Goal: Task Accomplishment & Management: Manage account settings

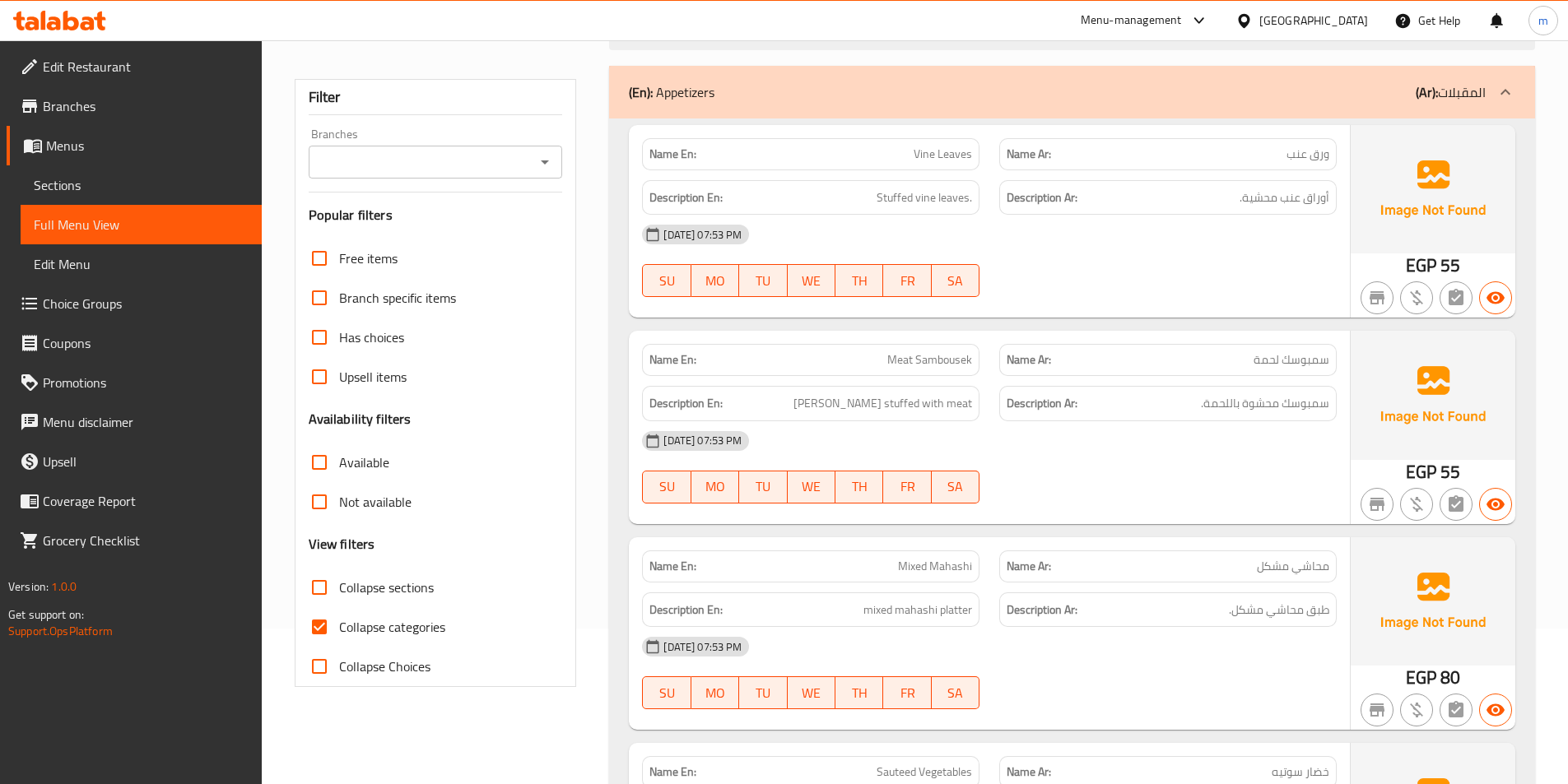
scroll to position [246, 0]
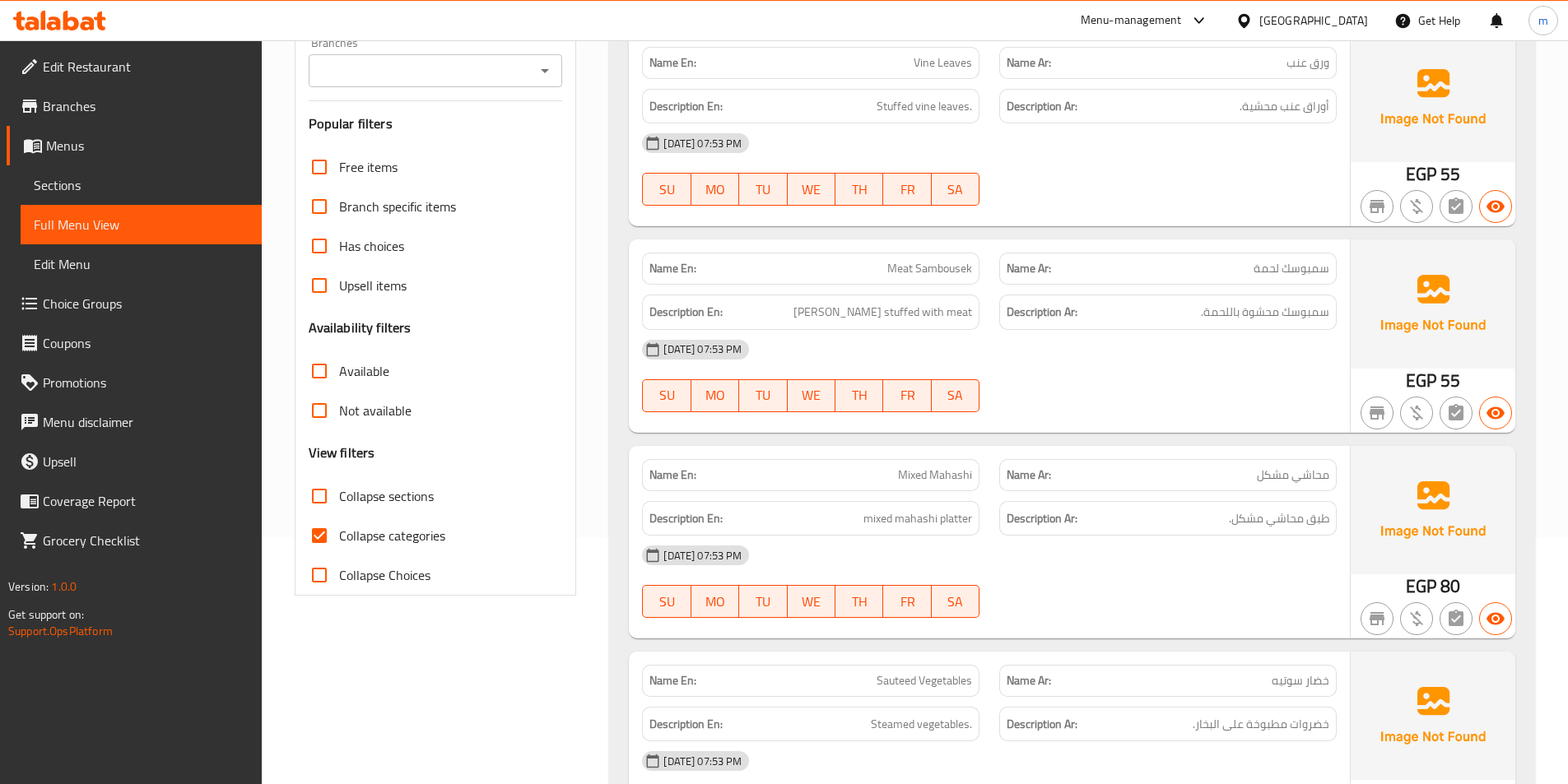
drag, startPoint x: 389, startPoint y: 497, endPoint x: 405, endPoint y: 517, distance: 25.6
click at [389, 497] on span "Collapse sections" at bounding box center [386, 496] width 94 height 20
click at [339, 497] on input "Collapse sections" at bounding box center [319, 496] width 39 height 39
checkbox input "true"
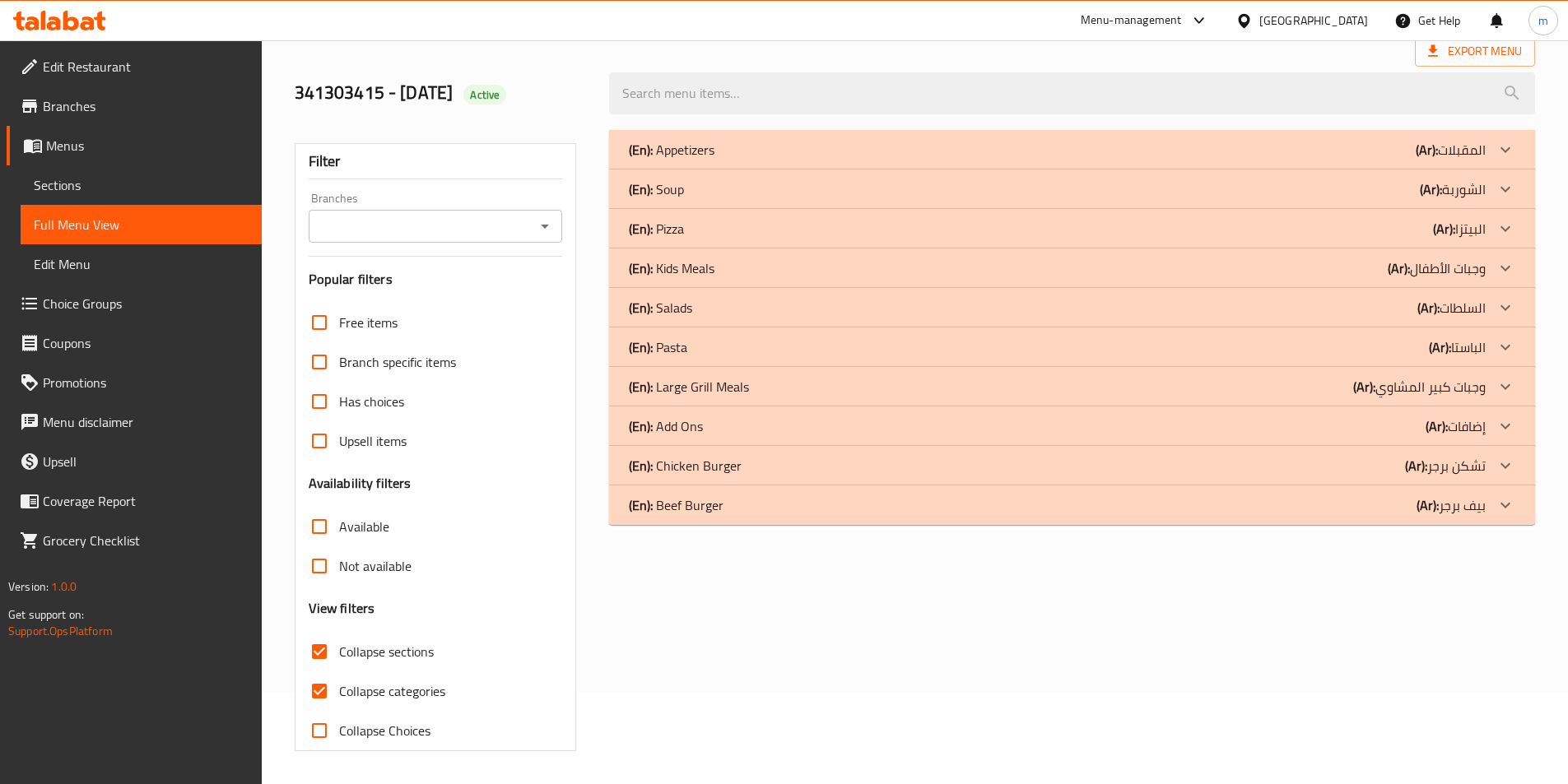
click at [412, 681] on span "Collapse categories" at bounding box center [392, 691] width 106 height 20
click at [339, 671] on input "Collapse categories" at bounding box center [319, 691] width 39 height 39
checkbox input "false"
click at [1372, 361] on div "(En): Pasta (Ar): الباستا" at bounding box center [1071, 347] width 926 height 39
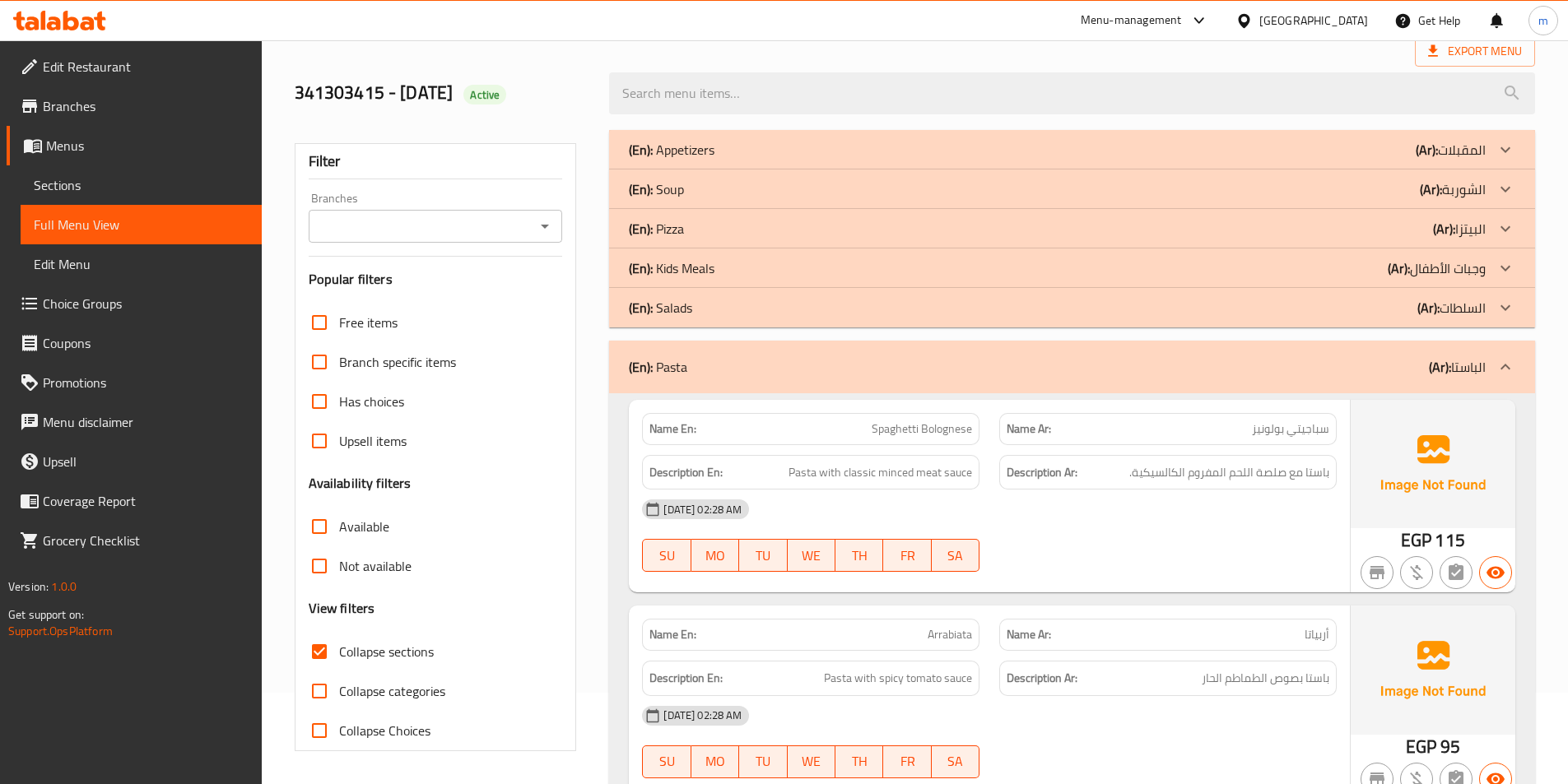
click at [944, 421] on span "Spaghetti Bolognese" at bounding box center [922, 429] width 100 height 18
copy span "Spaghetti Bolognese"
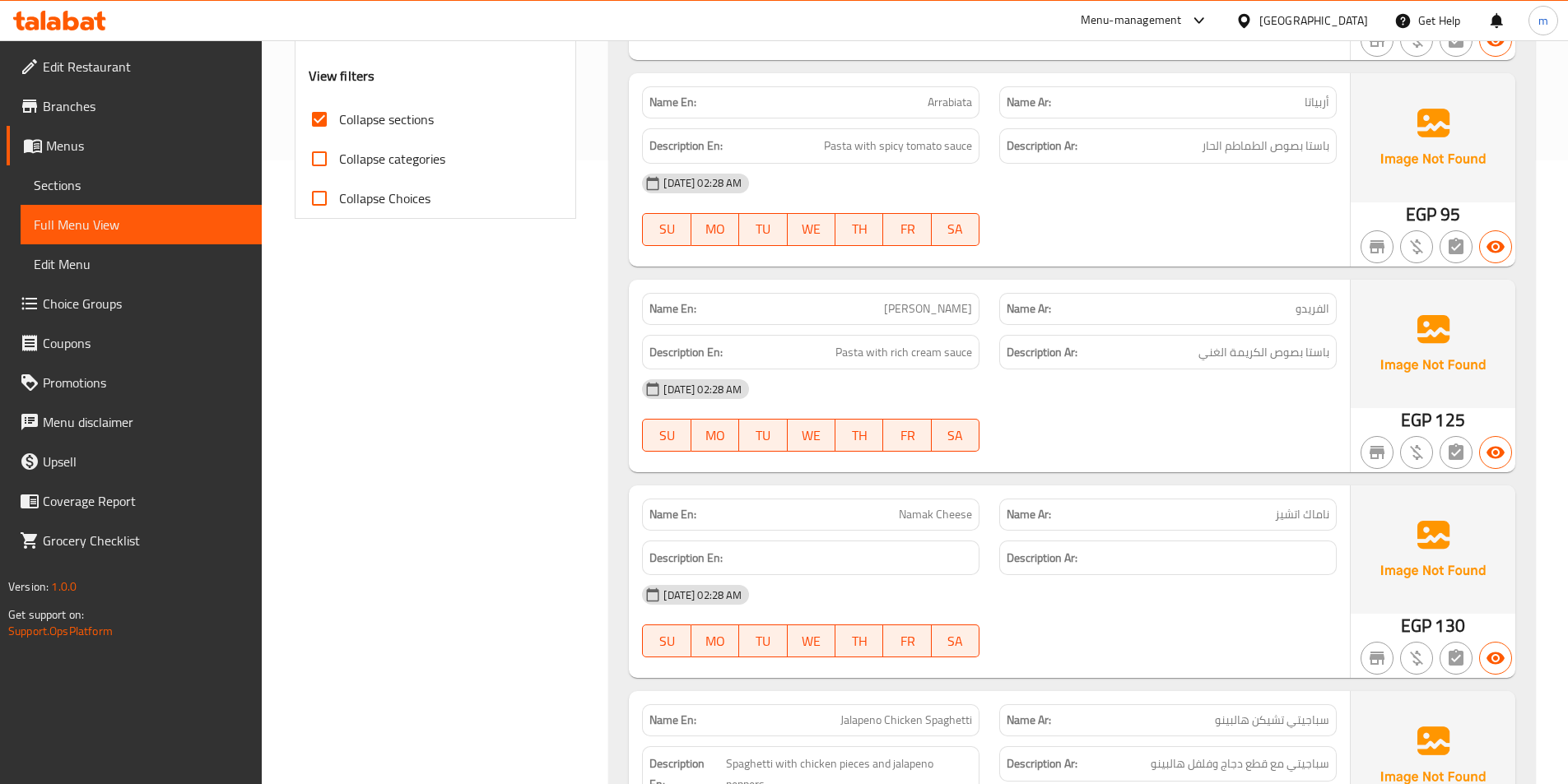
scroll to position [667, 0]
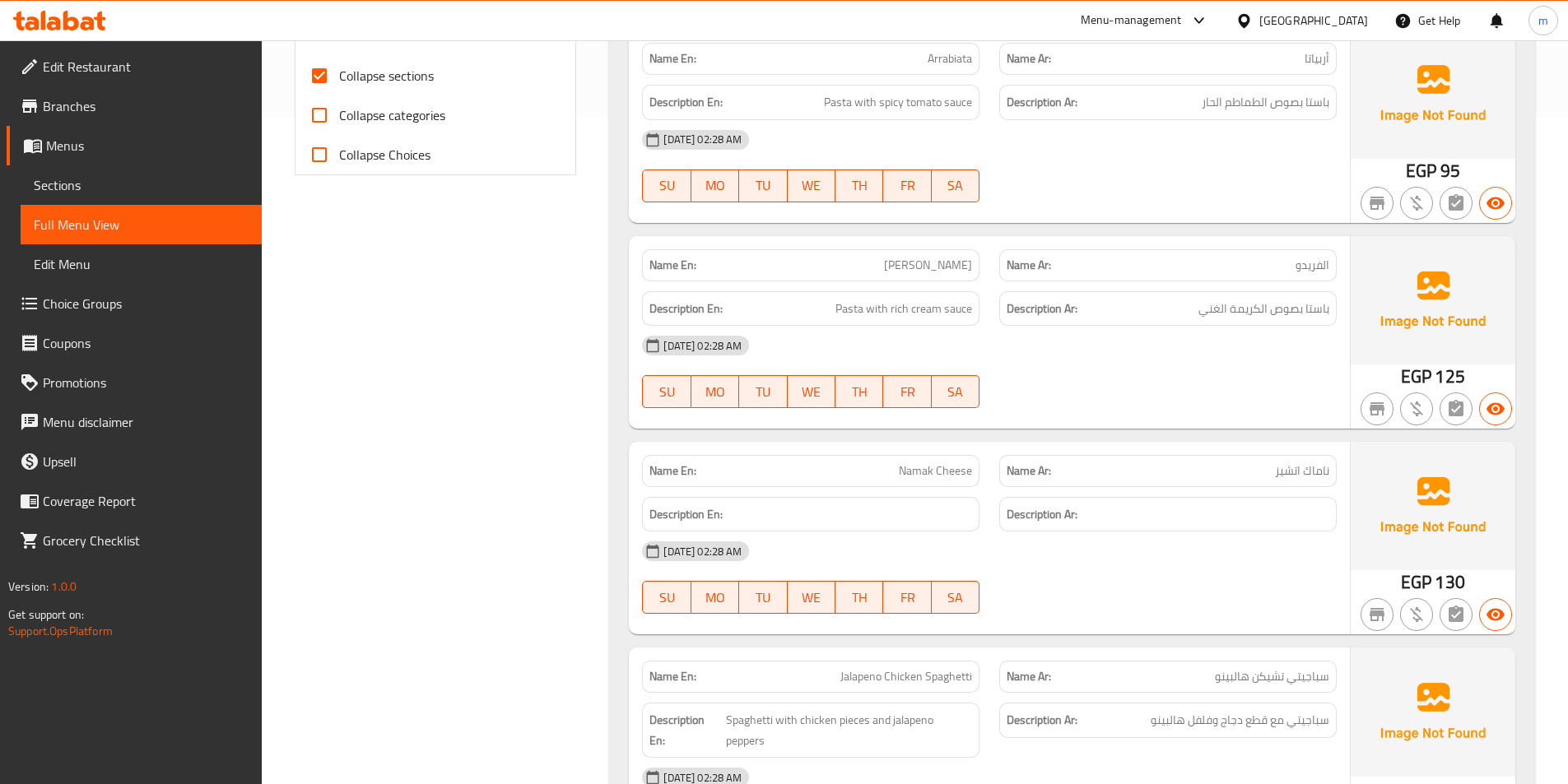
click at [953, 473] on span "Namak Cheese" at bounding box center [935, 471] width 74 height 18
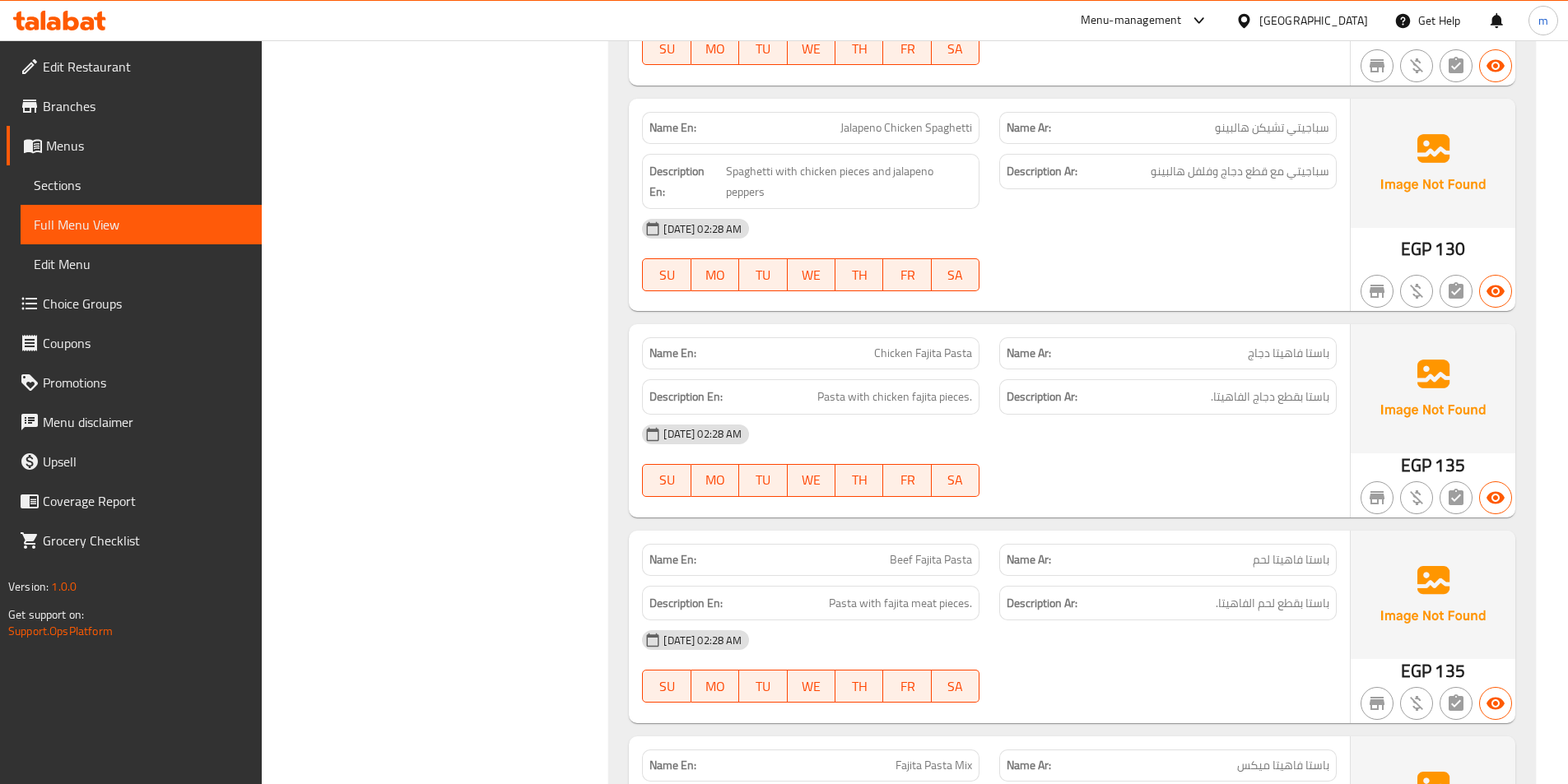
scroll to position [1242, 0]
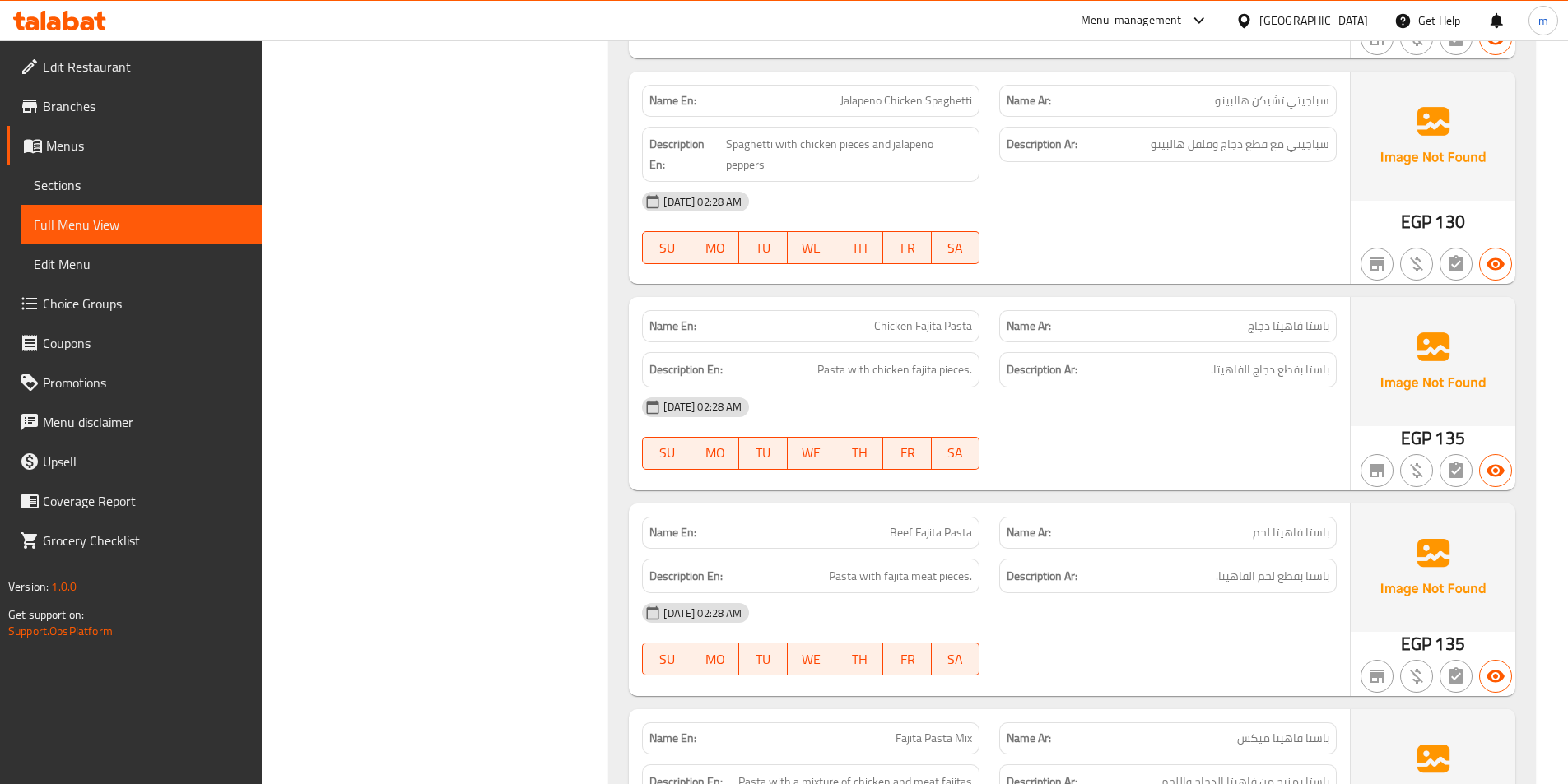
click at [928, 531] on span "Beef Fajita Pasta" at bounding box center [931, 533] width 82 height 18
copy span "Beef Fajita Pasta"
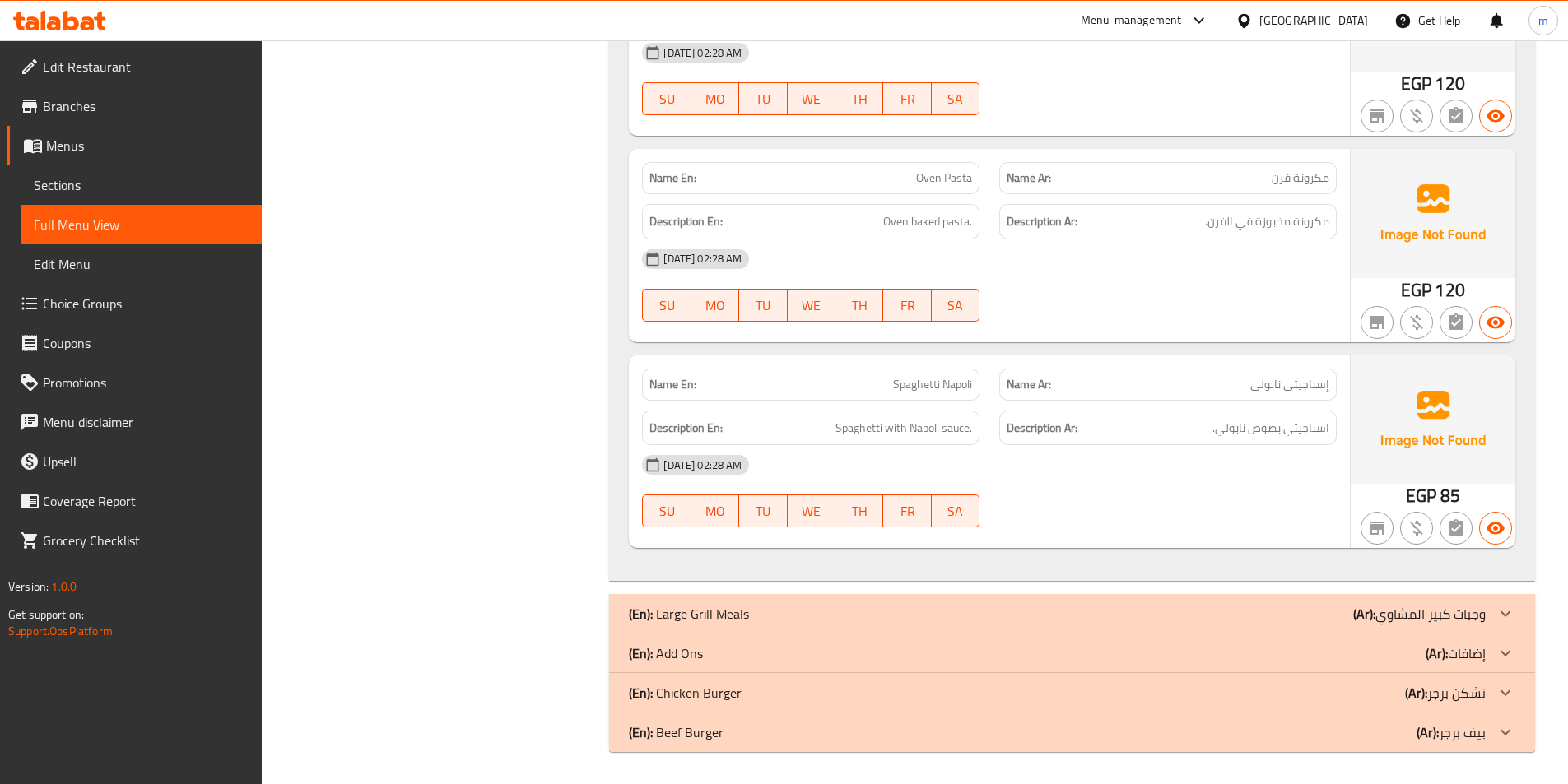
scroll to position [2627, 0]
click at [852, 233] on div "Description En: Oven baked pasta." at bounding box center [811, 221] width 338 height 35
click at [1296, 617] on div "(En): Large Grill Meals (Ar): وجبات كبير المشاوي" at bounding box center [1056, 612] width 857 height 20
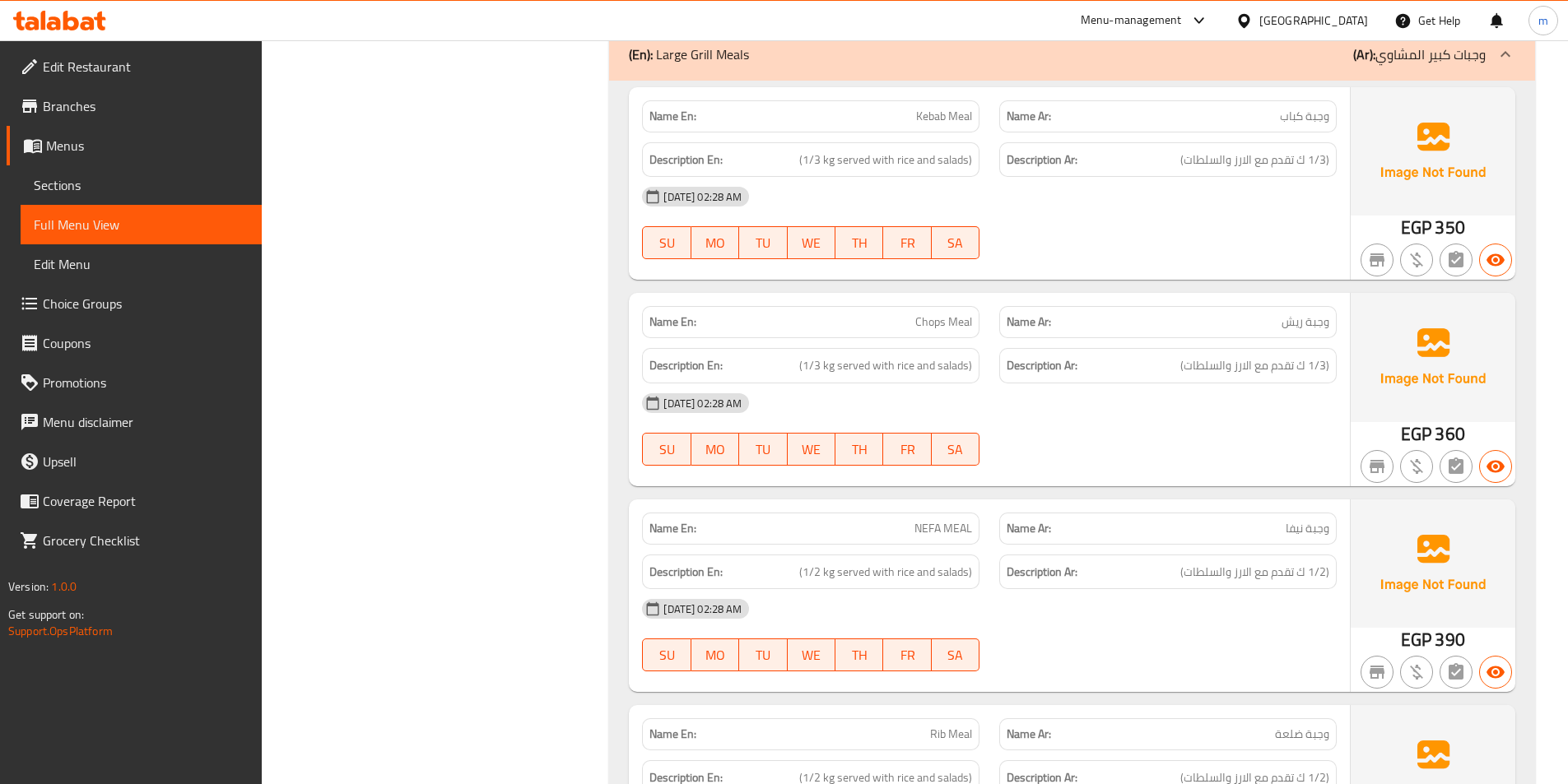
scroll to position [3203, 0]
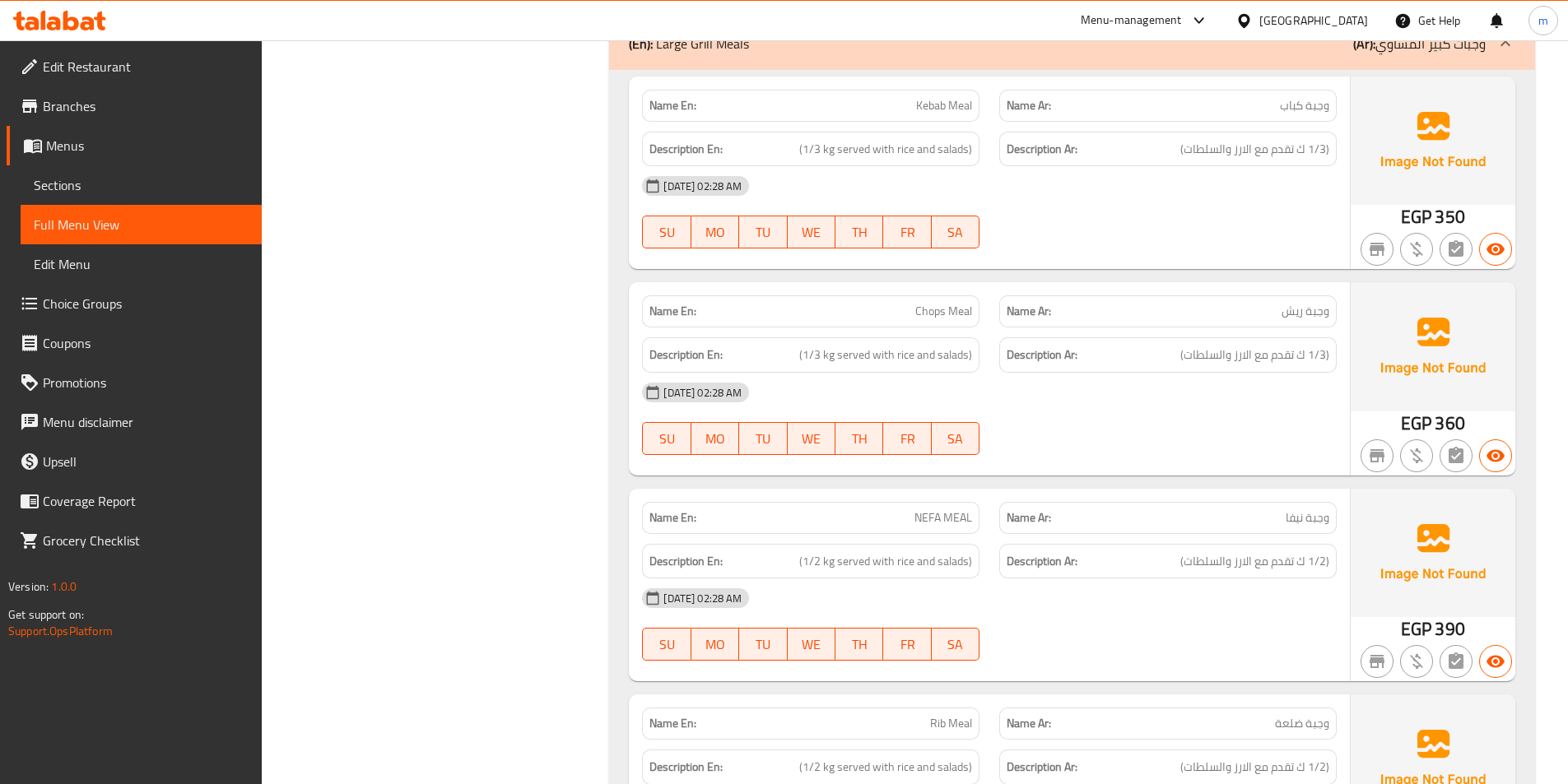
click at [1293, 521] on span "وجبة نيفا" at bounding box center [1307, 518] width 43 height 18
copy span "نيفا"
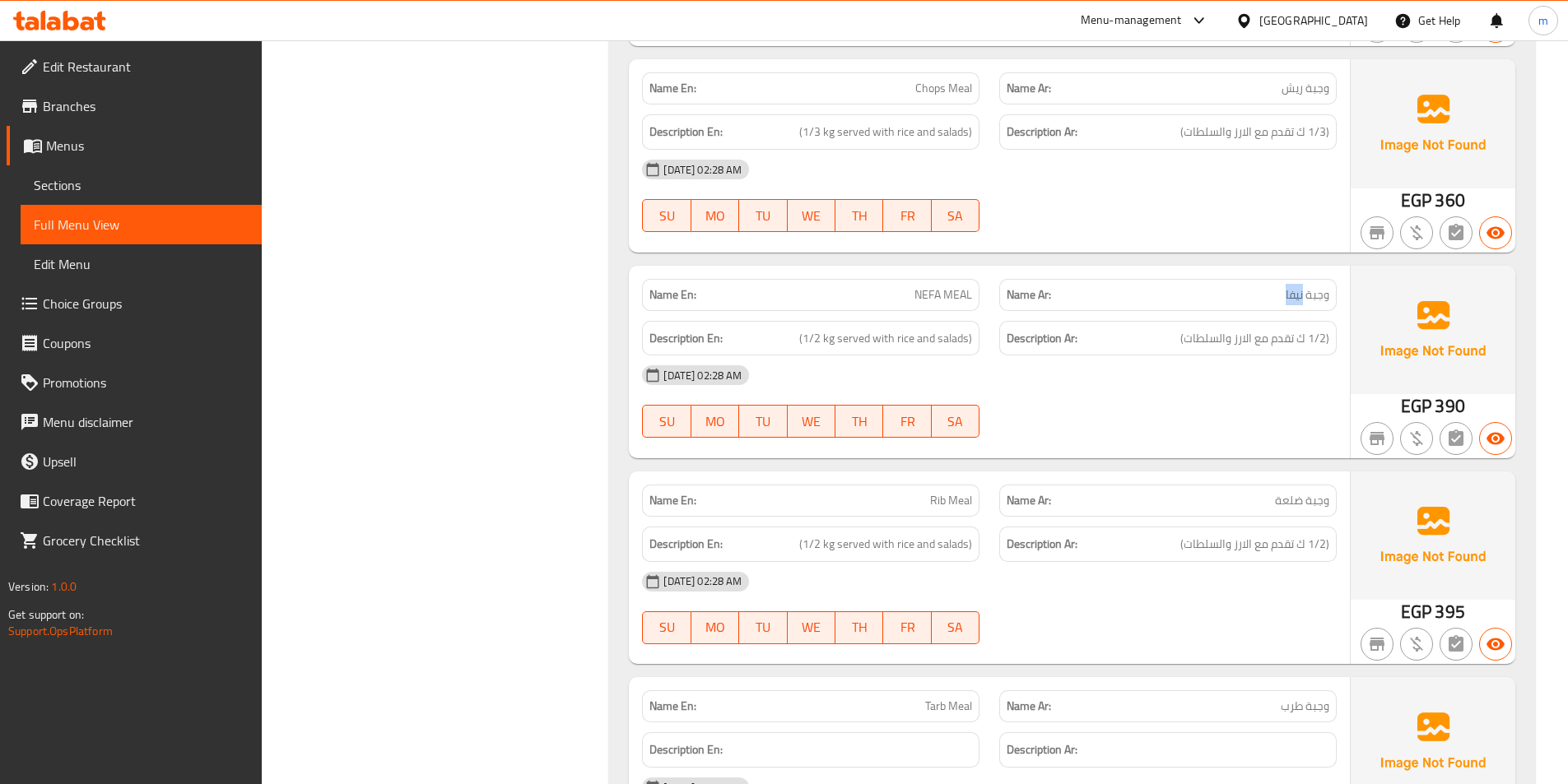
scroll to position [3531, 0]
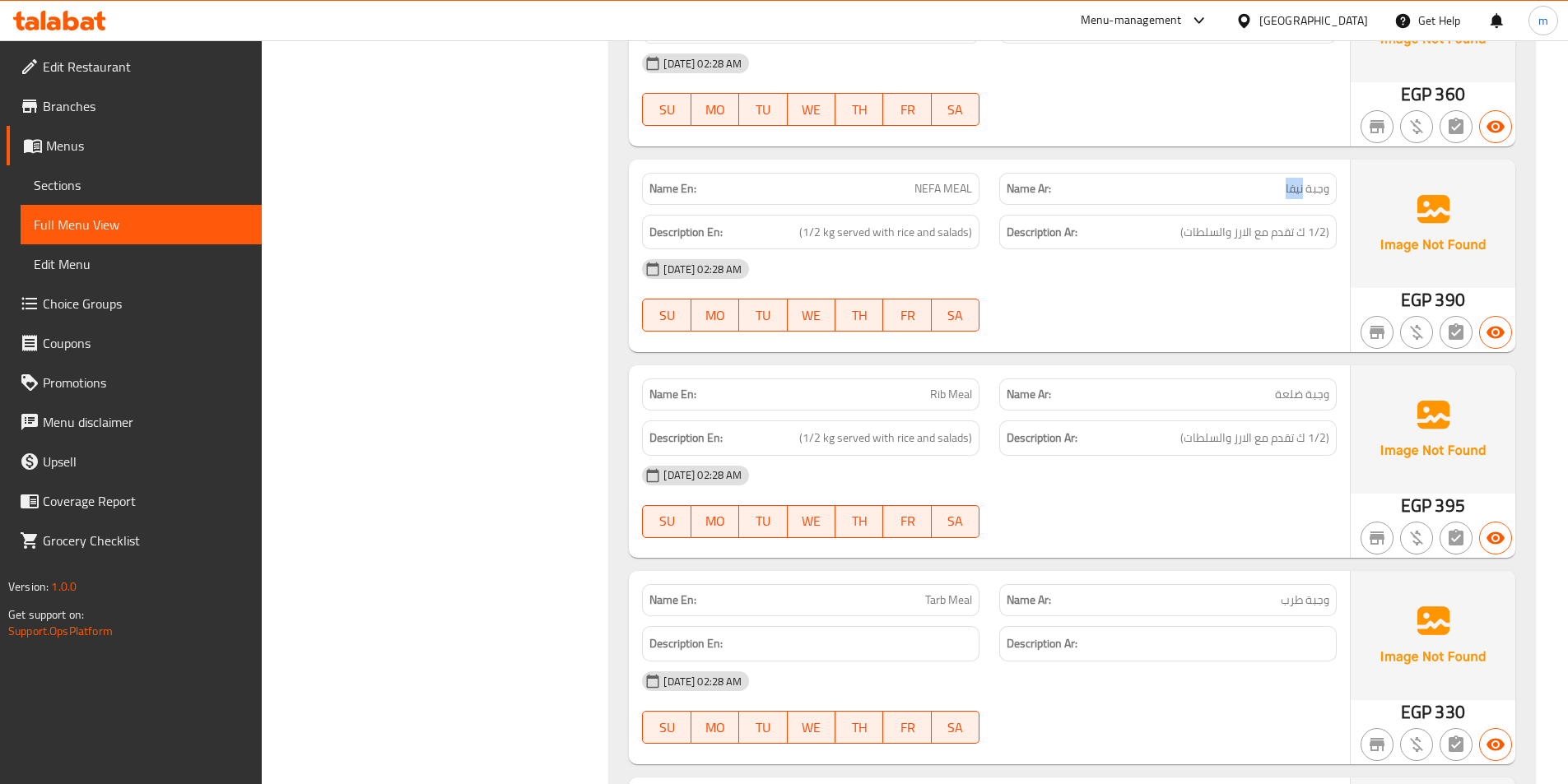
click at [1472, 234] on img at bounding box center [1433, 224] width 165 height 129
click at [938, 602] on span "Tarb Meal" at bounding box center [948, 601] width 47 height 18
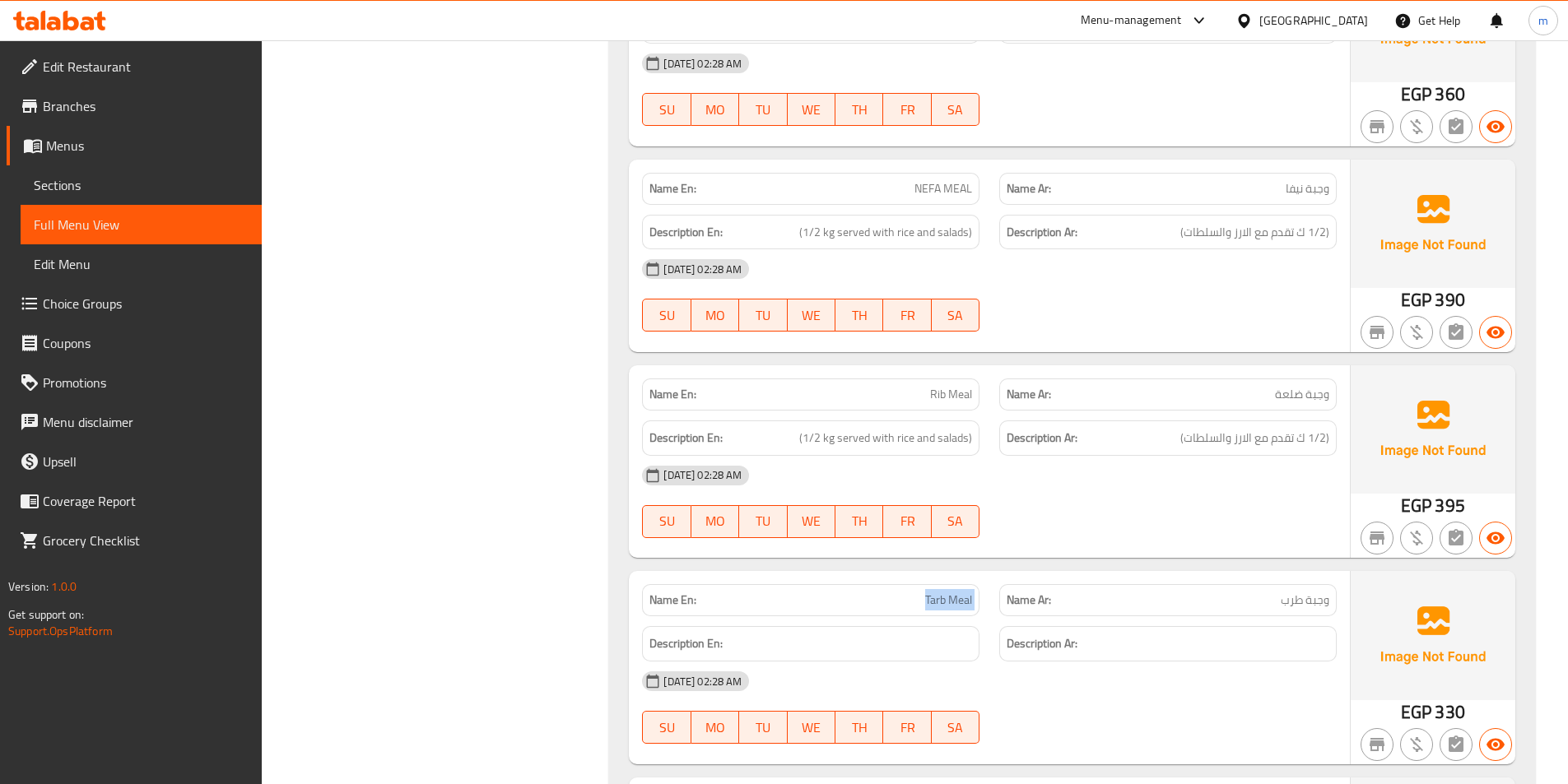
click at [938, 602] on span "Tarb Meal" at bounding box center [948, 601] width 47 height 18
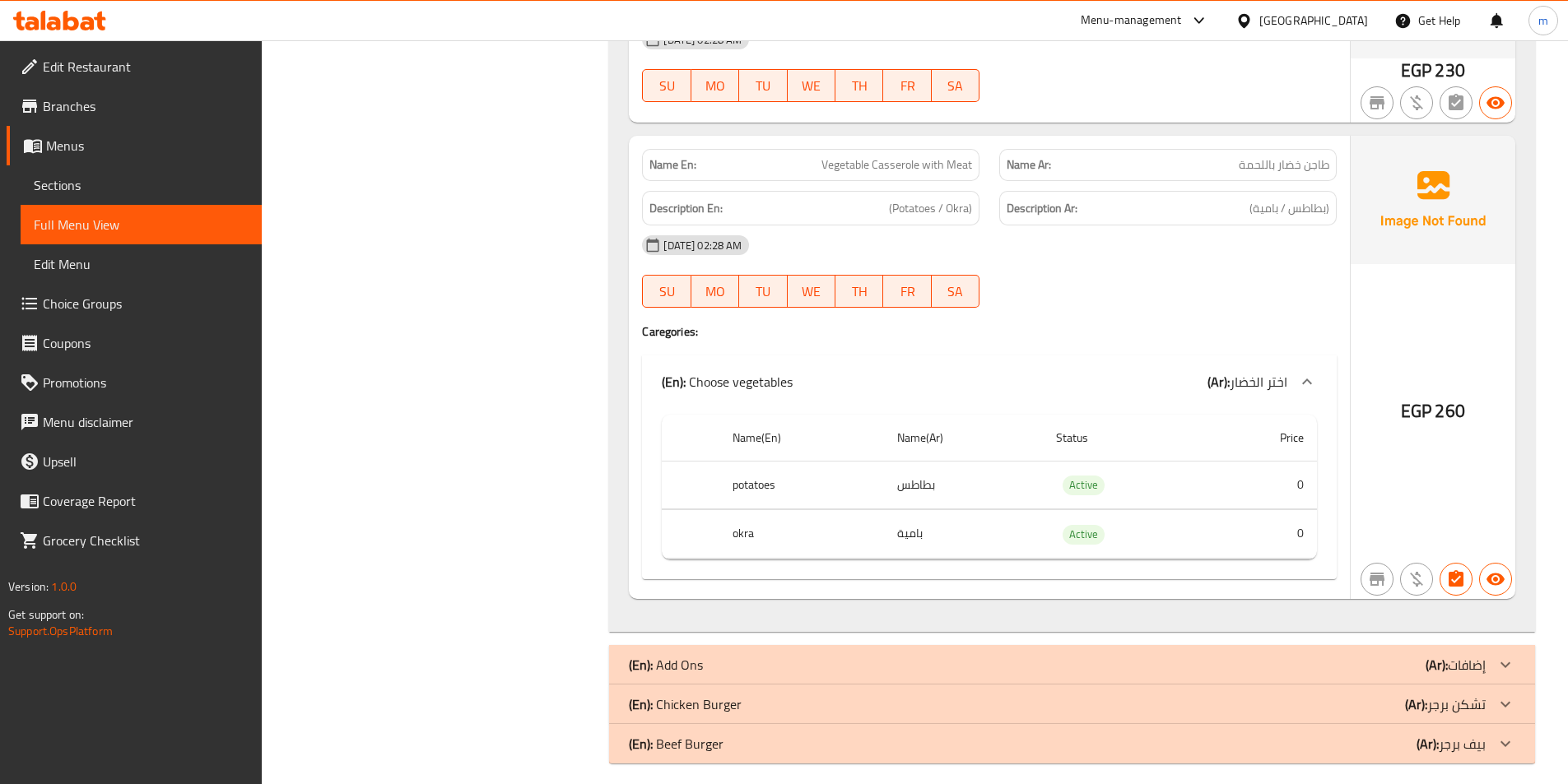
scroll to position [6945, 0]
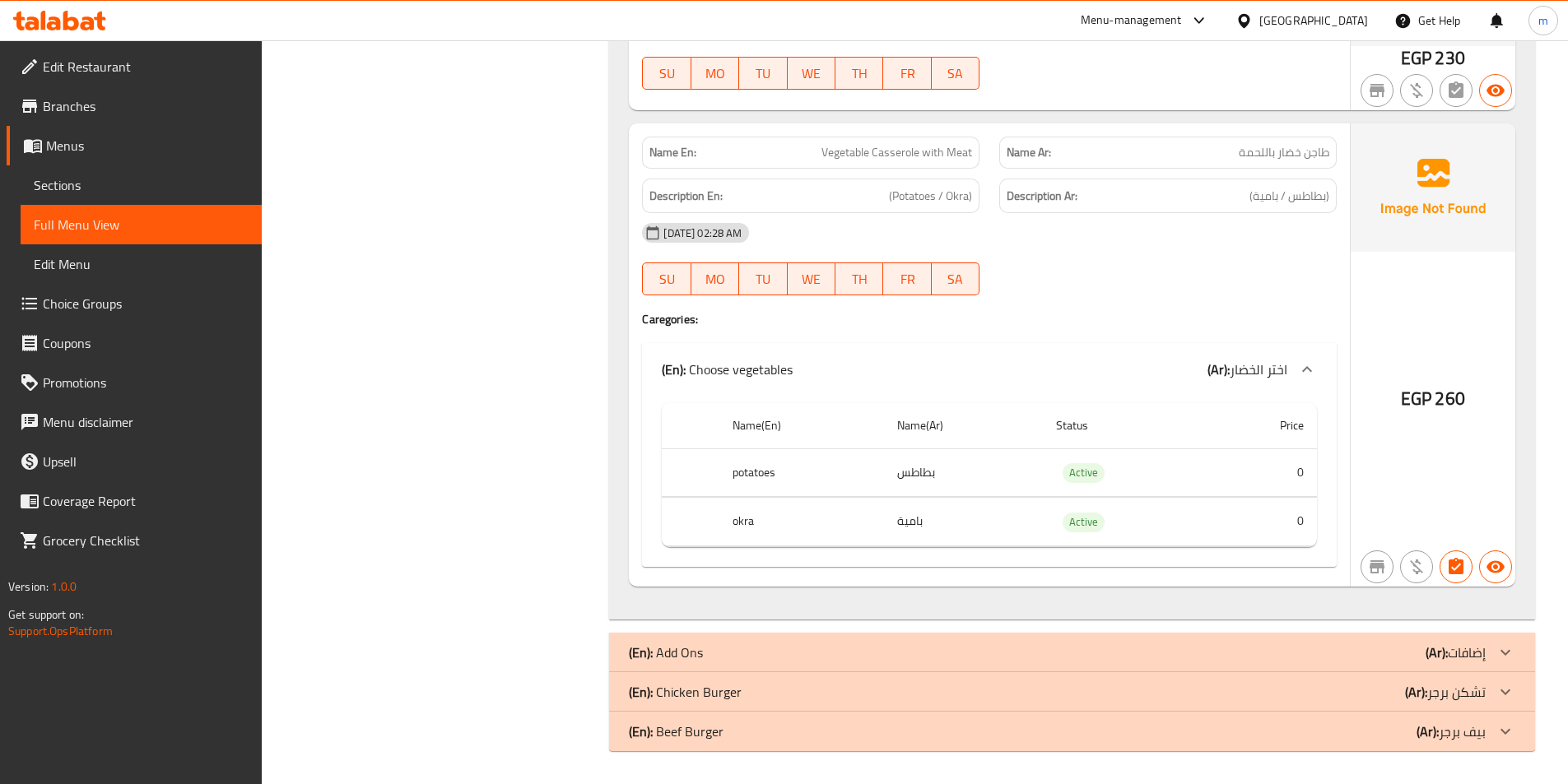
drag, startPoint x: 1318, startPoint y: 652, endPoint x: 1313, endPoint y: 597, distance: 55.2
click at [1318, 652] on div "(En): Add Ons (Ar): إضافات" at bounding box center [1056, 653] width 857 height 20
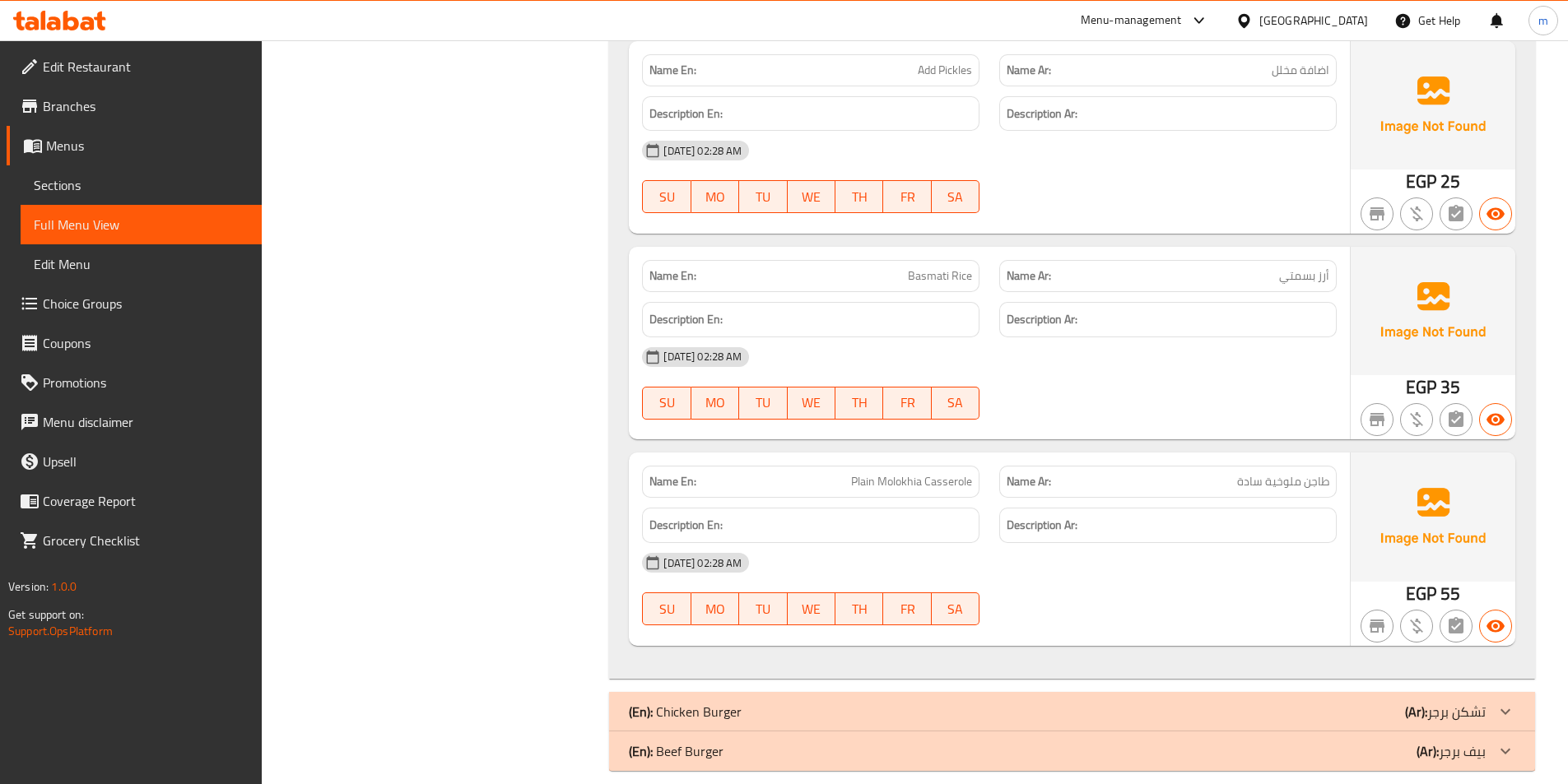
scroll to position [9469, 0]
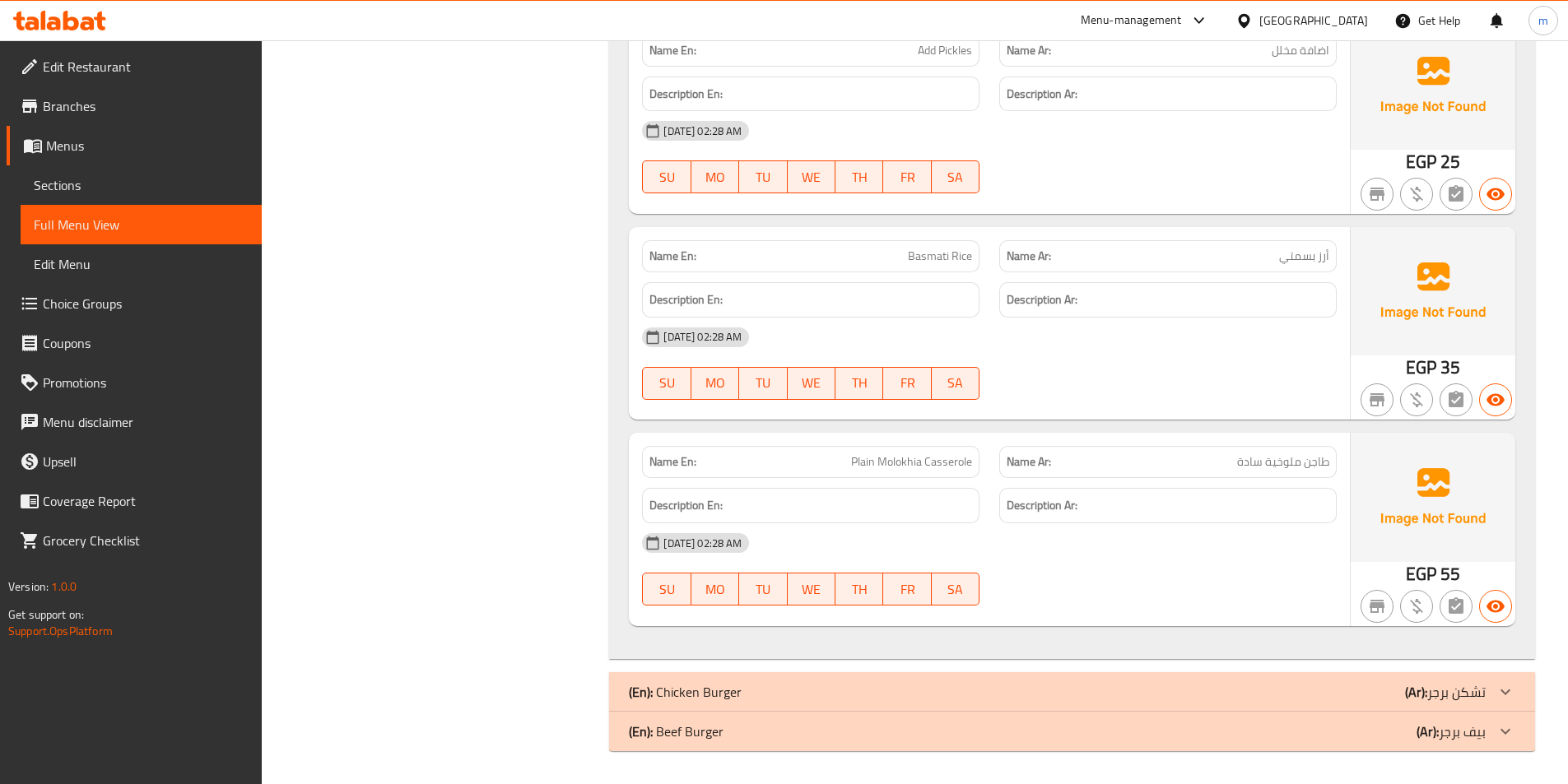
click at [1371, 694] on div "(En): Chicken Burger (Ar): تشكن برجر" at bounding box center [1056, 692] width 857 height 20
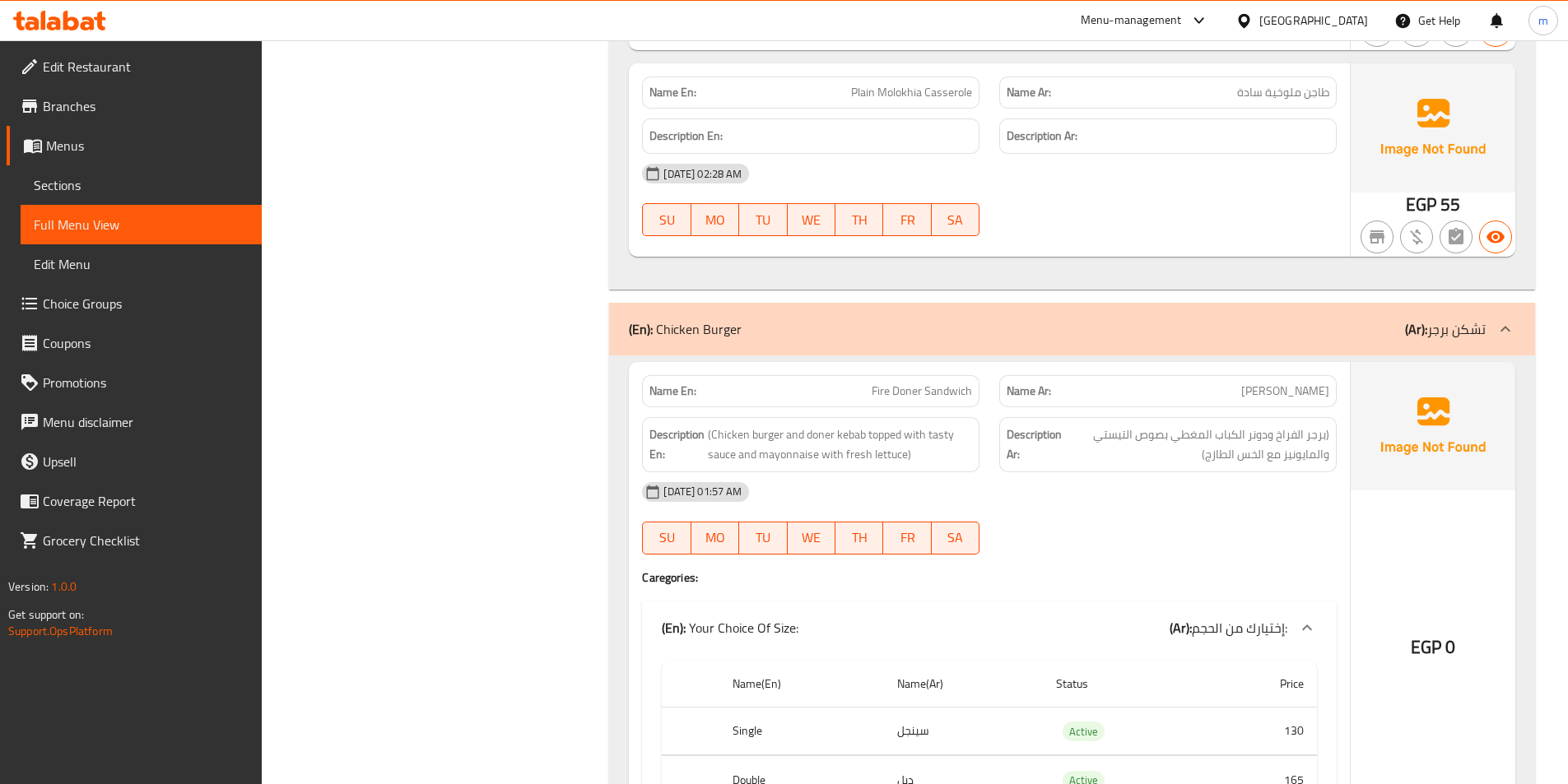
scroll to position [10045, 0]
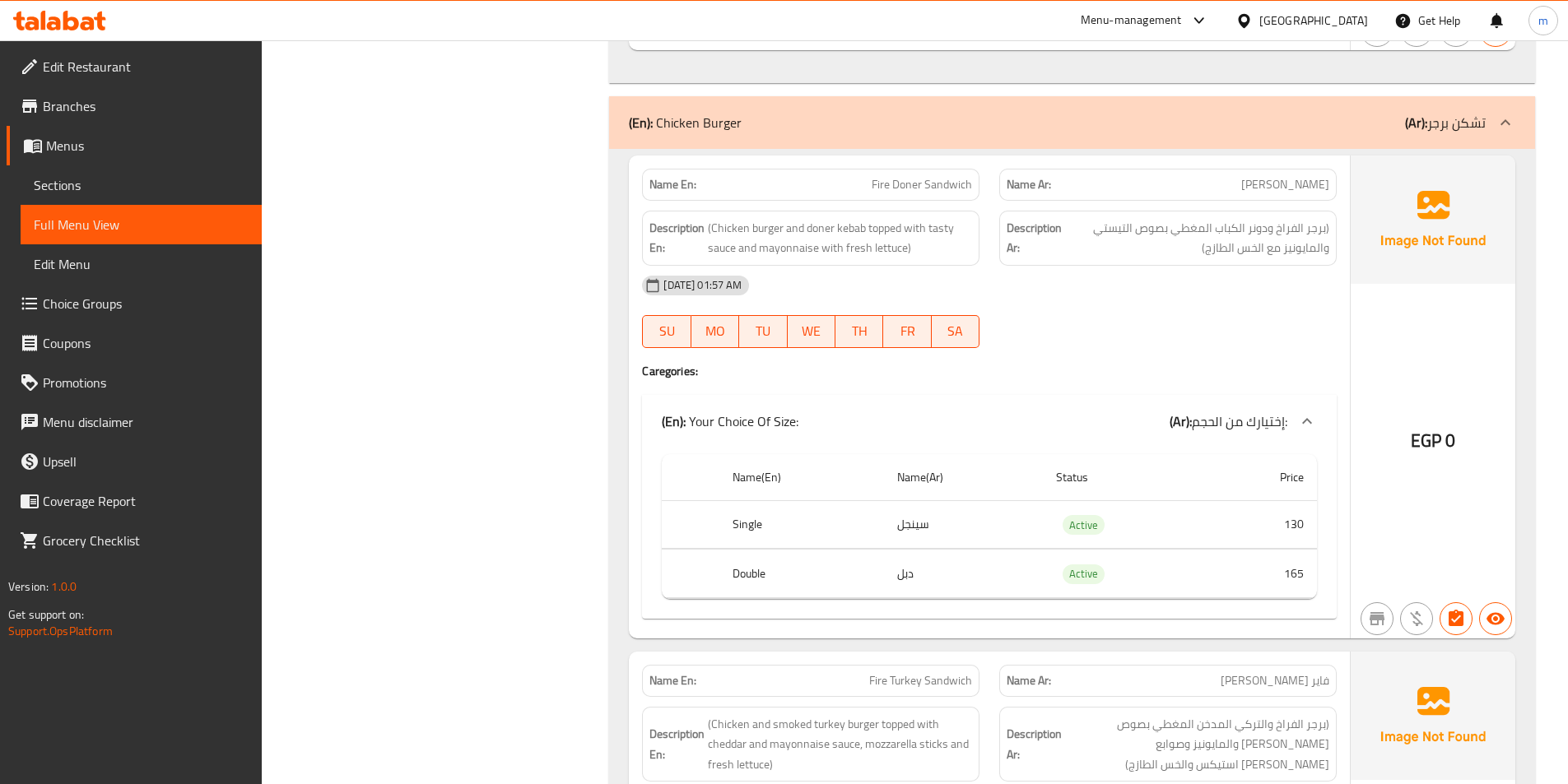
click at [1233, 273] on div "[DATE] 01:57 AM" at bounding box center [990, 286] width 715 height 39
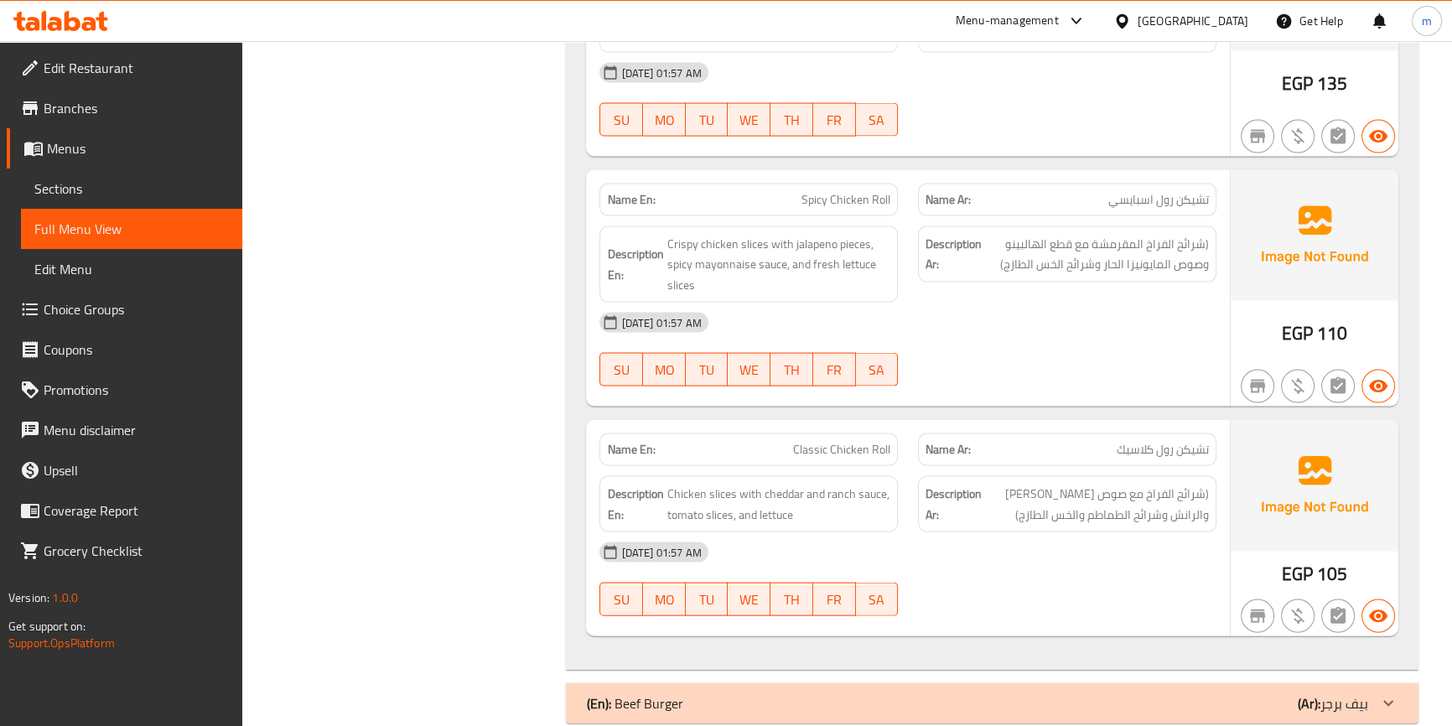
scroll to position [12368, 0]
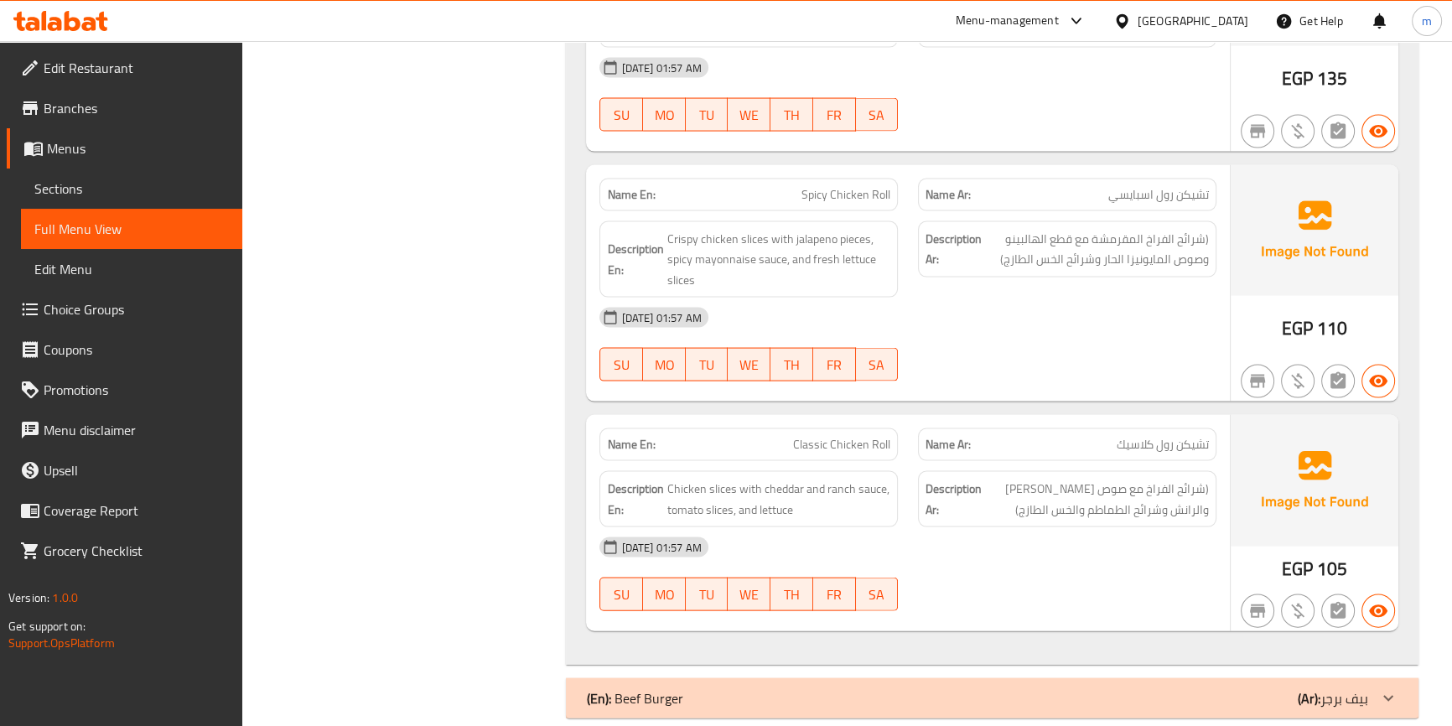
click at [1119, 688] on div "(En): Beef Burger (Ar): بيف برجر" at bounding box center [976, 698] width 781 height 20
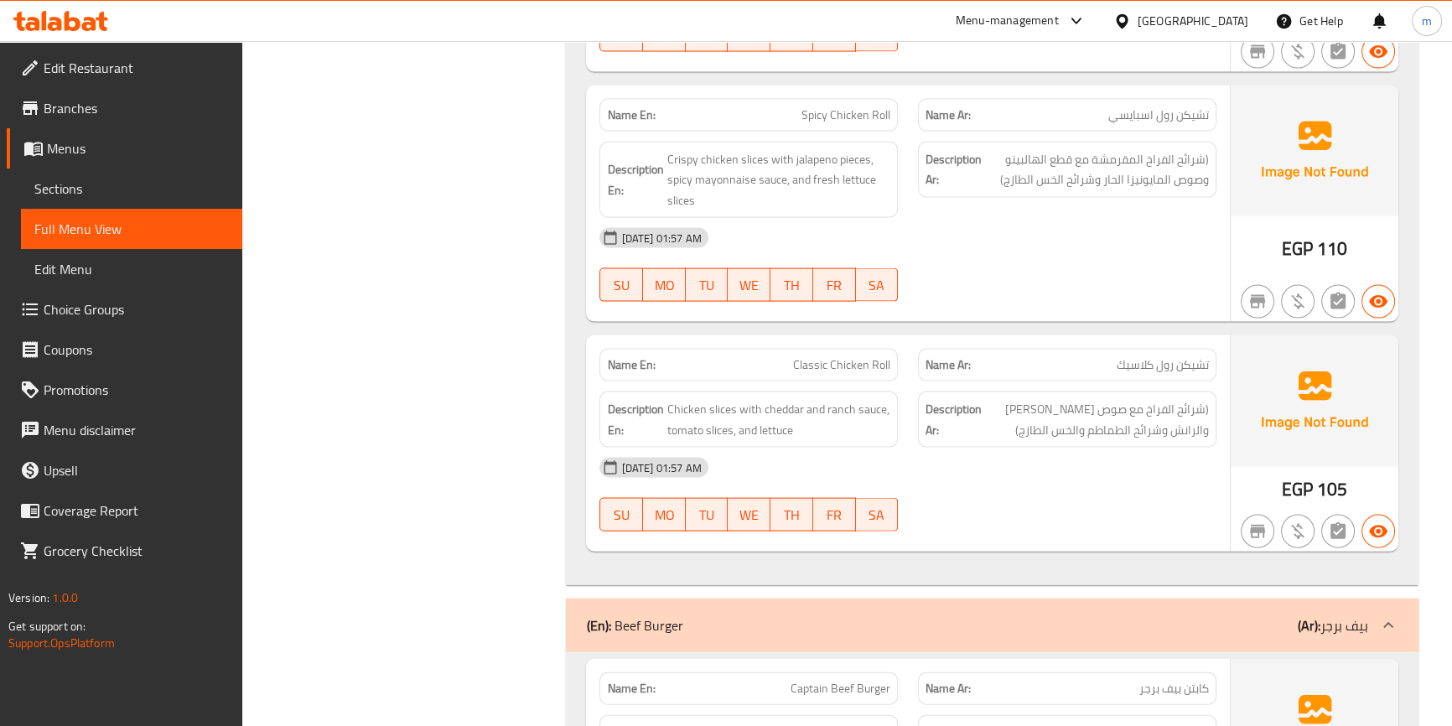
scroll to position [12905, 0]
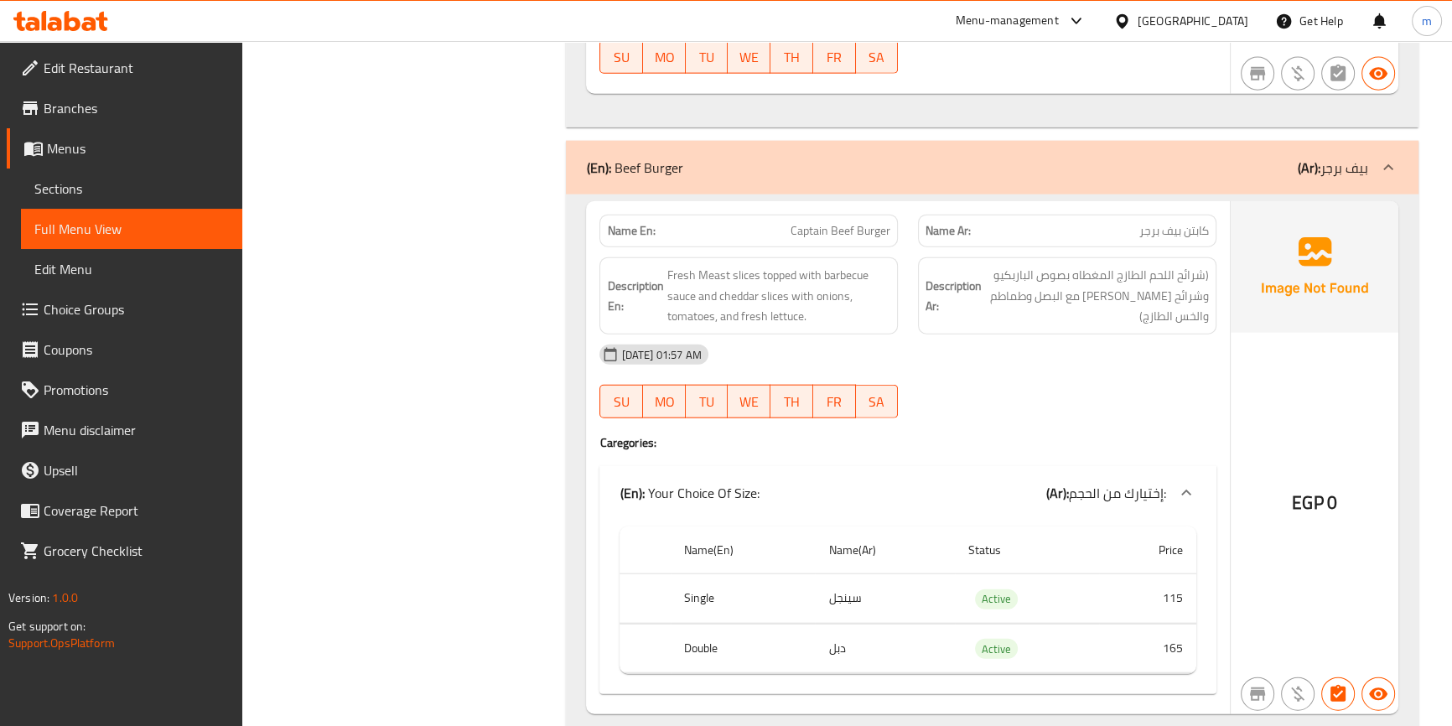
click at [831, 222] on span "Captain Beef Burger" at bounding box center [840, 231] width 100 height 18
copy span "Captain Beef Burger"
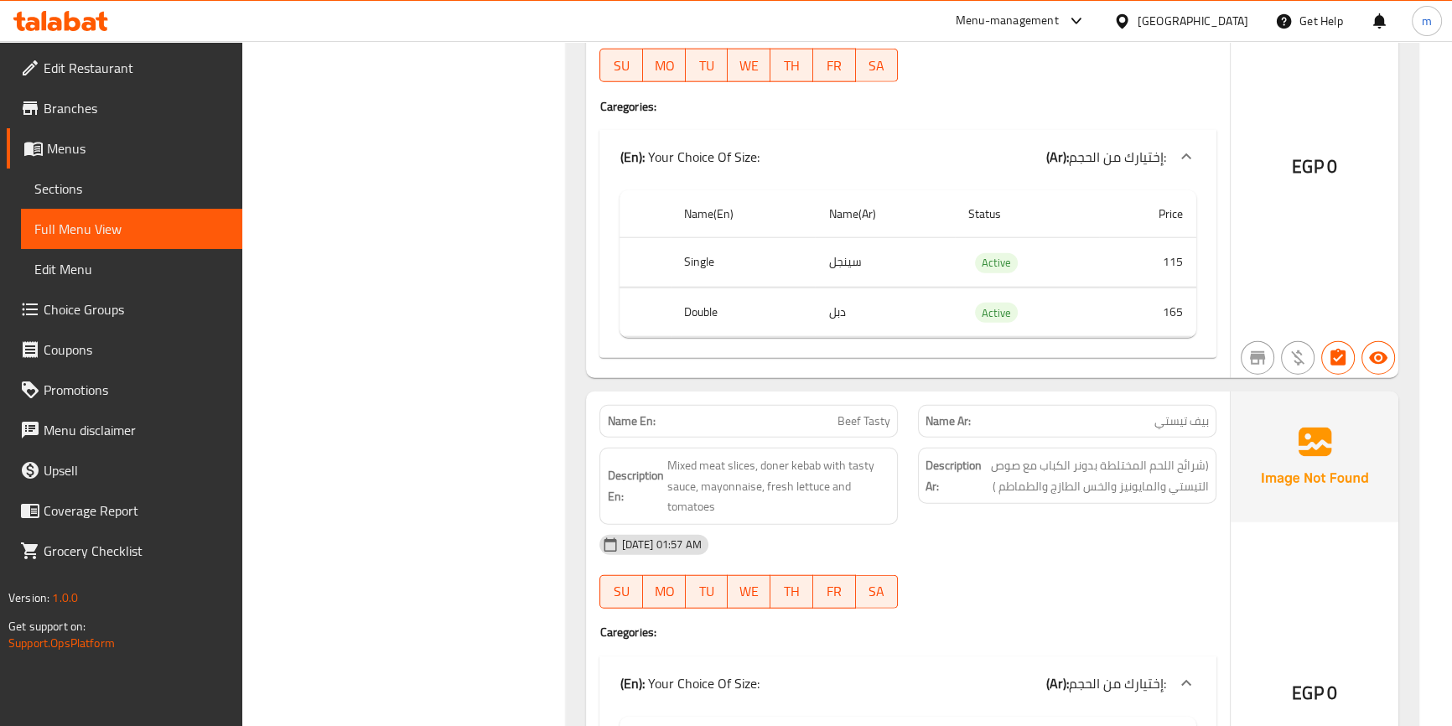
scroll to position [12961, 0]
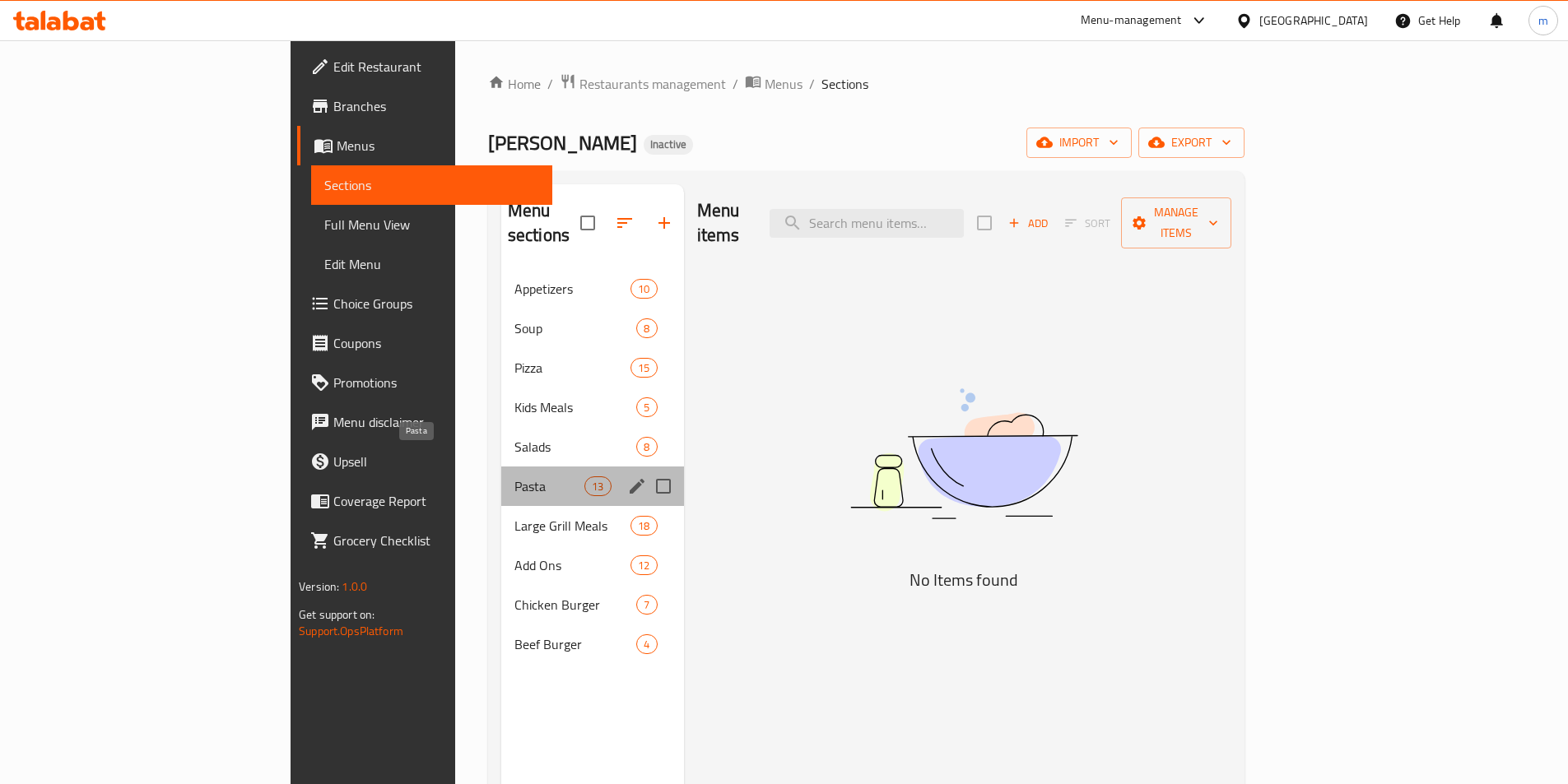
click at [514, 476] on span "Pasta" at bounding box center [549, 486] width 70 height 20
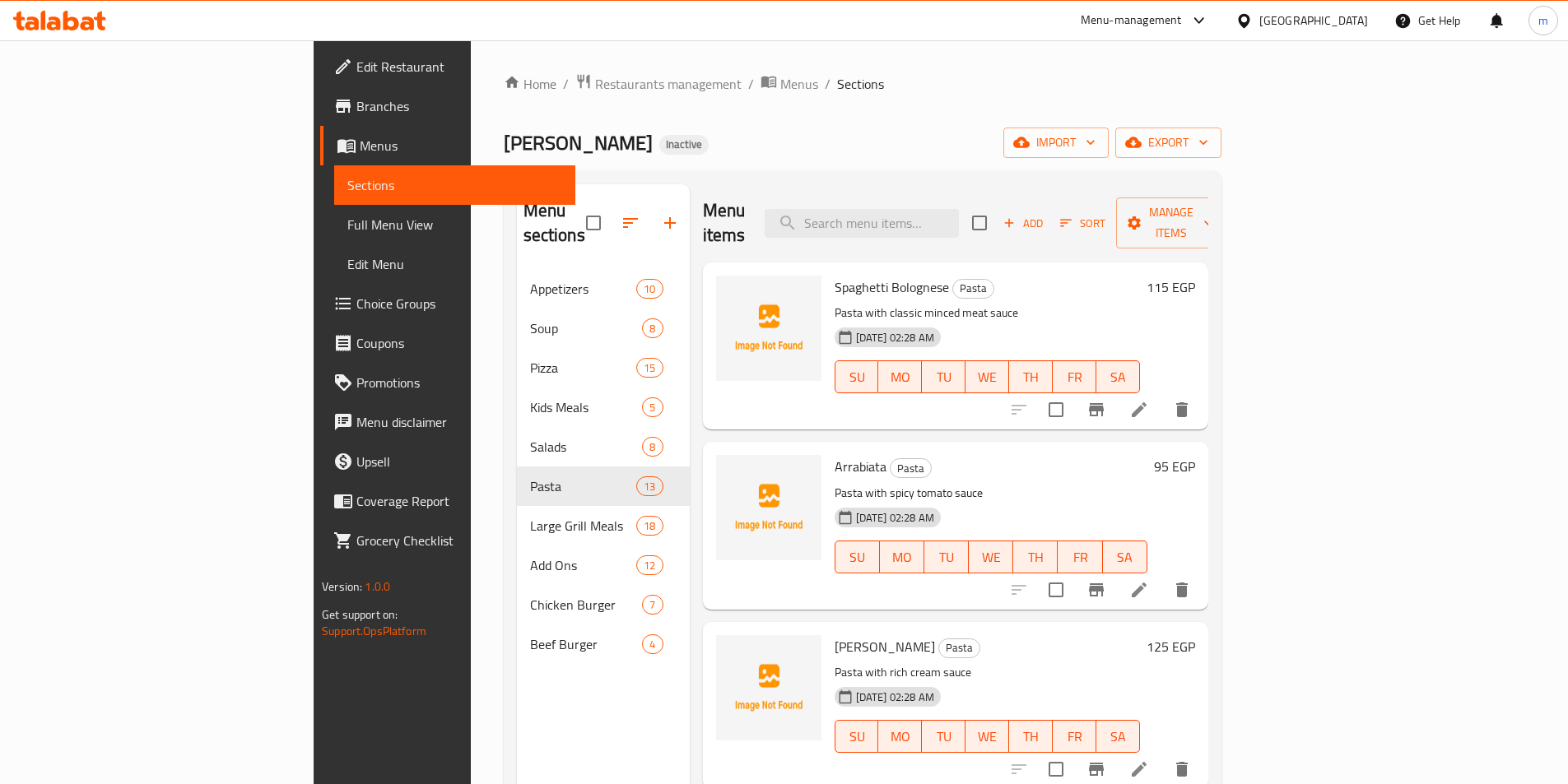
click at [1104, 101] on div "Home / Restaurants management / Menus / Sections pablo Inactive import export M…" at bounding box center [862, 527] width 718 height 908
click at [1149, 399] on icon at bounding box center [1139, 409] width 20 height 20
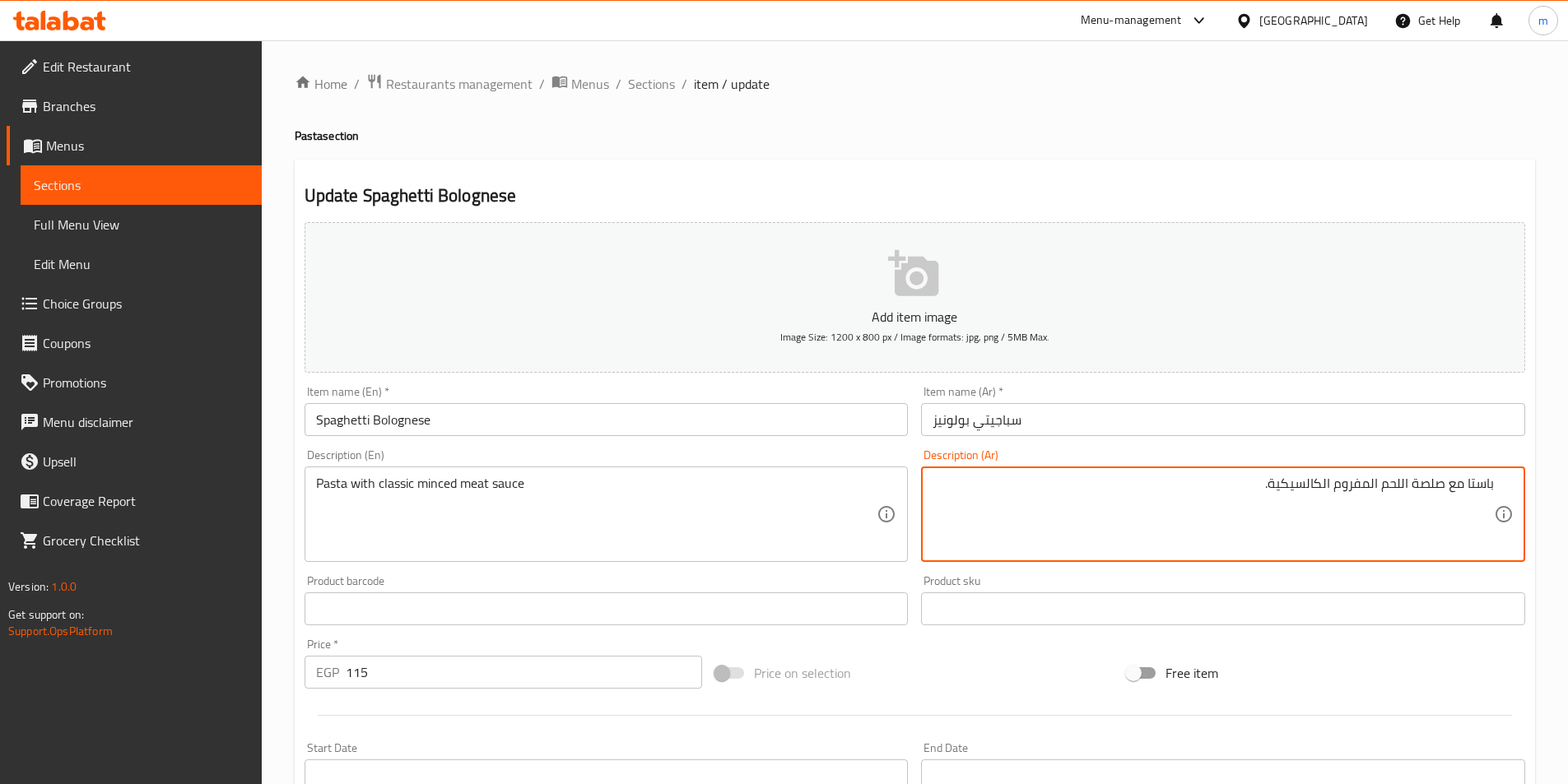
click at [1310, 488] on textarea "باستا مع صلصة اللحم المفروم الكالسيكية." at bounding box center [1214, 514] width 562 height 78
click at [1310, 490] on textarea "باستا مع صلصة اللحم المفروم الكالسيكية." at bounding box center [1214, 514] width 562 height 78
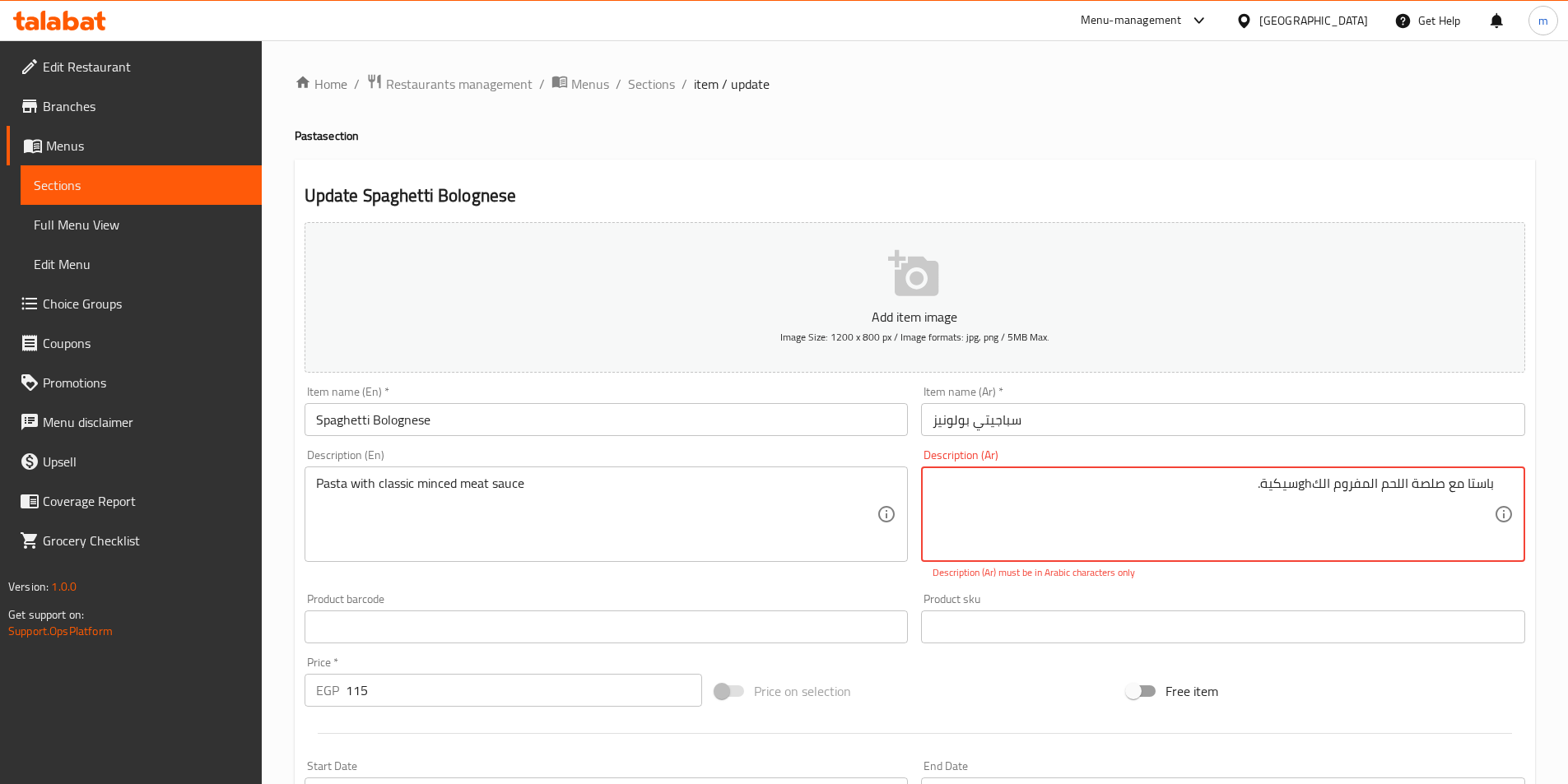
click at [1310, 490] on textarea "باستا مع صلصة اللحم المفروم الكghسيكية." at bounding box center [1214, 514] width 562 height 78
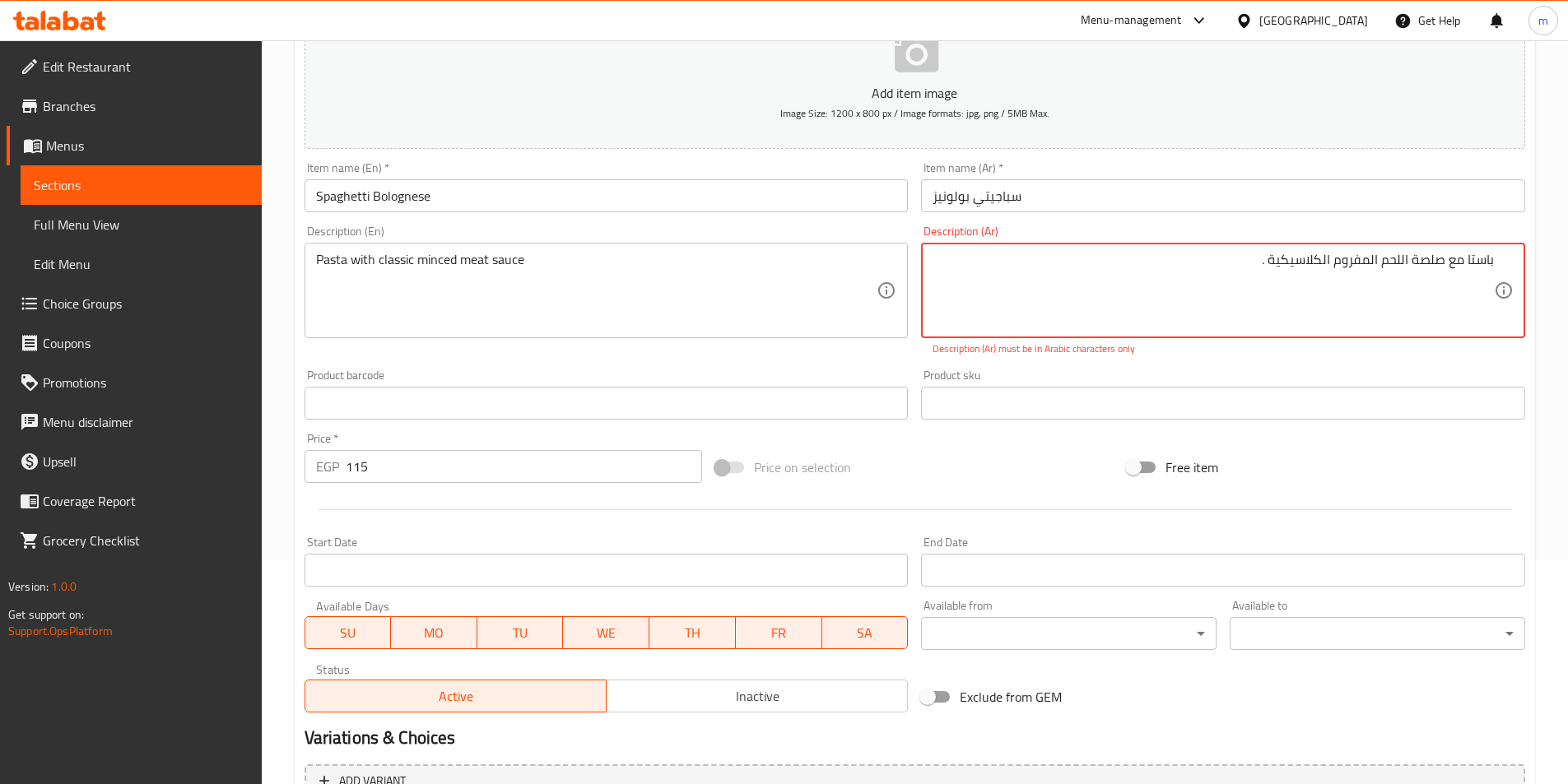
scroll to position [246, 0]
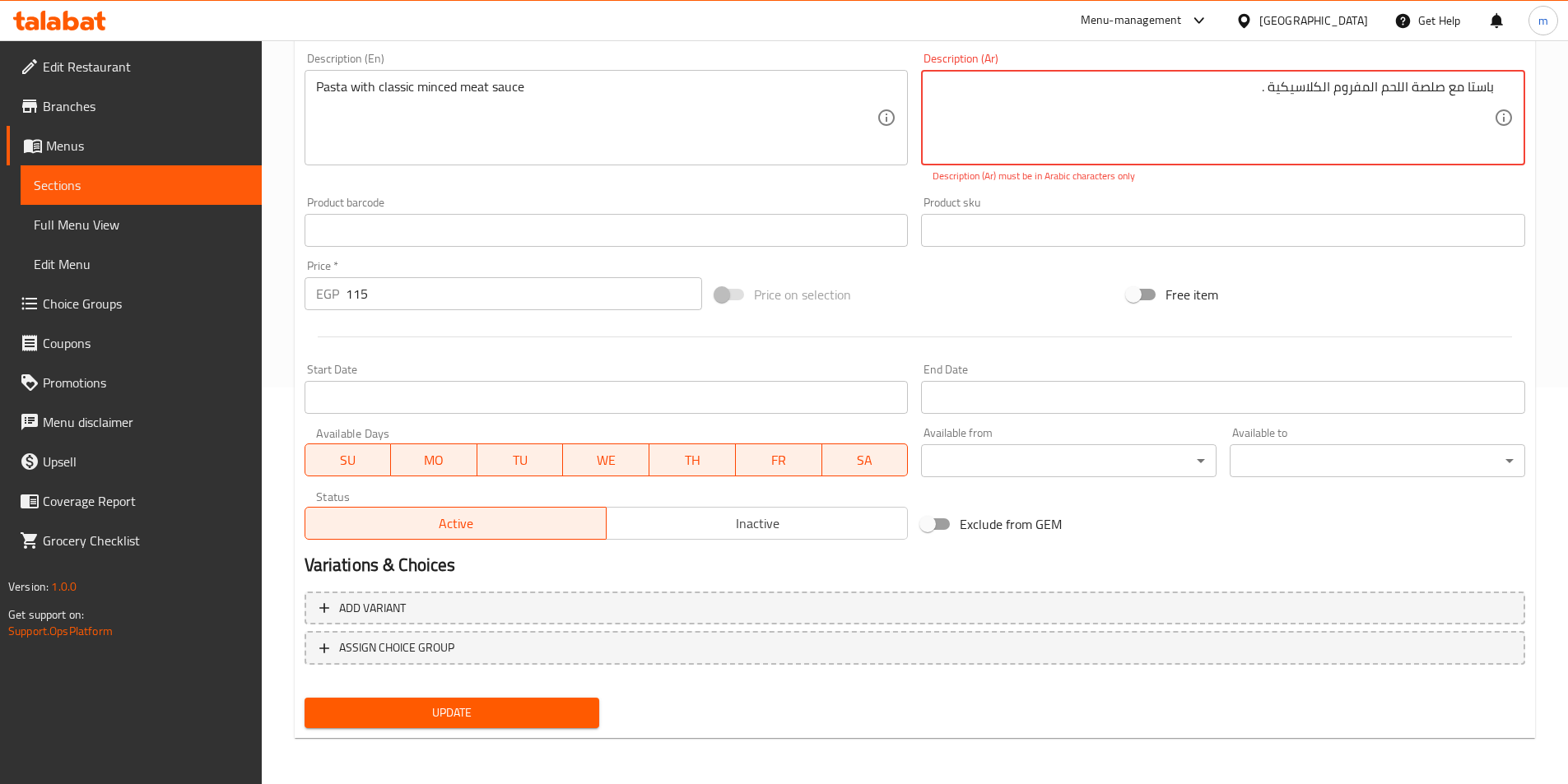
type textarea "باستا مع صلصة اللحم المفروم الكلاسيكية ."
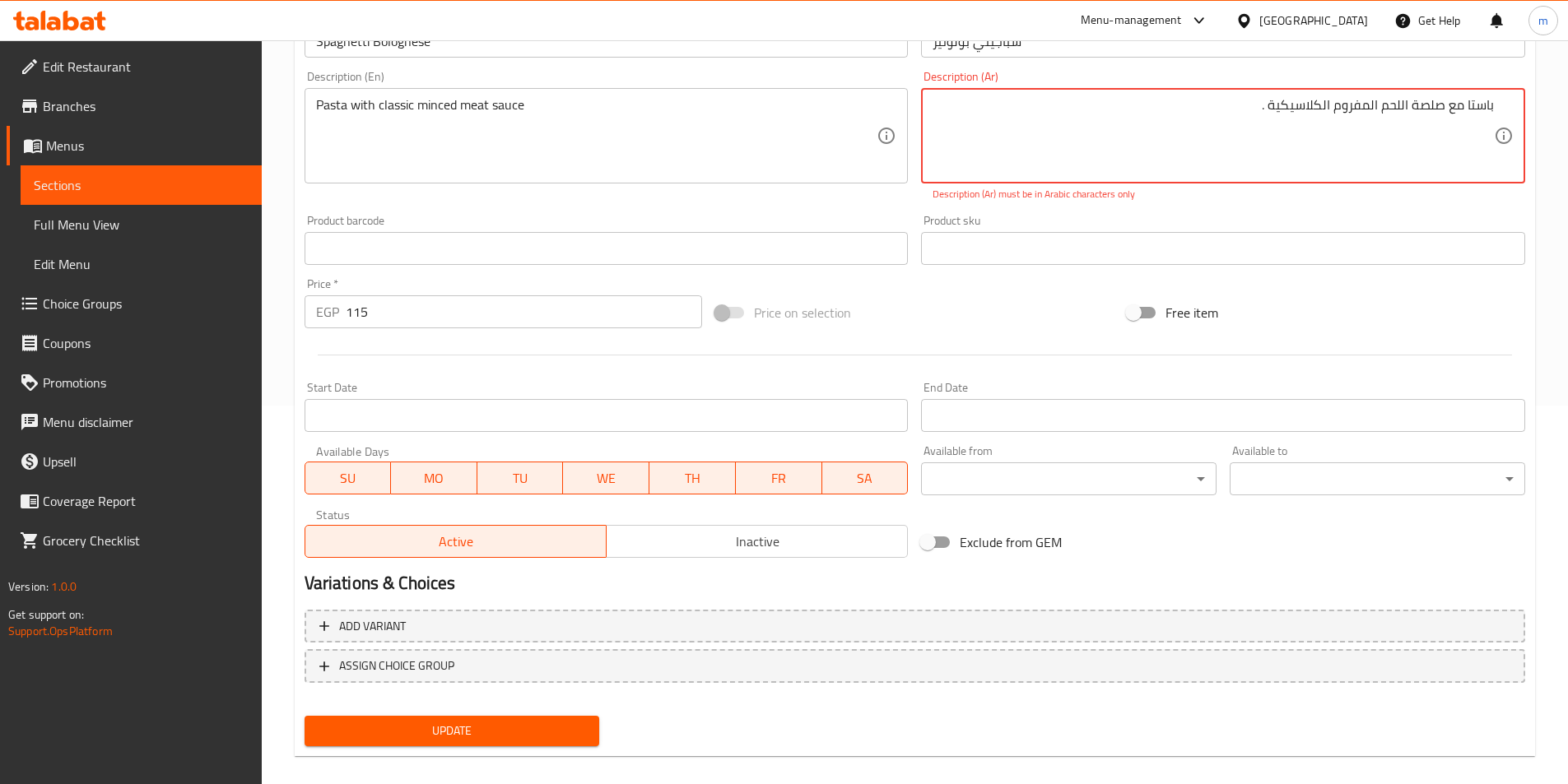
click at [522, 720] on span "Update" at bounding box center [453, 730] width 269 height 21
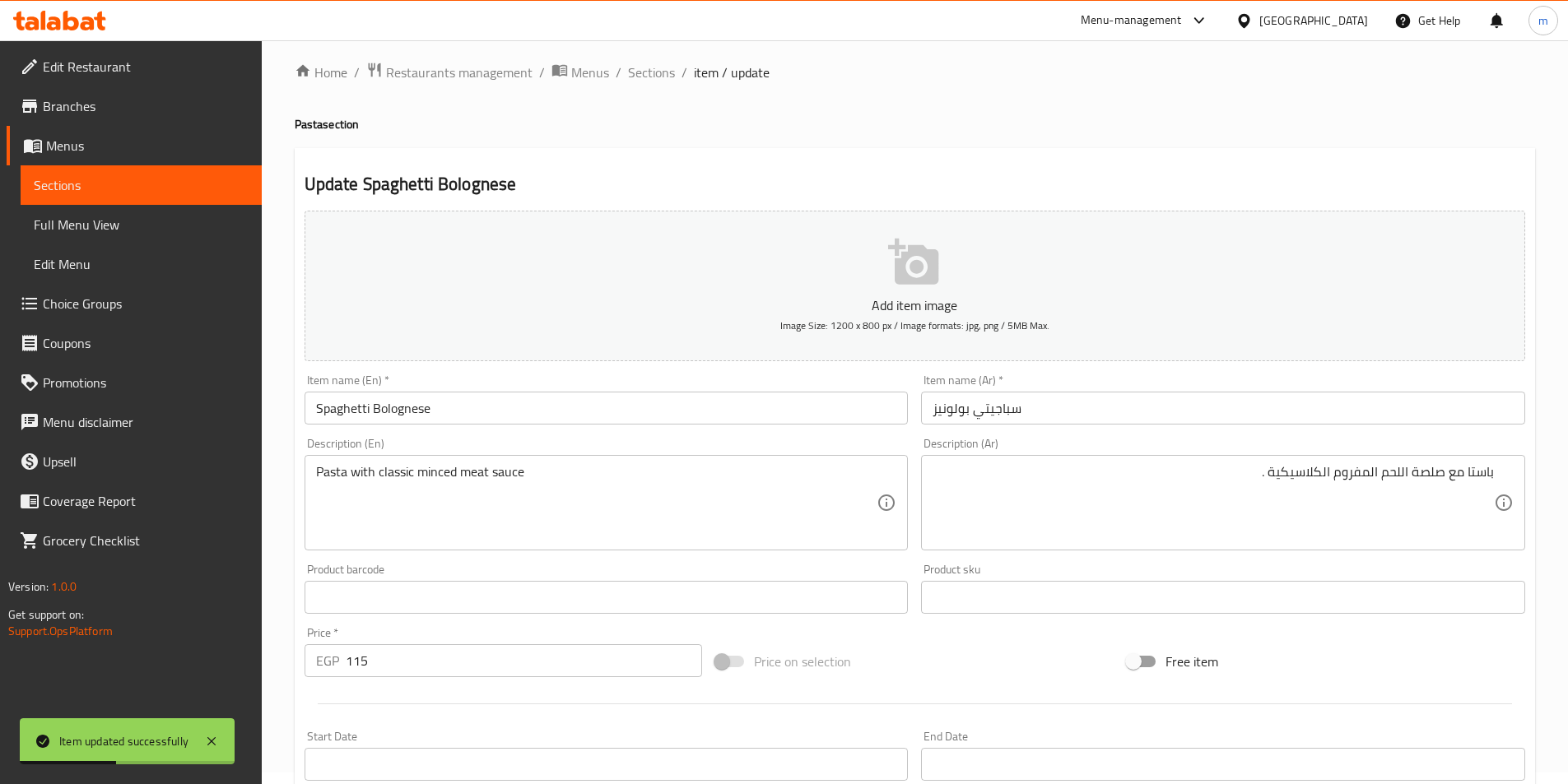
scroll to position [0, 0]
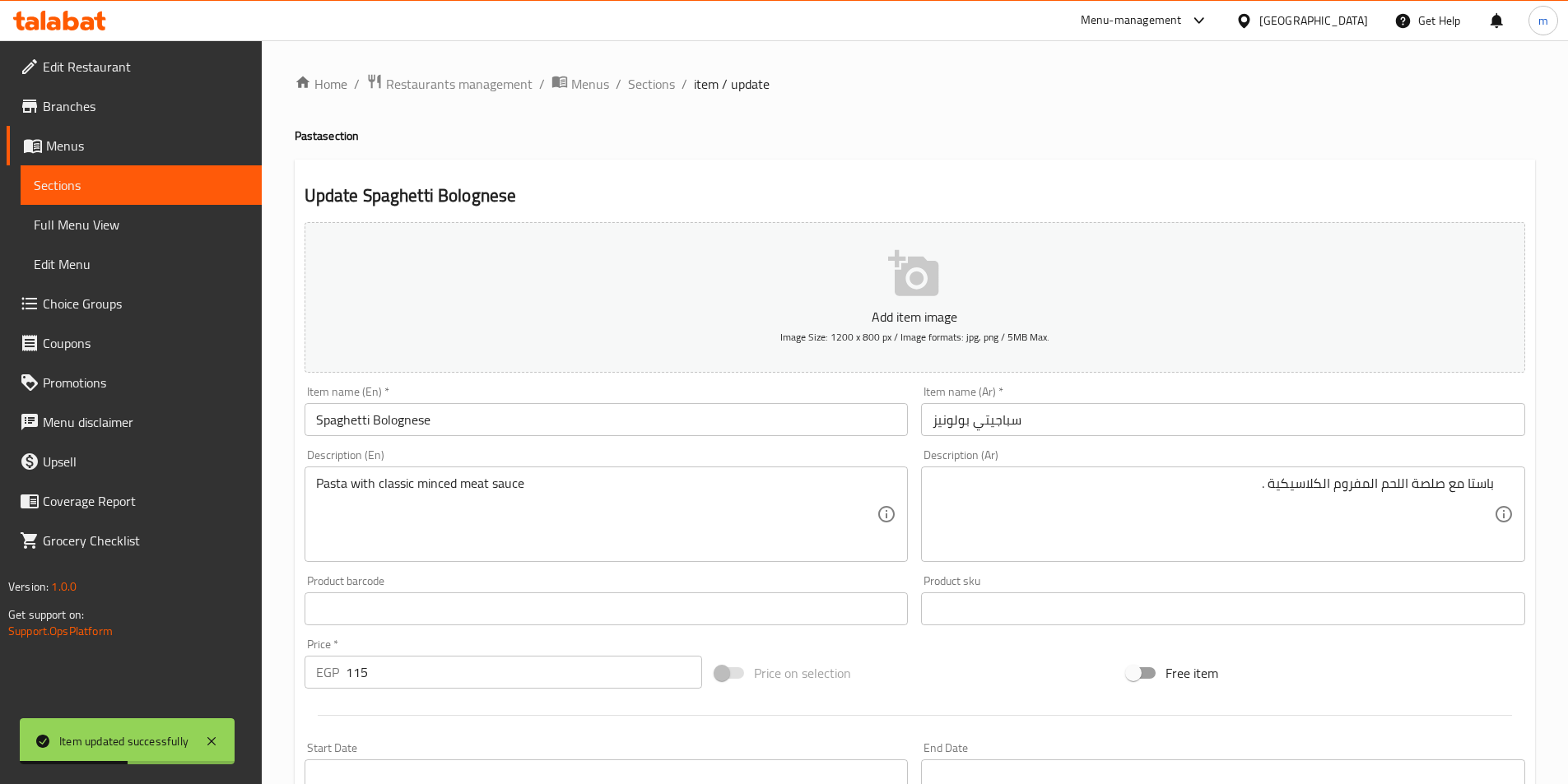
click at [677, 75] on ol "Home / Restaurants management / Menus / Sections / item / update" at bounding box center [914, 84] width 1240 height 22
click at [669, 78] on span "Sections" at bounding box center [652, 83] width 47 height 20
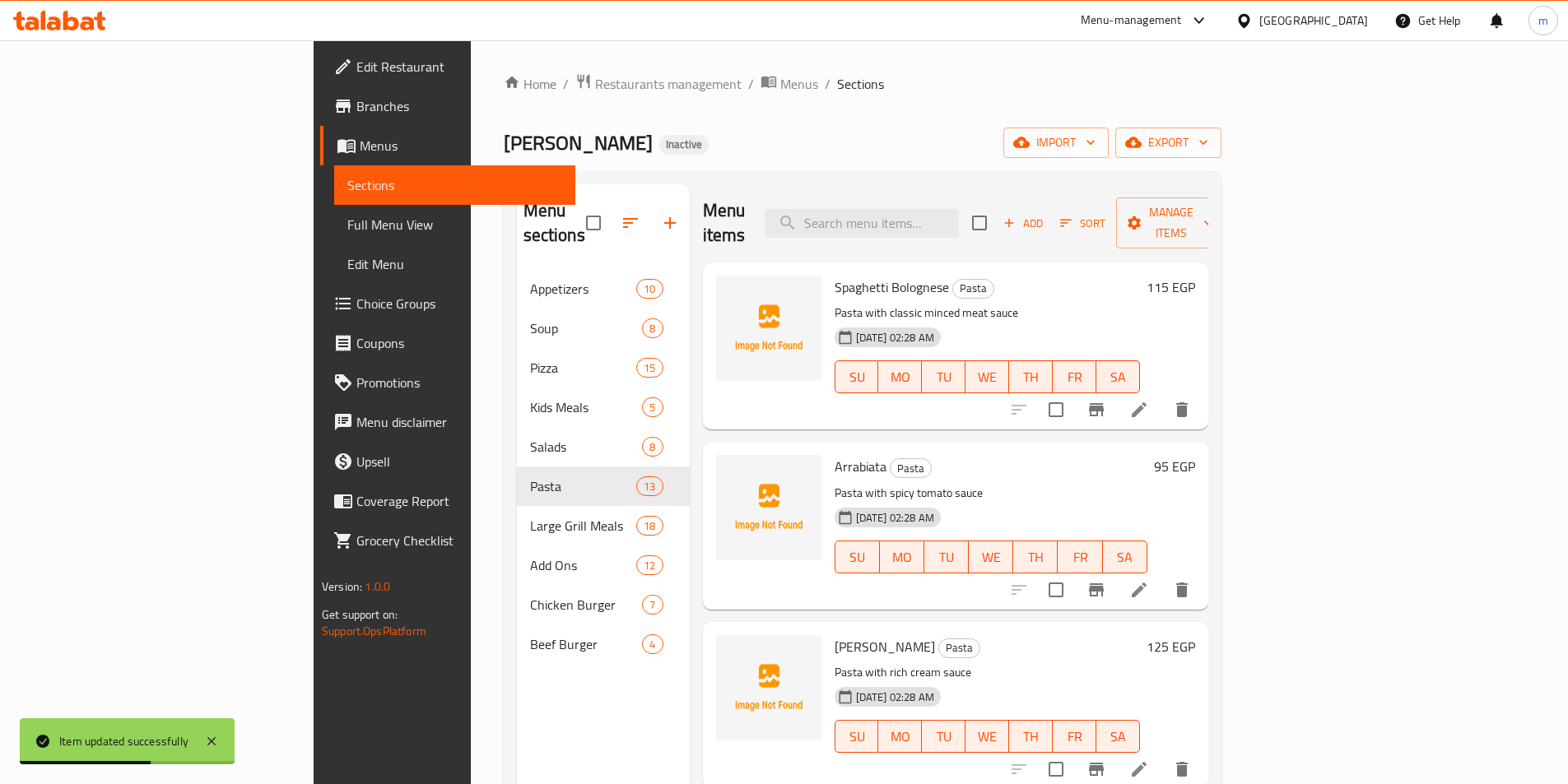
click at [1185, 120] on div "Home / Restaurants management / Menus / Sections pablo Inactive import export M…" at bounding box center [862, 527] width 718 height 908
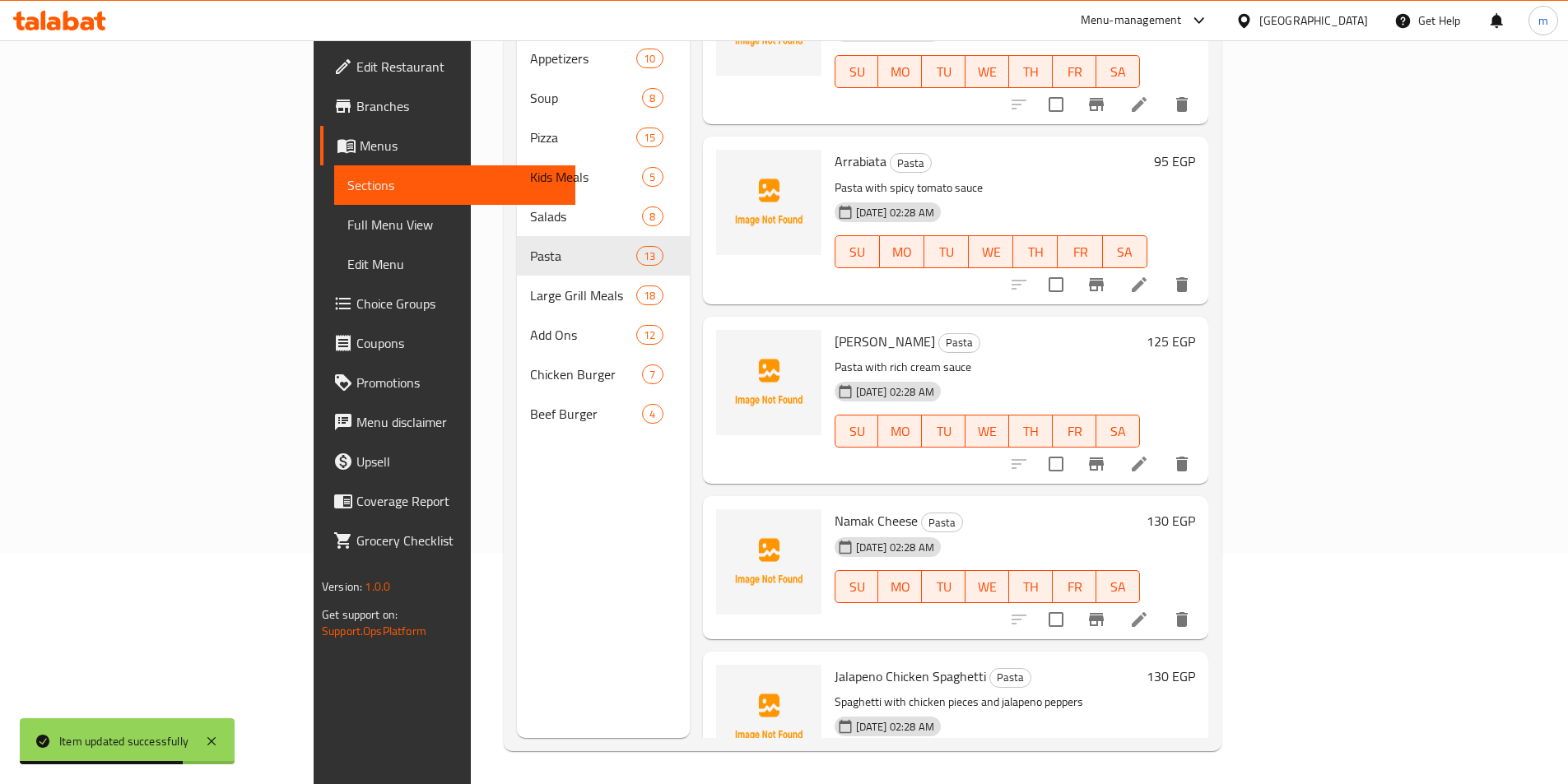
scroll to position [165, 0]
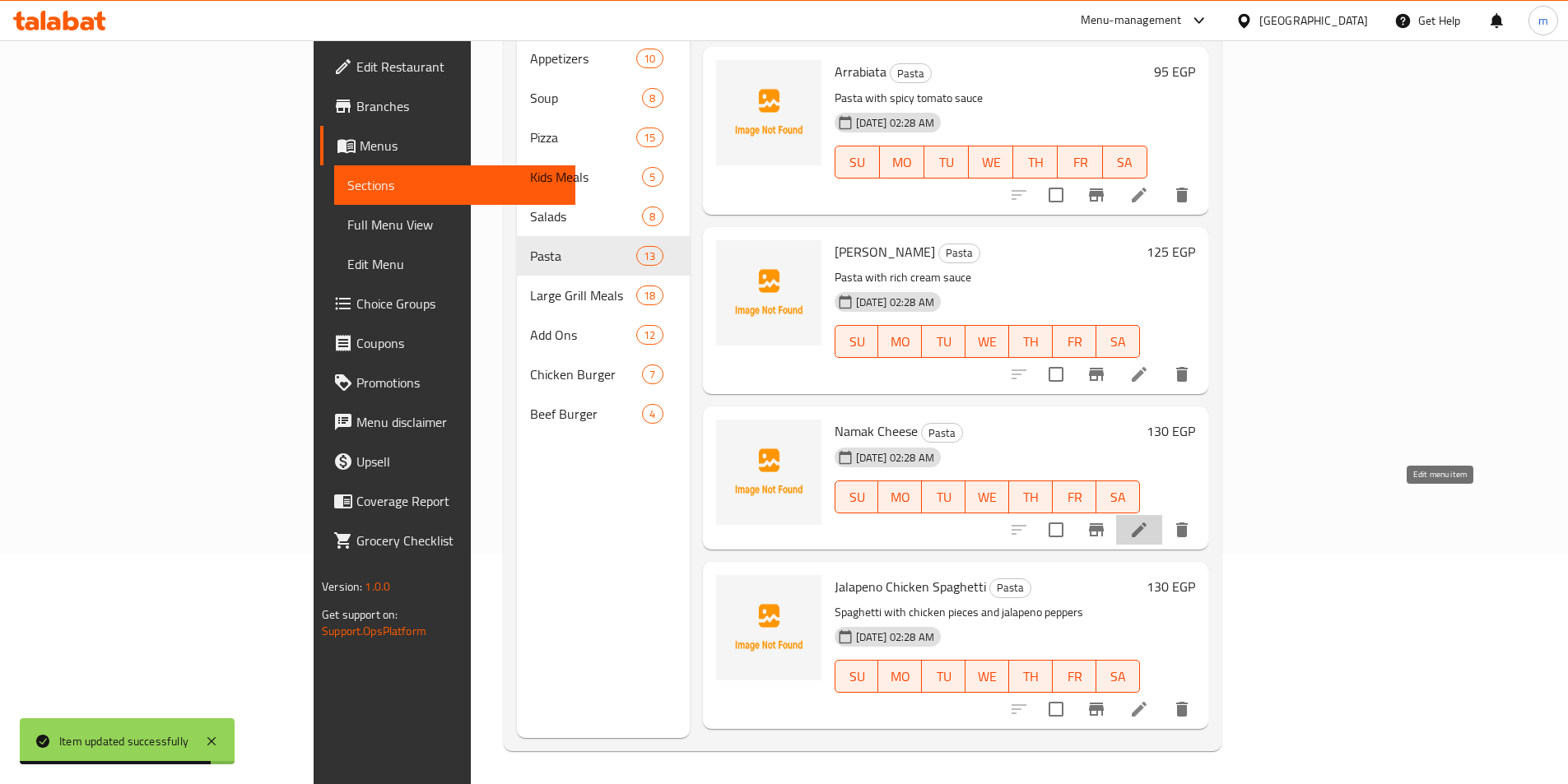
click at [1149, 520] on icon at bounding box center [1139, 530] width 20 height 20
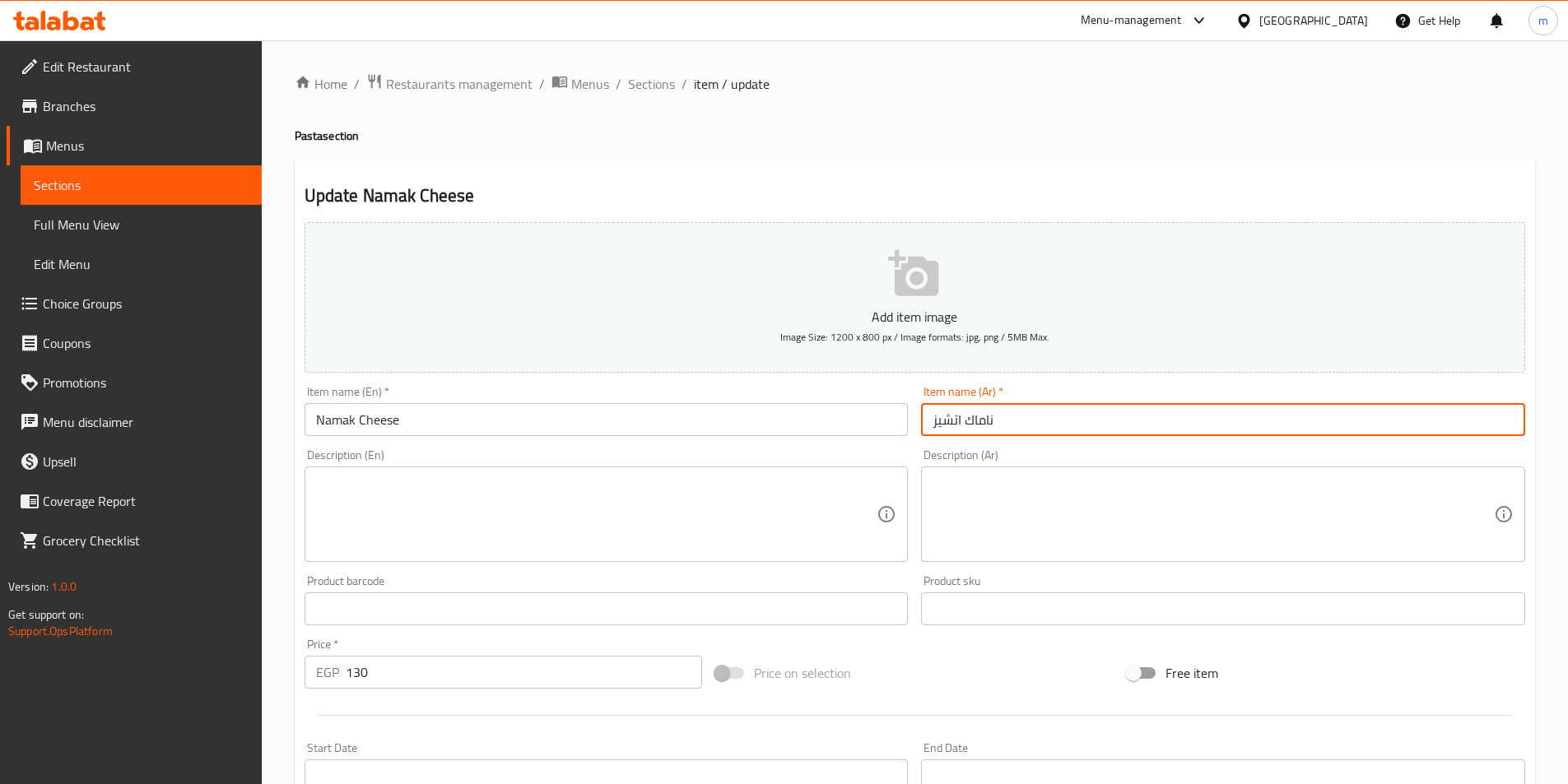
drag, startPoint x: 984, startPoint y: 424, endPoint x: 1049, endPoint y: 427, distance: 65.1
click at [1049, 427] on input "ناماك اتشيز" at bounding box center [1222, 420] width 604 height 33
type input "ماك اتشيز"
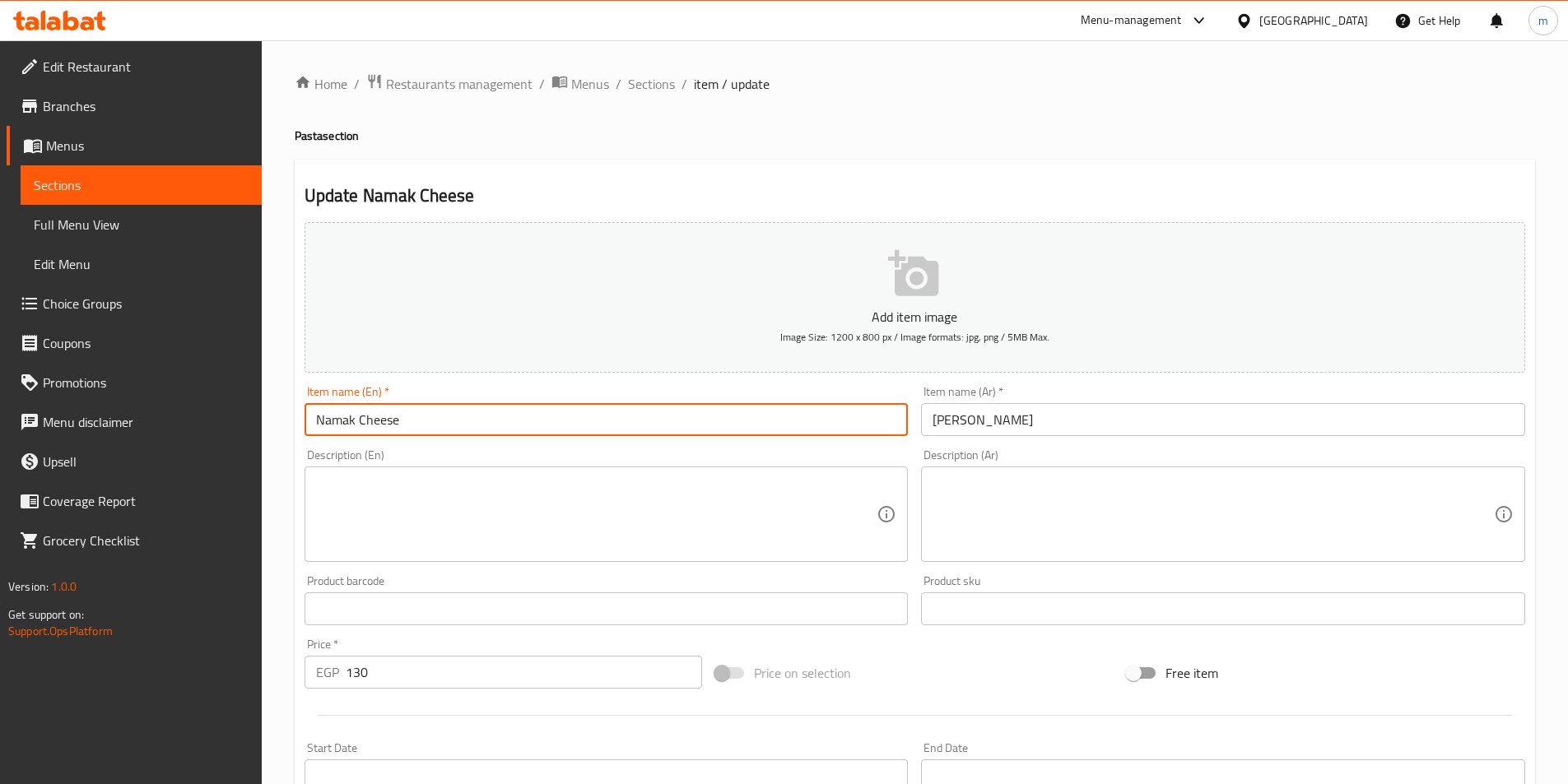
drag, startPoint x: 330, startPoint y: 424, endPoint x: 286, endPoint y: 424, distance: 44.0
click at [286, 424] on div "Home / Restaurants management / Menus / Sections / item / update Pasta section …" at bounding box center [915, 601] width 1306 height 1122
click at [372, 424] on input "mak Cheese" at bounding box center [606, 420] width 604 height 33
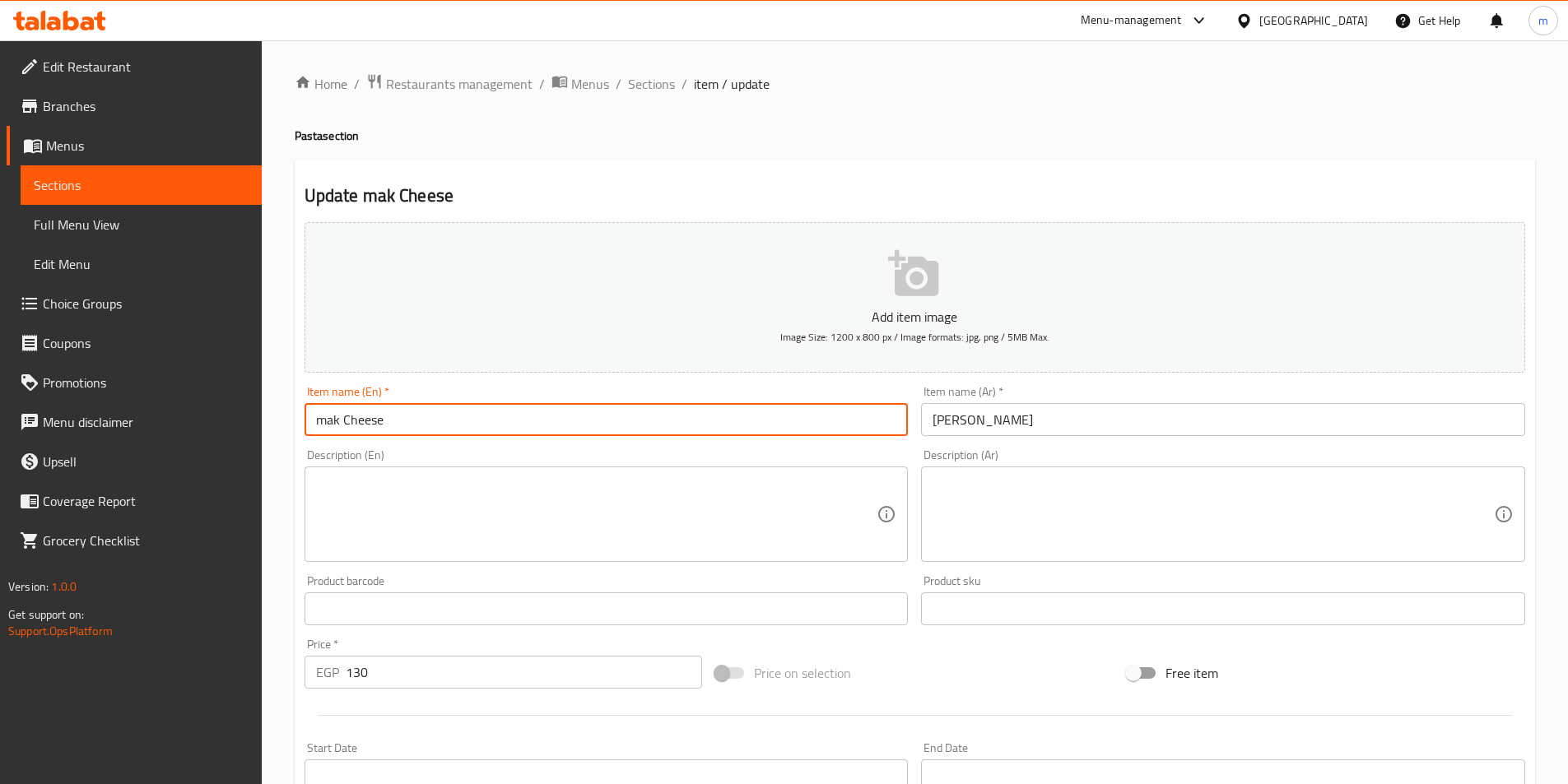
click at [344, 425] on input "mak Cheese" at bounding box center [606, 420] width 604 height 33
click at [340, 425] on input "mak Cheese" at bounding box center [606, 420] width 604 height 33
click at [360, 425] on input "MaC Cheese" at bounding box center [606, 420] width 604 height 33
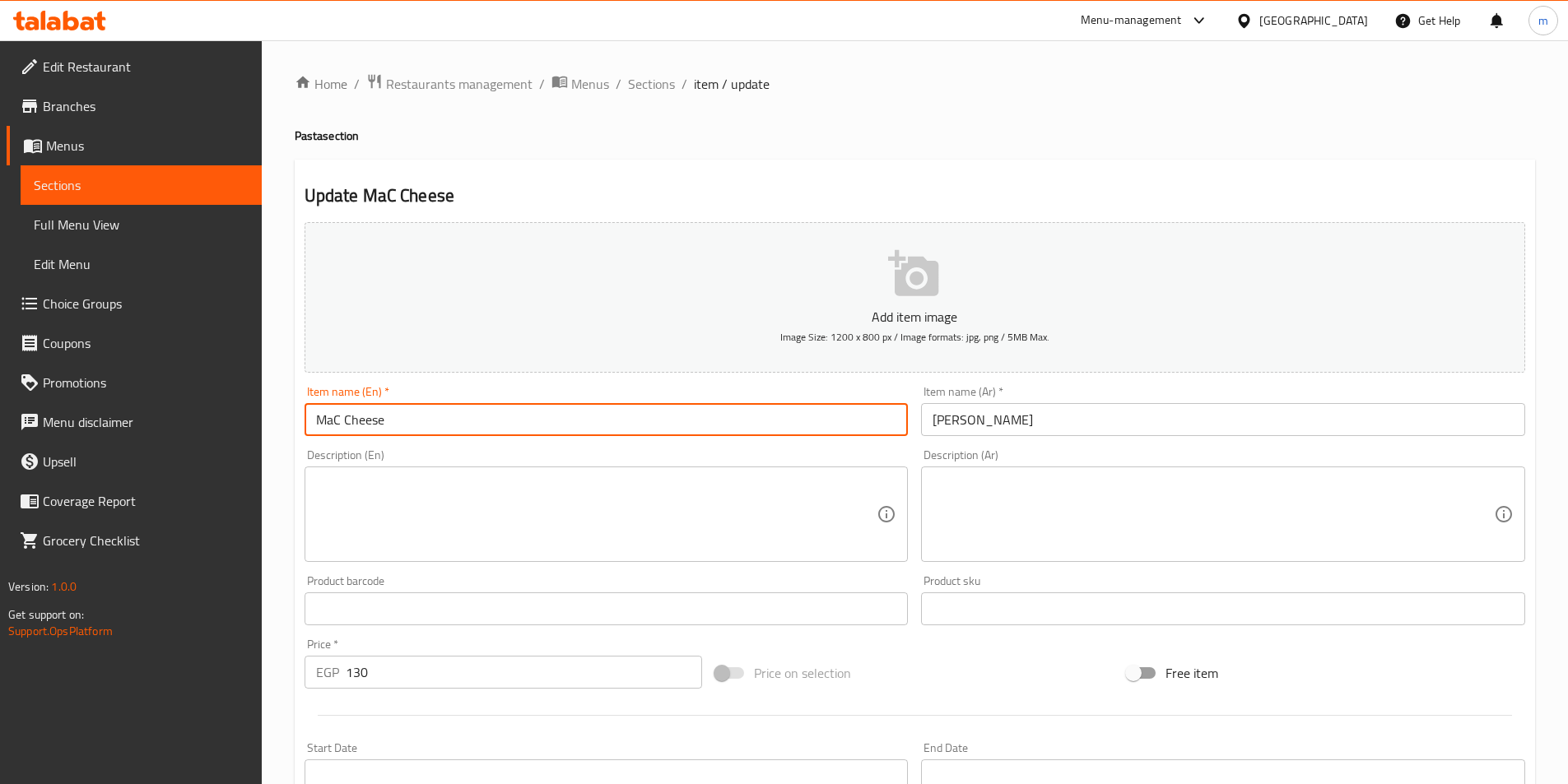
scroll to position [379, 0]
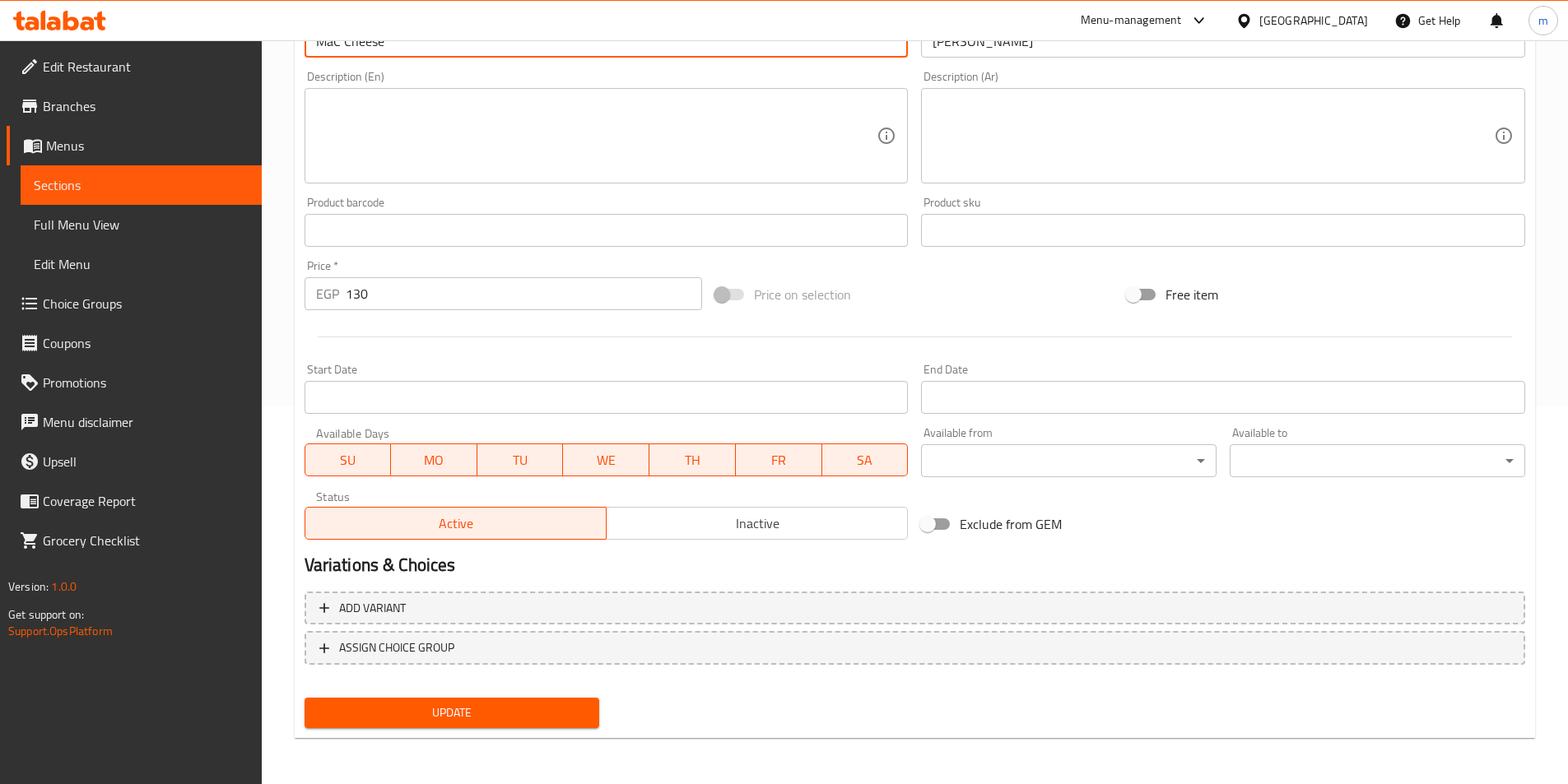
type input "Mac Cheese"
click at [519, 704] on span "Update" at bounding box center [453, 712] width 269 height 21
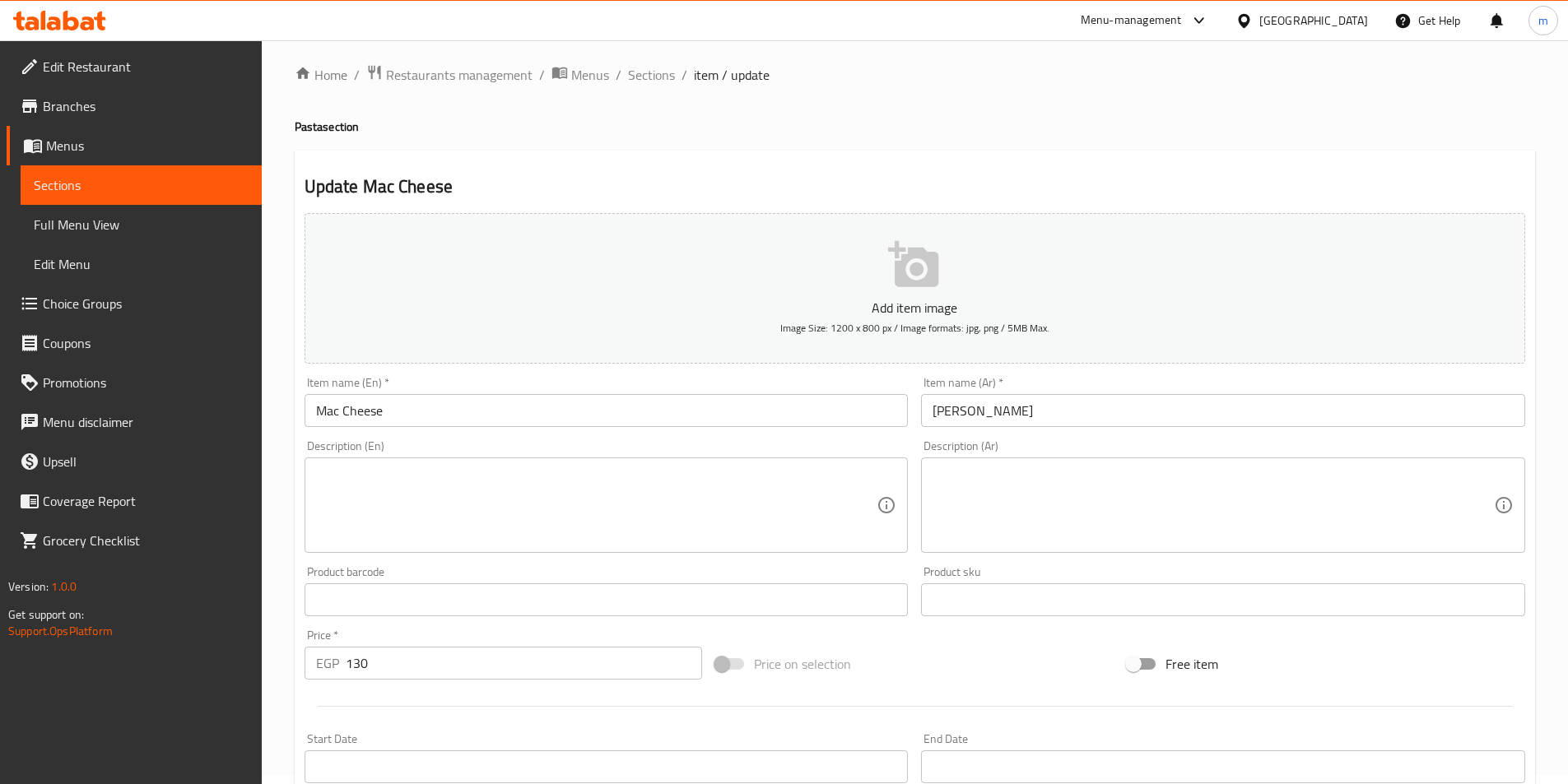
scroll to position [0, 0]
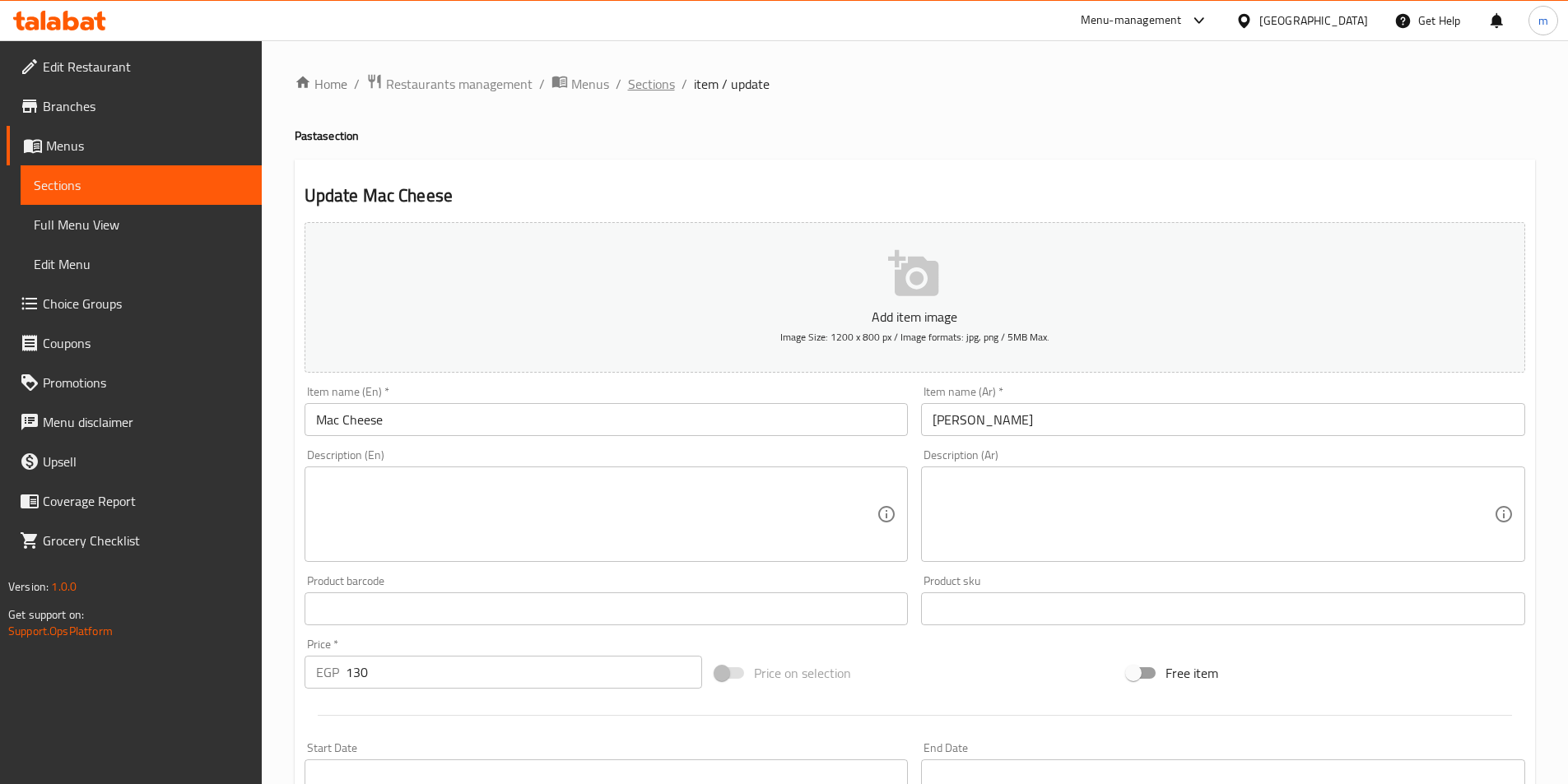
click at [634, 78] on span "Sections" at bounding box center [652, 83] width 47 height 20
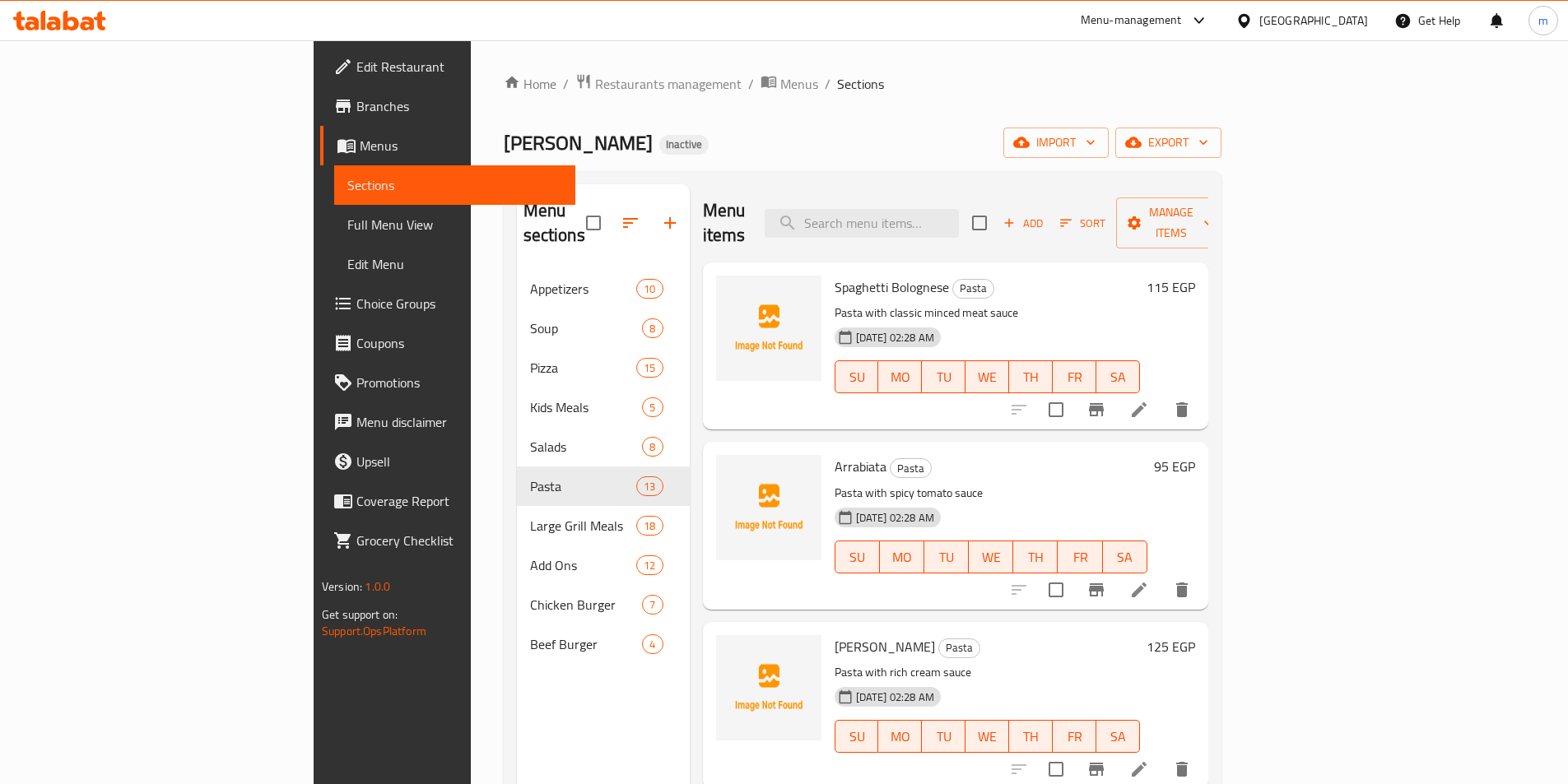
click at [813, 71] on div "Home / Restaurants management / Menus / Sections pablo Inactive import export M…" at bounding box center [862, 527] width 784 height 973
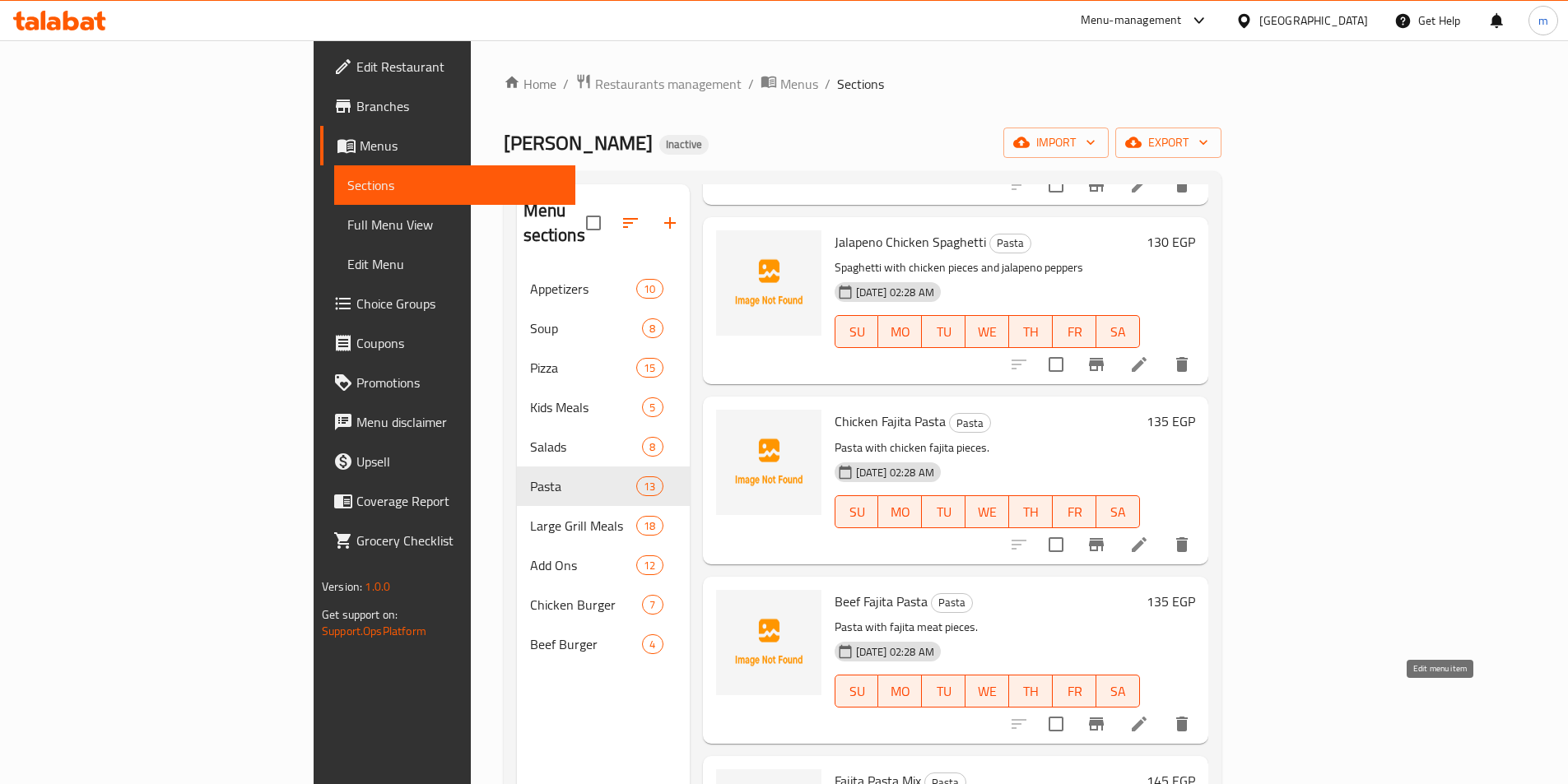
click at [1149, 714] on icon at bounding box center [1139, 724] width 20 height 20
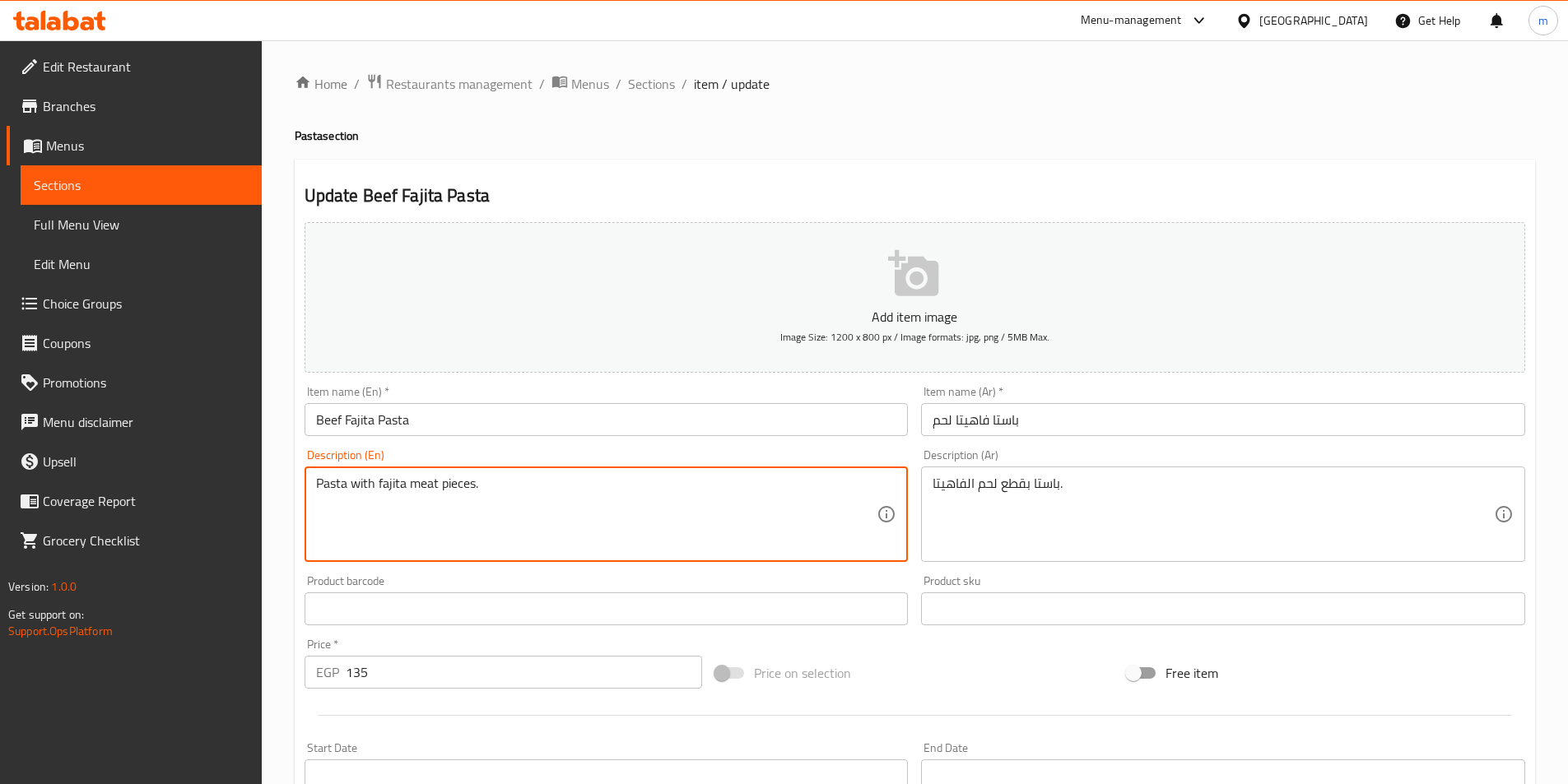
click at [417, 480] on textarea "Pasta with fajita meat pieces." at bounding box center [597, 514] width 562 height 78
click at [334, 417] on input "Beef Fajita Pasta" at bounding box center [606, 420] width 604 height 33
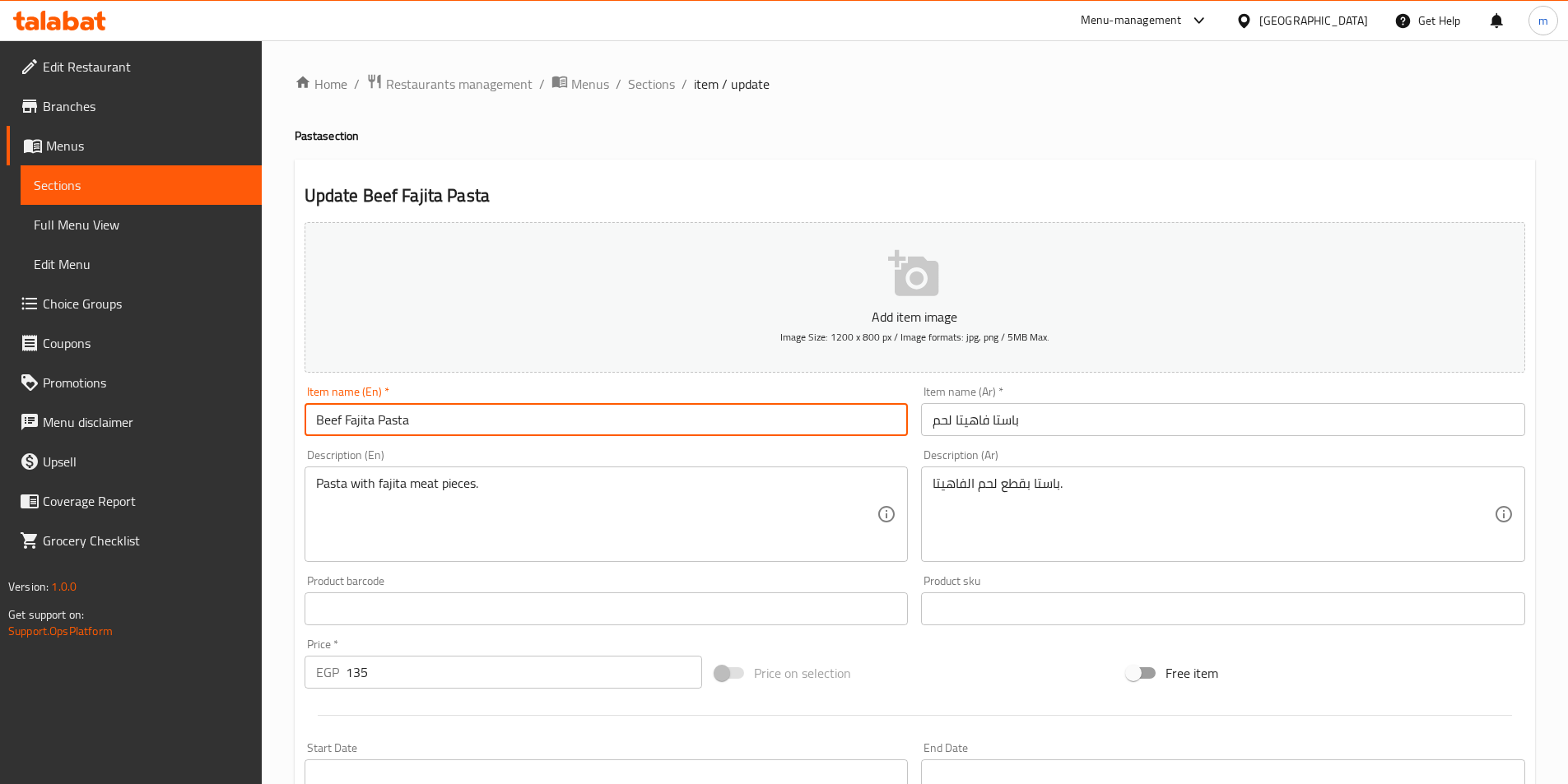
click at [334, 417] on input "Beef Fajita Pasta" at bounding box center [606, 420] width 604 height 33
paste input "meat"
click at [337, 417] on input "meat Fajita Pasta" at bounding box center [606, 420] width 604 height 33
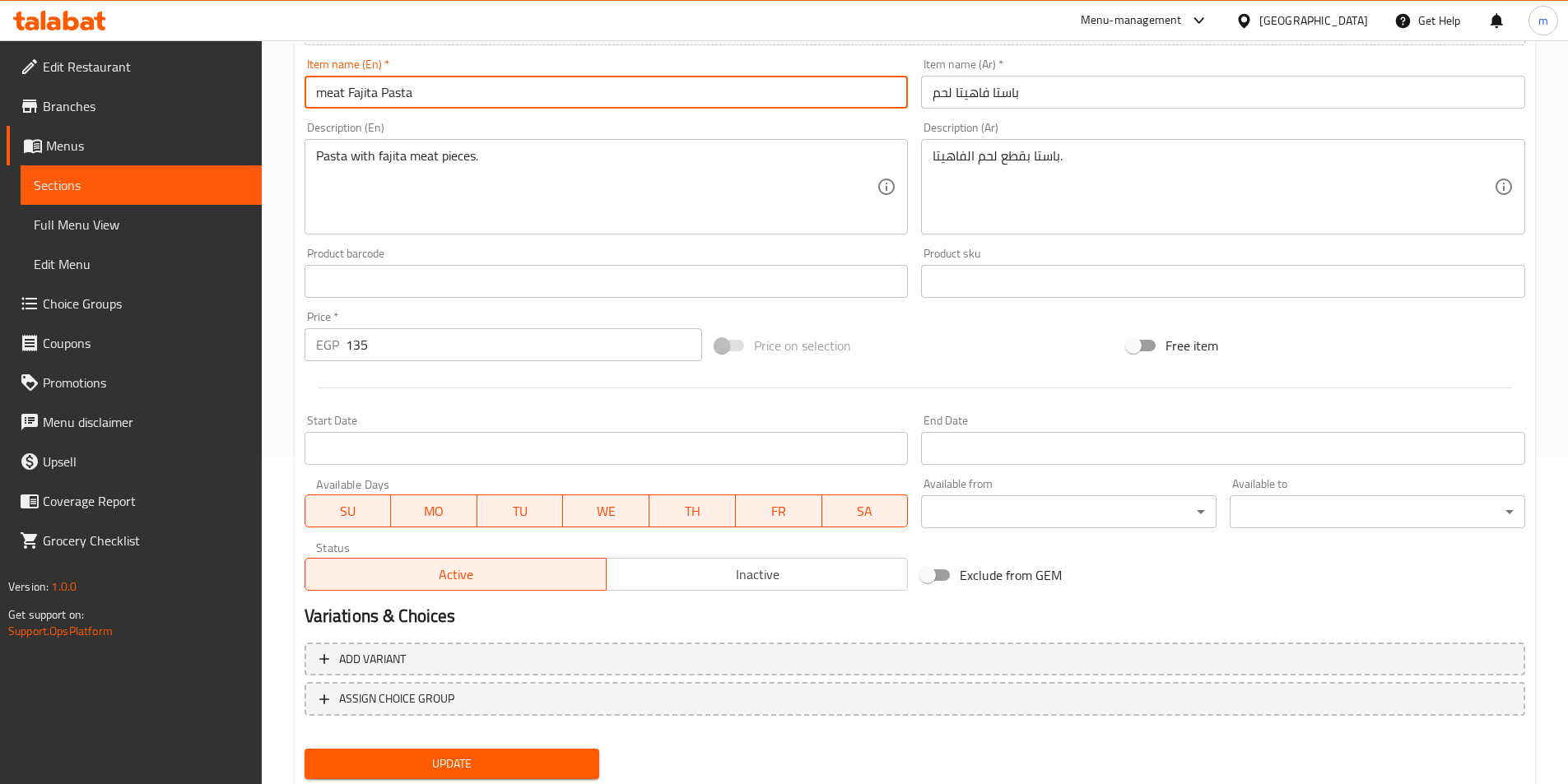
scroll to position [329, 0]
type input "Meat Fajita Pasta"
click at [557, 766] on span "Update" at bounding box center [453, 761] width 269 height 21
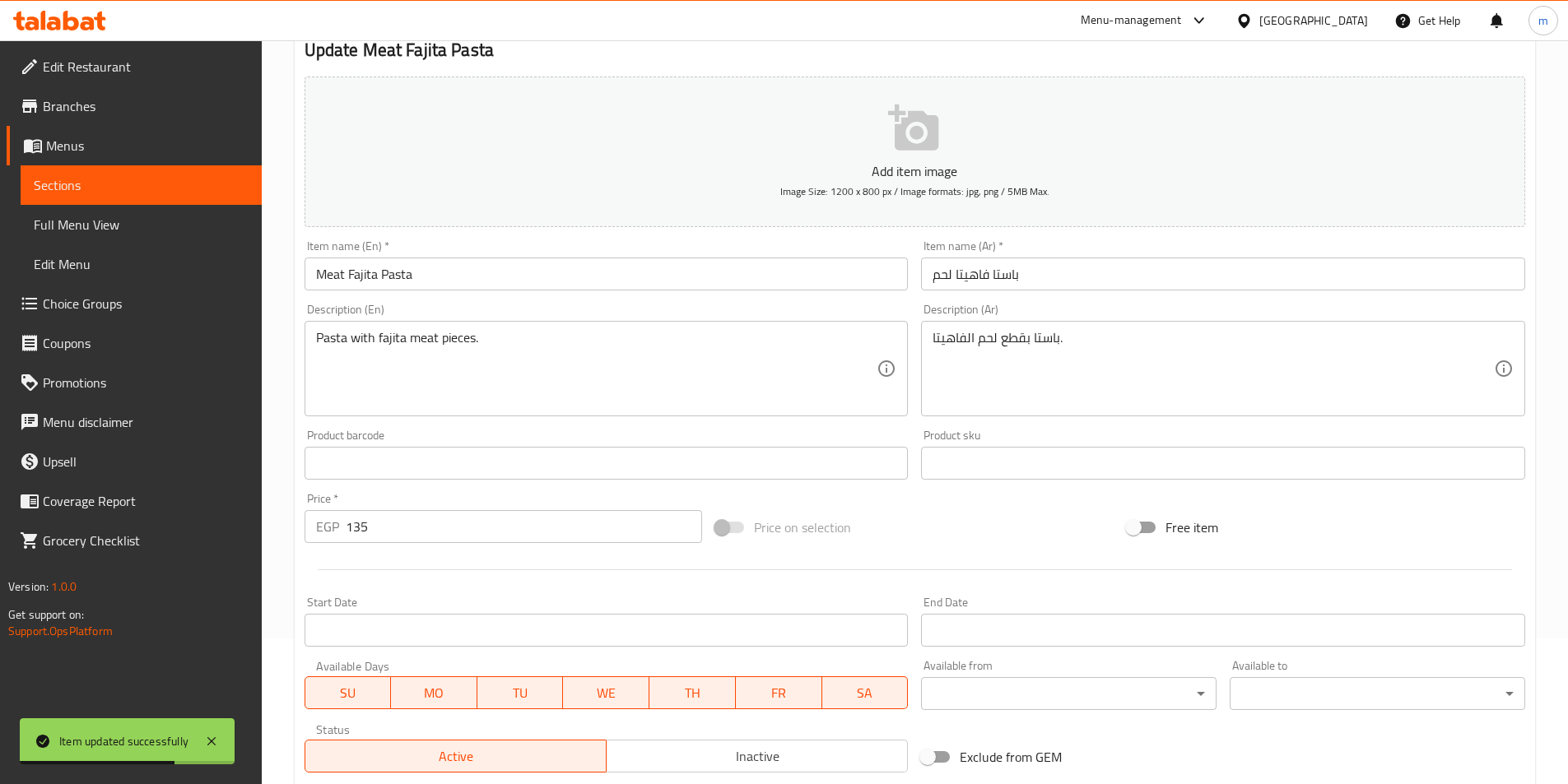
scroll to position [0, 0]
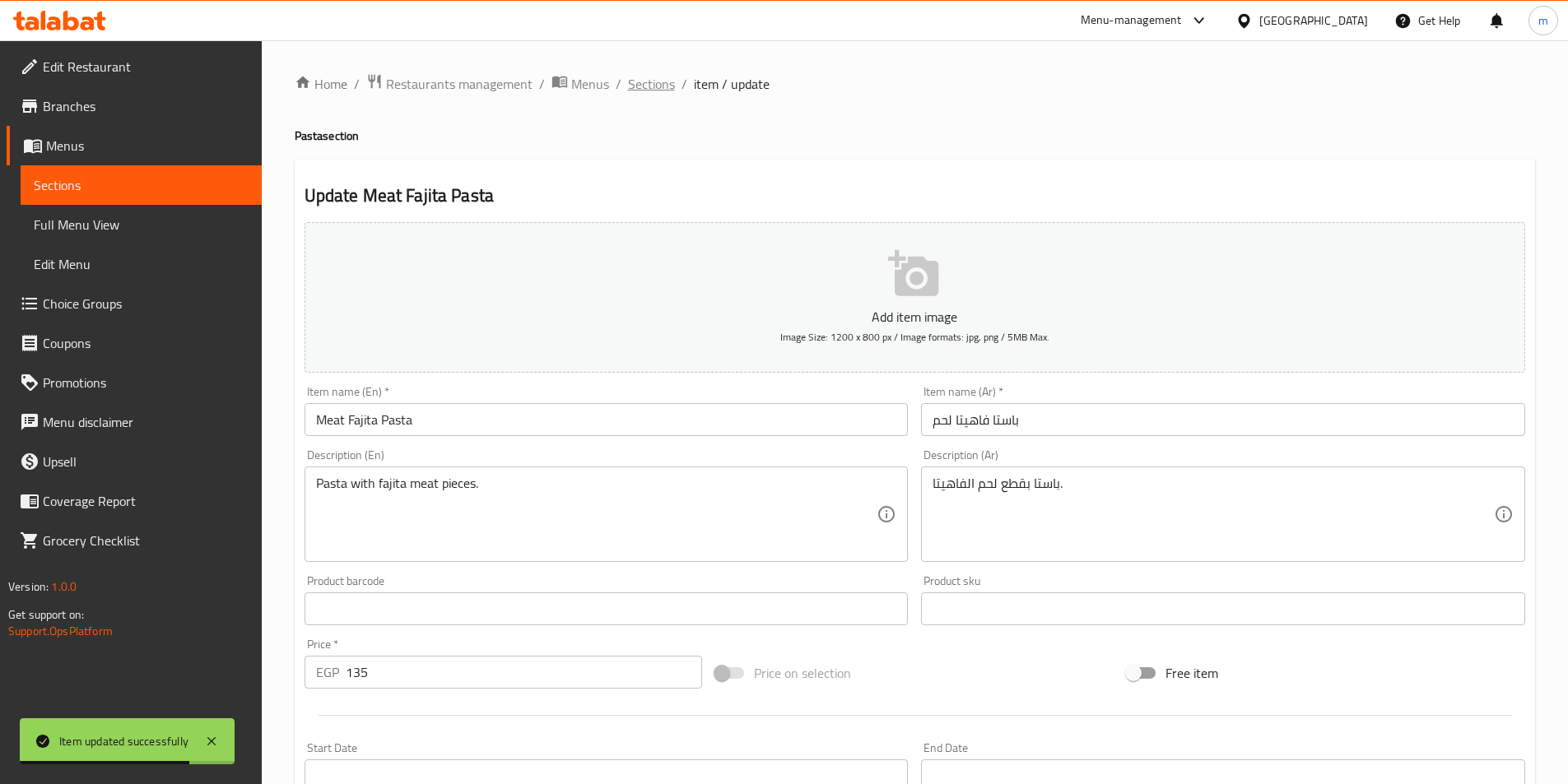
click at [664, 77] on span "Sections" at bounding box center [652, 83] width 47 height 20
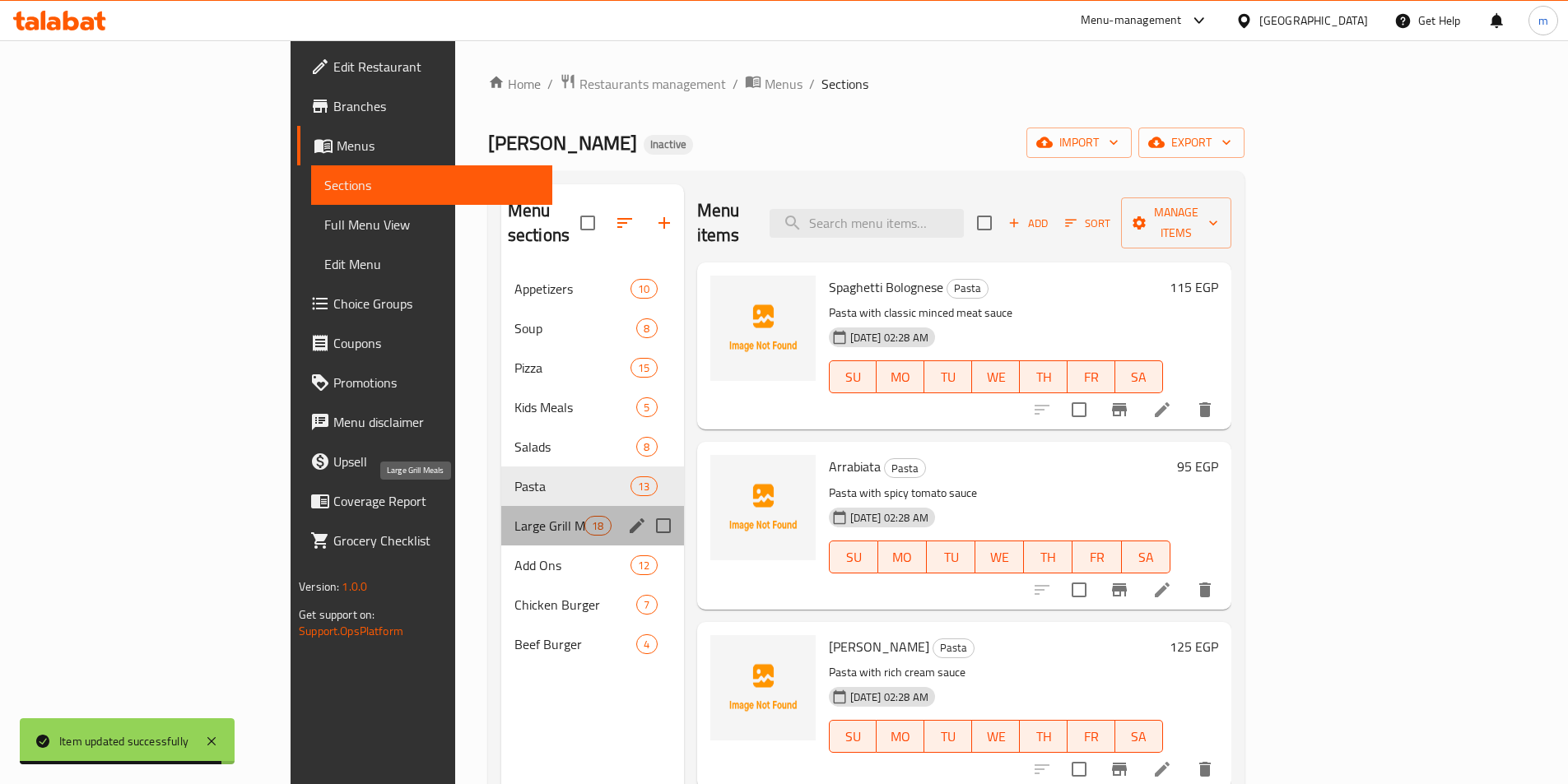
click at [514, 516] on span "Large Grill Meals" at bounding box center [549, 526] width 70 height 20
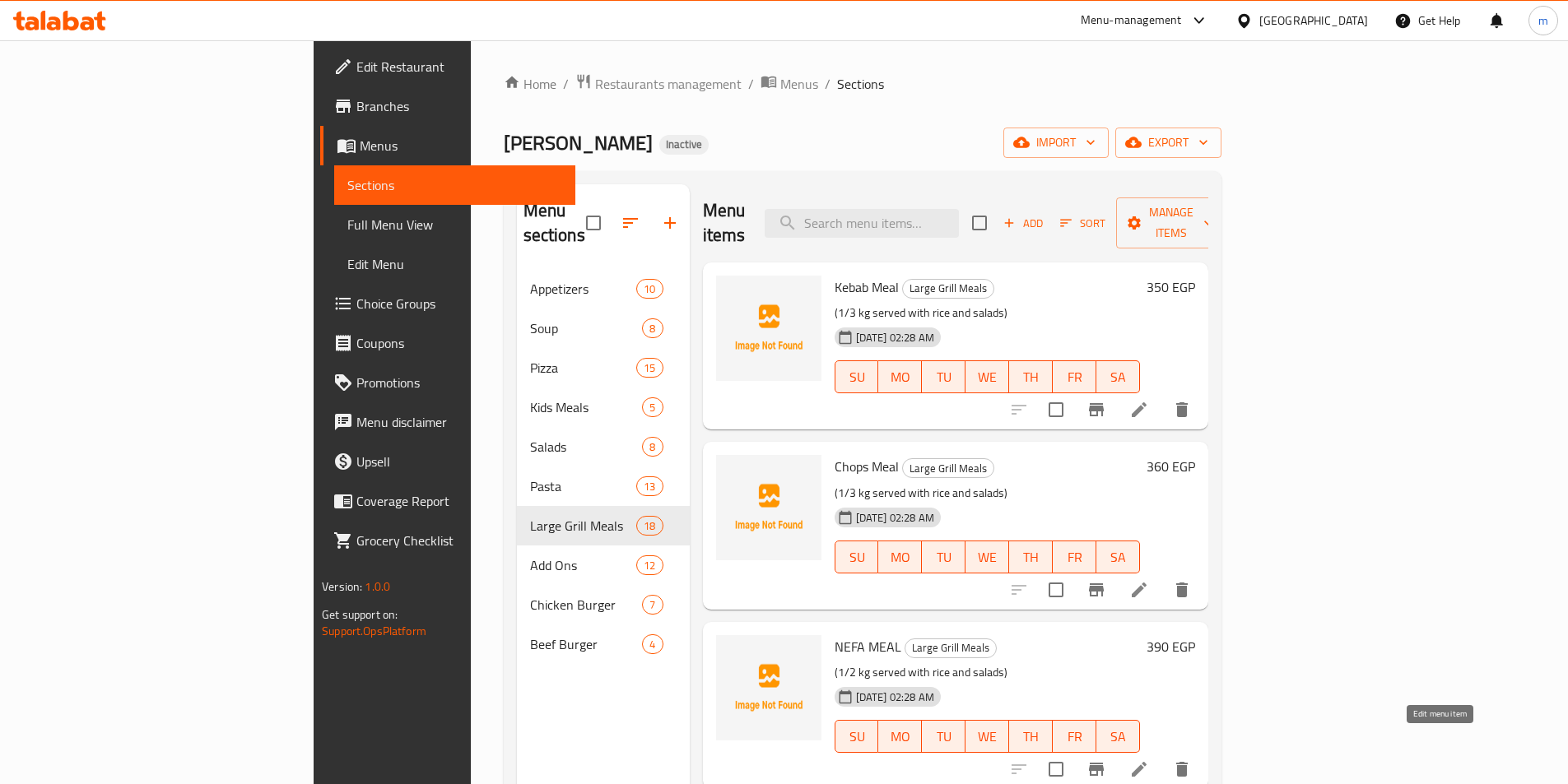
click at [1149, 759] on icon at bounding box center [1139, 769] width 20 height 20
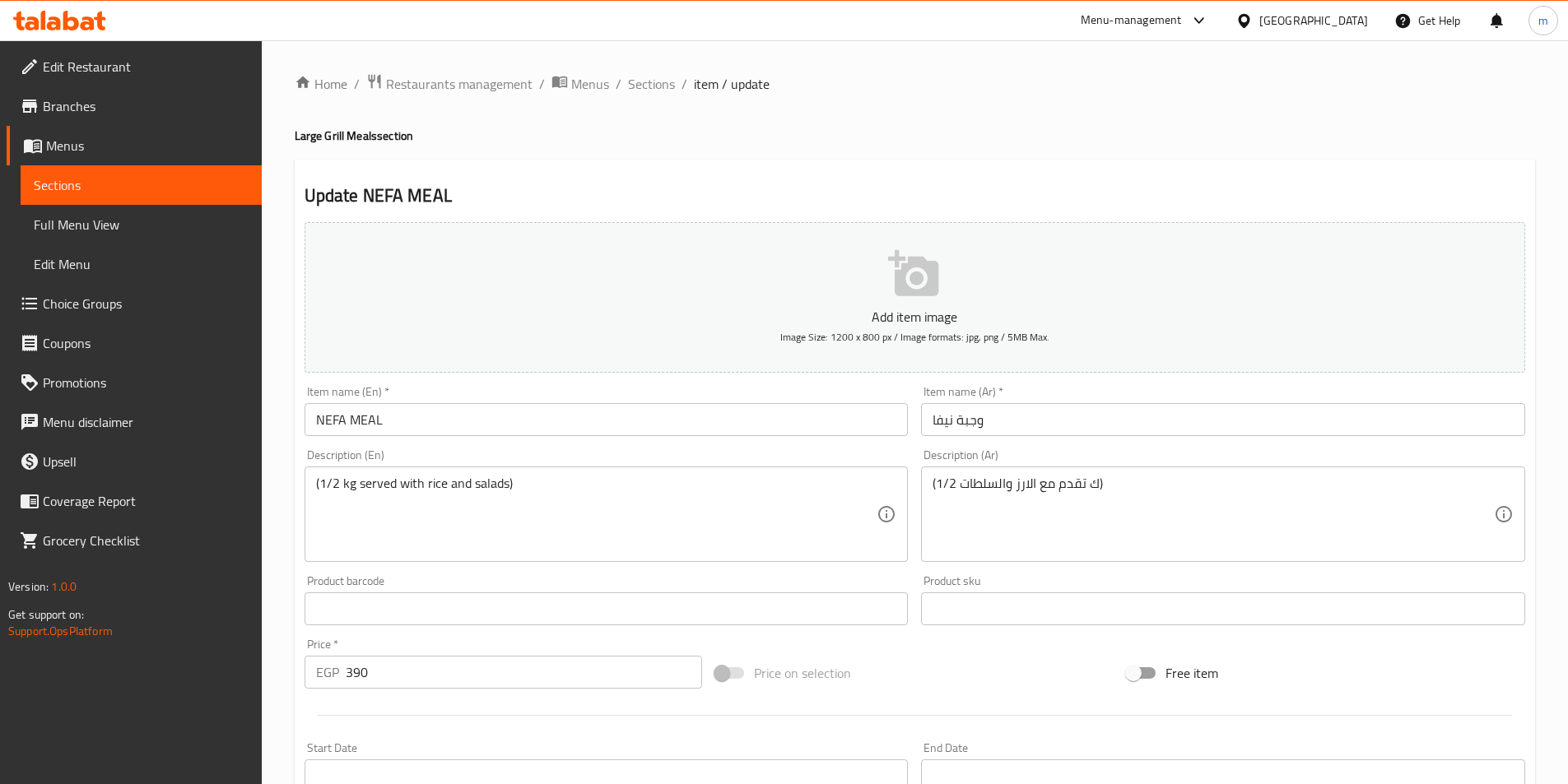
click at [334, 417] on input "NEFA MEAL" at bounding box center [606, 420] width 604 height 33
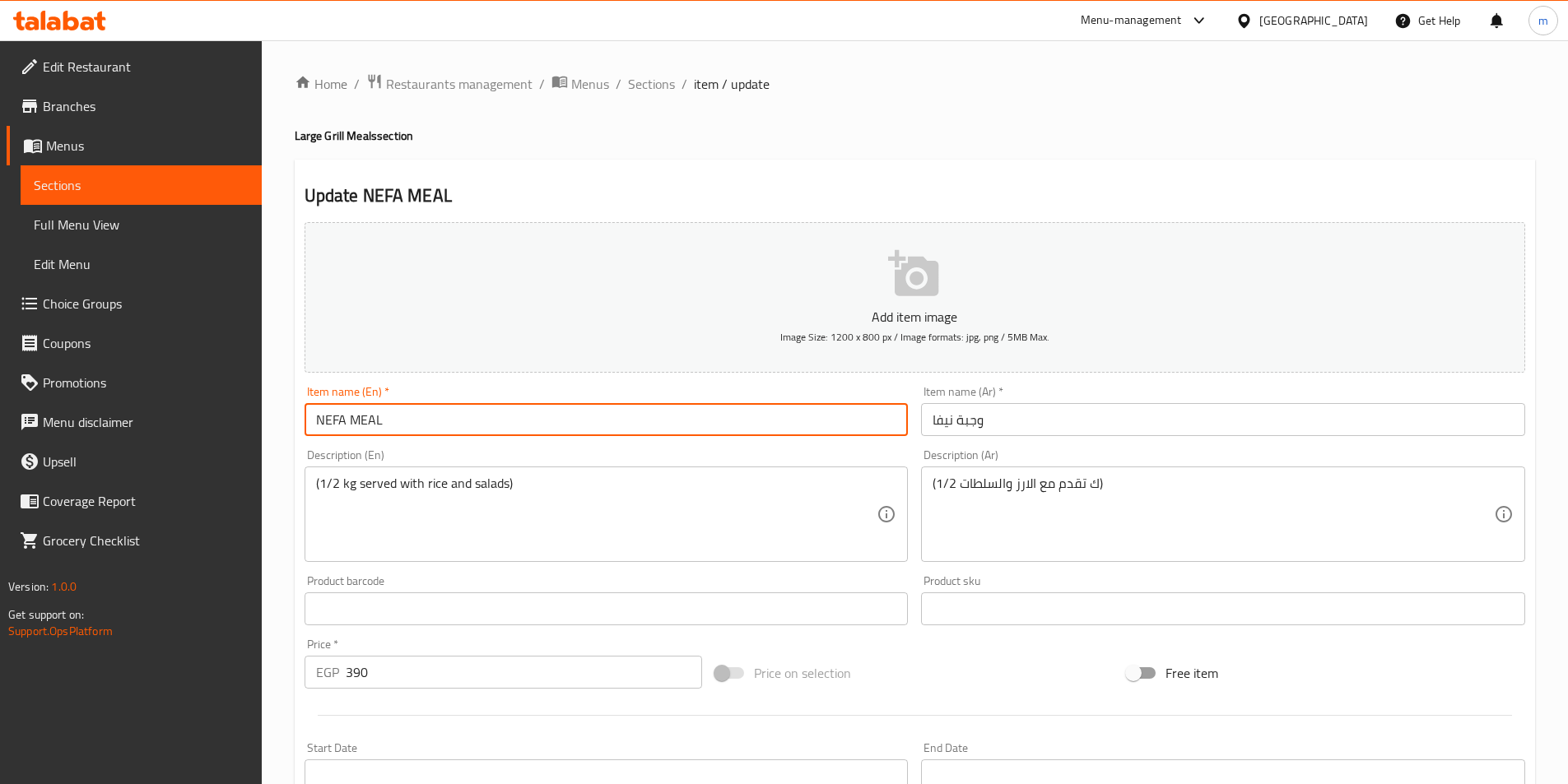
click at [334, 417] on input "NEFA MEAL" at bounding box center [606, 420] width 604 height 33
click at [681, 87] on li "/" at bounding box center [684, 83] width 6 height 20
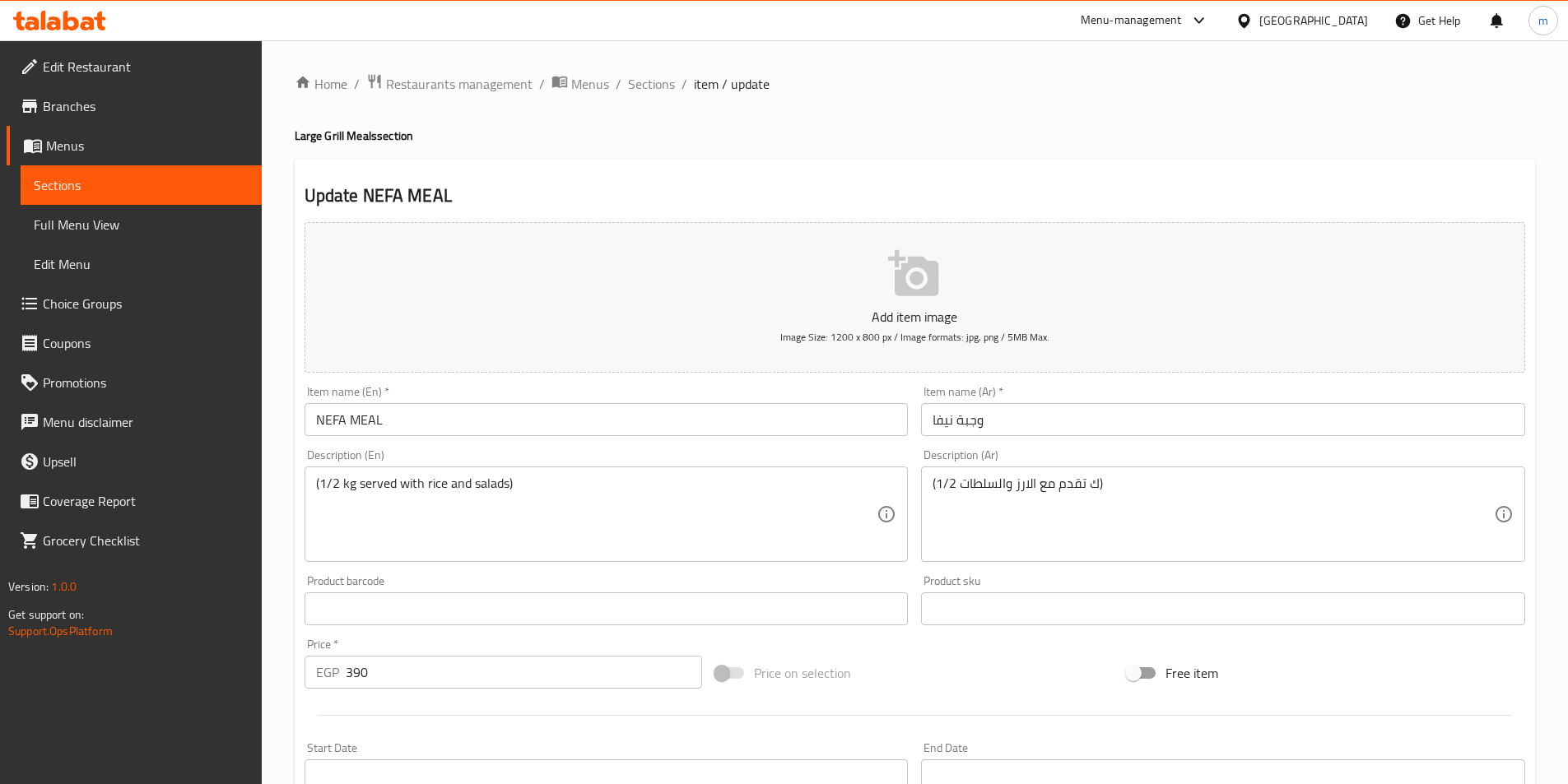
click at [676, 78] on ol "Home / Restaurants management / Menus / Sections / item / update" at bounding box center [914, 84] width 1240 height 22
click at [672, 78] on span "Sections" at bounding box center [652, 83] width 47 height 20
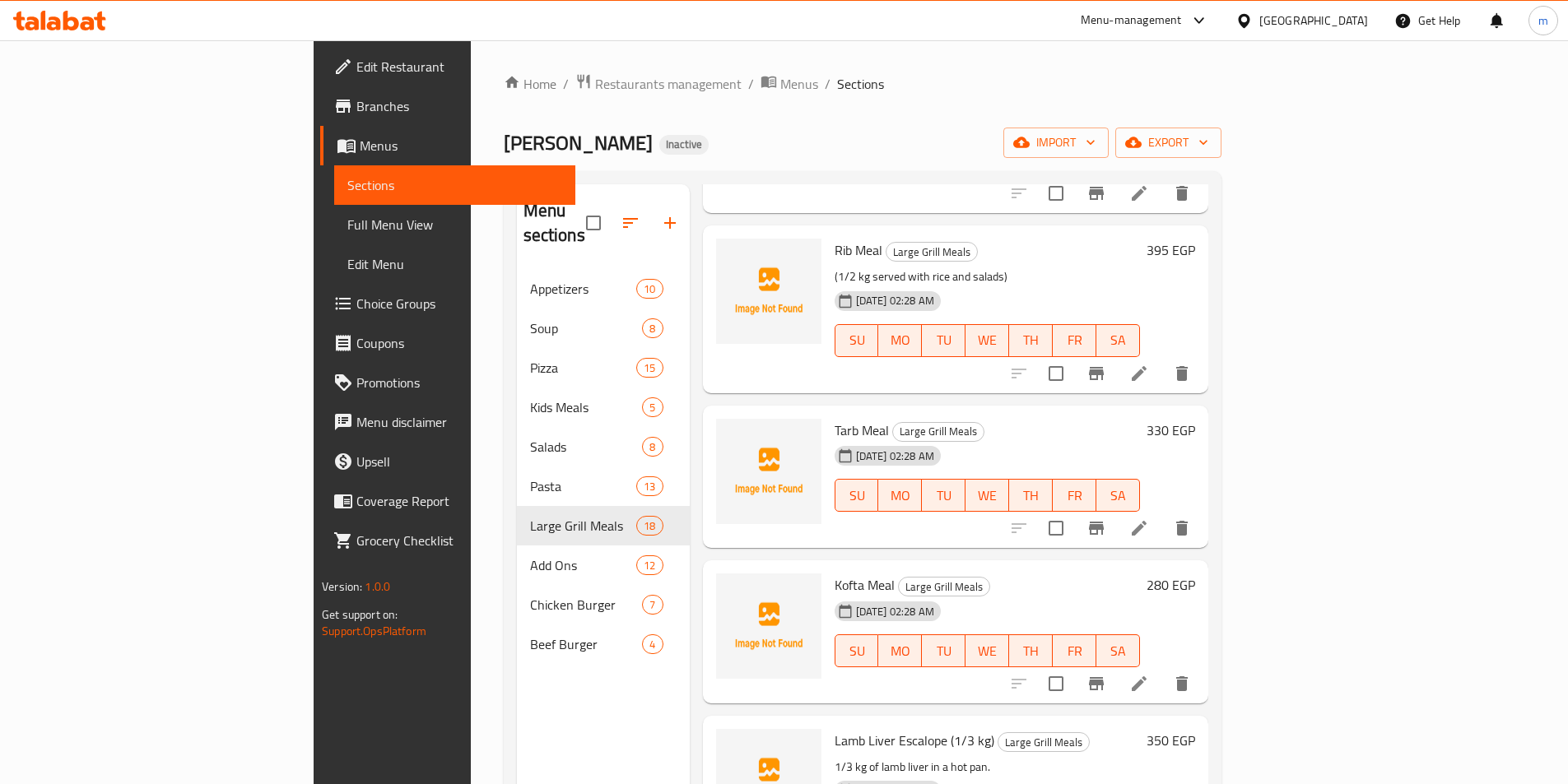
scroll to position [905, 0]
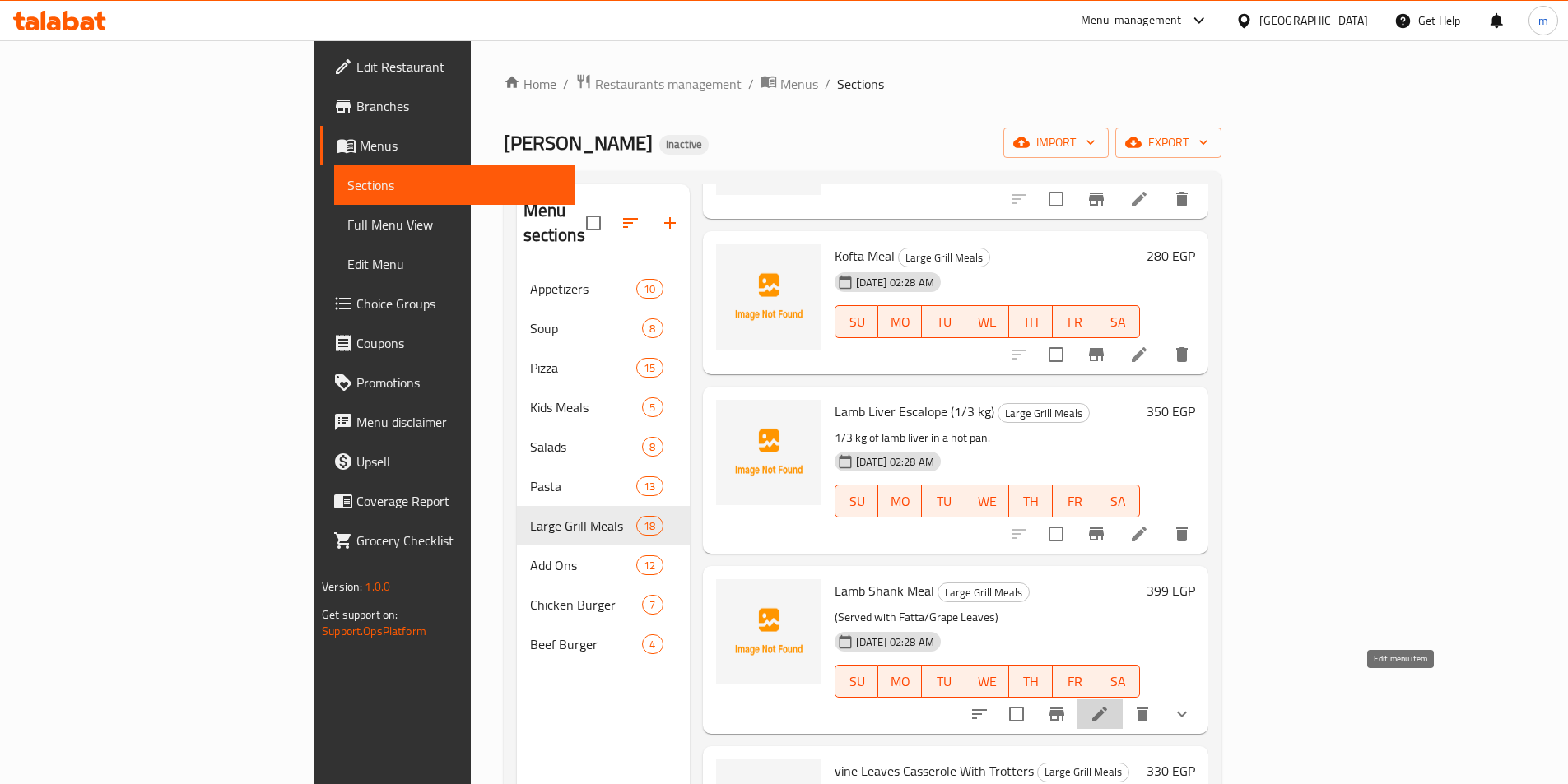
click at [1109, 704] on icon at bounding box center [1100, 713] width 20 height 20
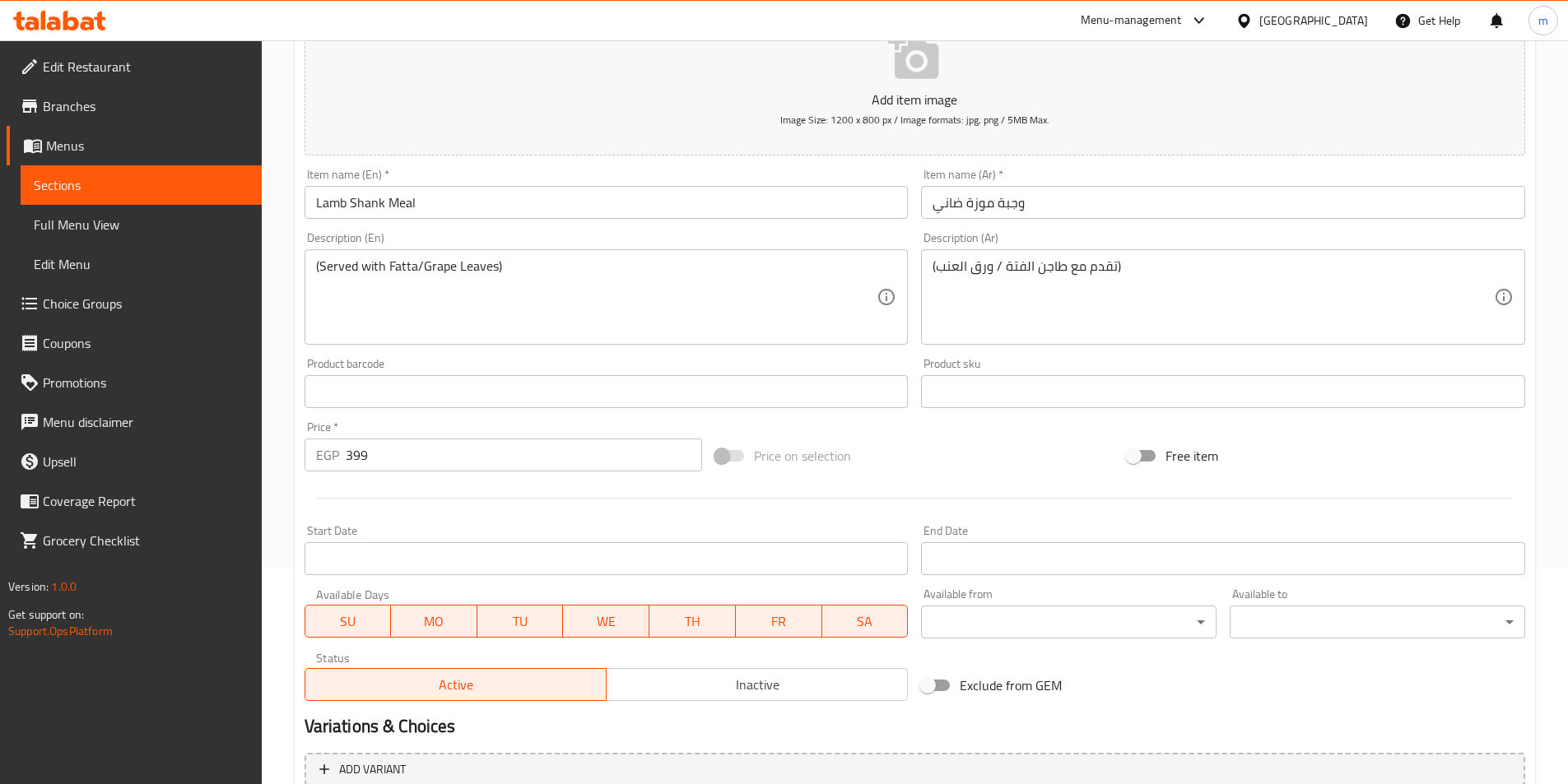
scroll to position [405, 0]
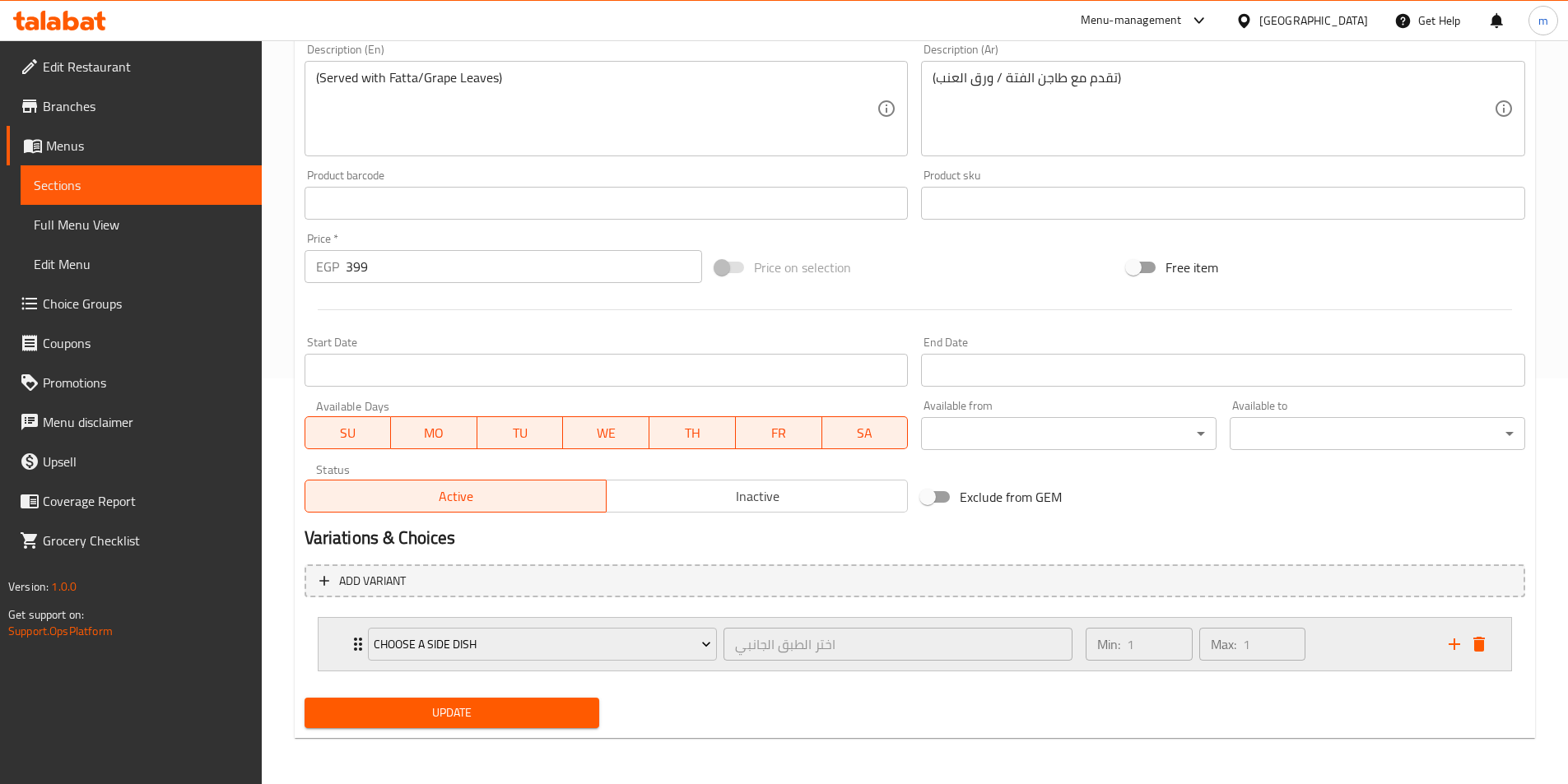
click at [337, 653] on div "Choose a side dish اختر الطبق الجانبي ​ Min: 1 ​ Max: 1 ​" at bounding box center [914, 644] width 1193 height 53
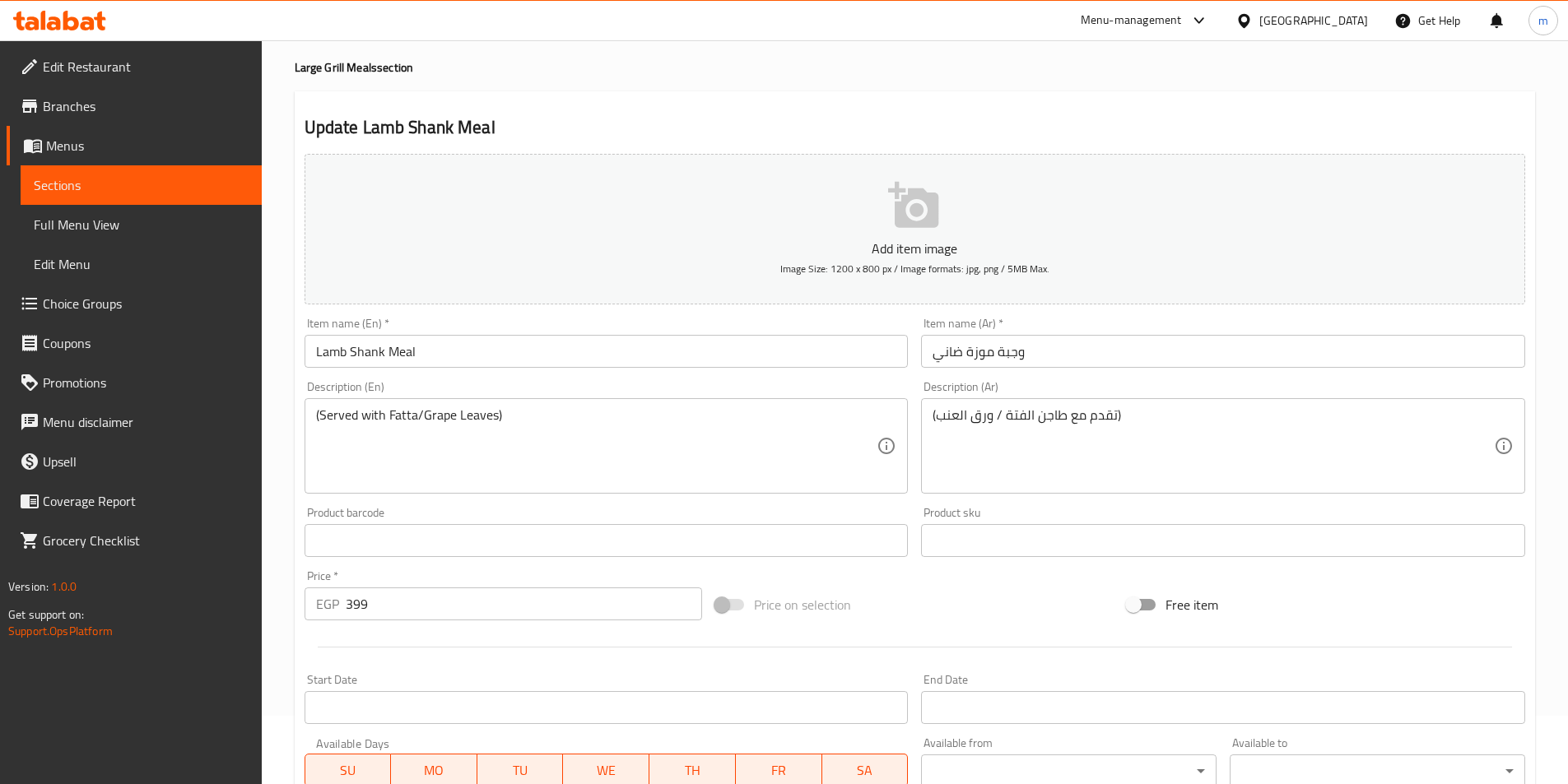
scroll to position [0, 0]
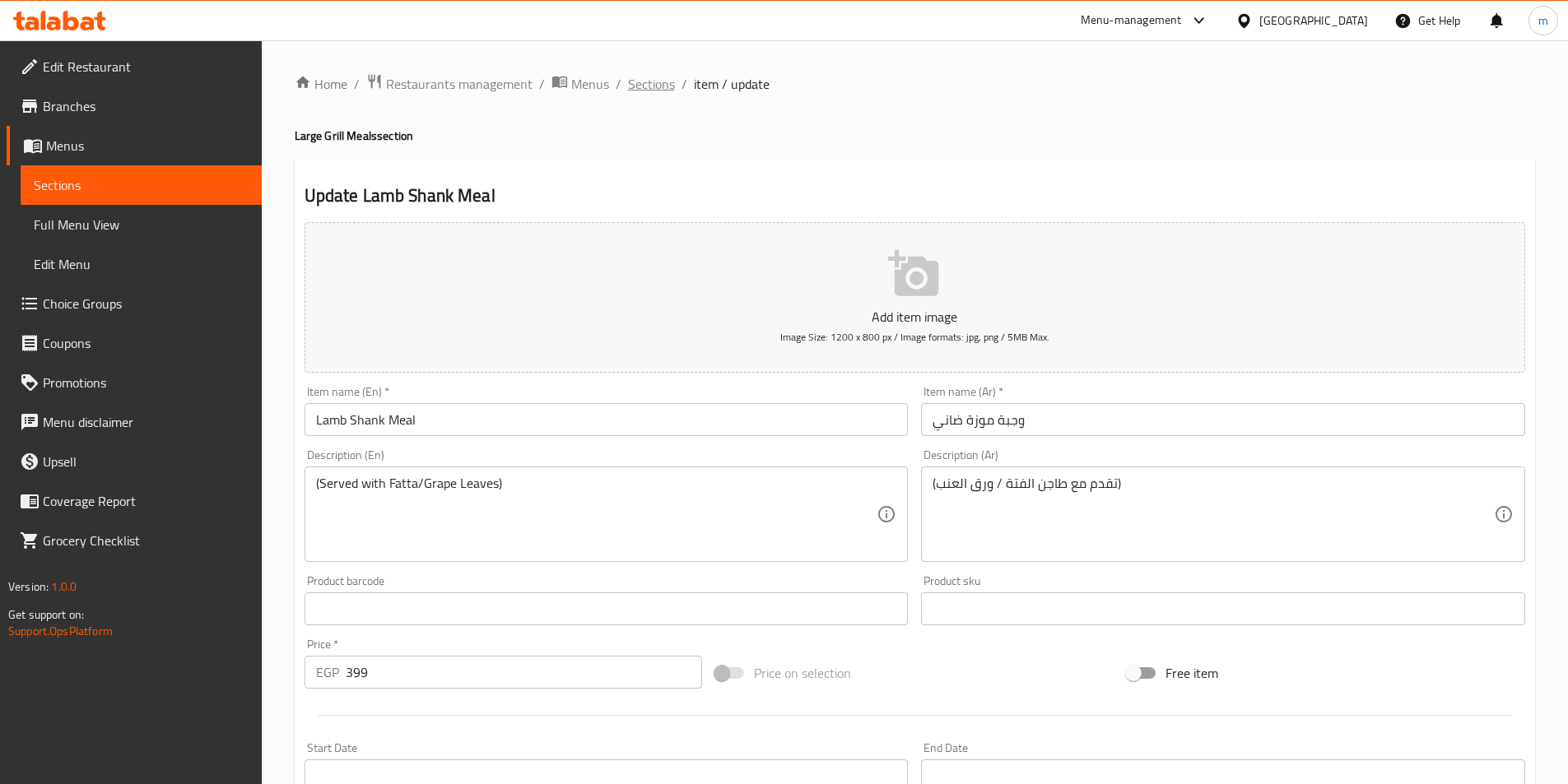
click at [657, 79] on span "Sections" at bounding box center [652, 83] width 47 height 20
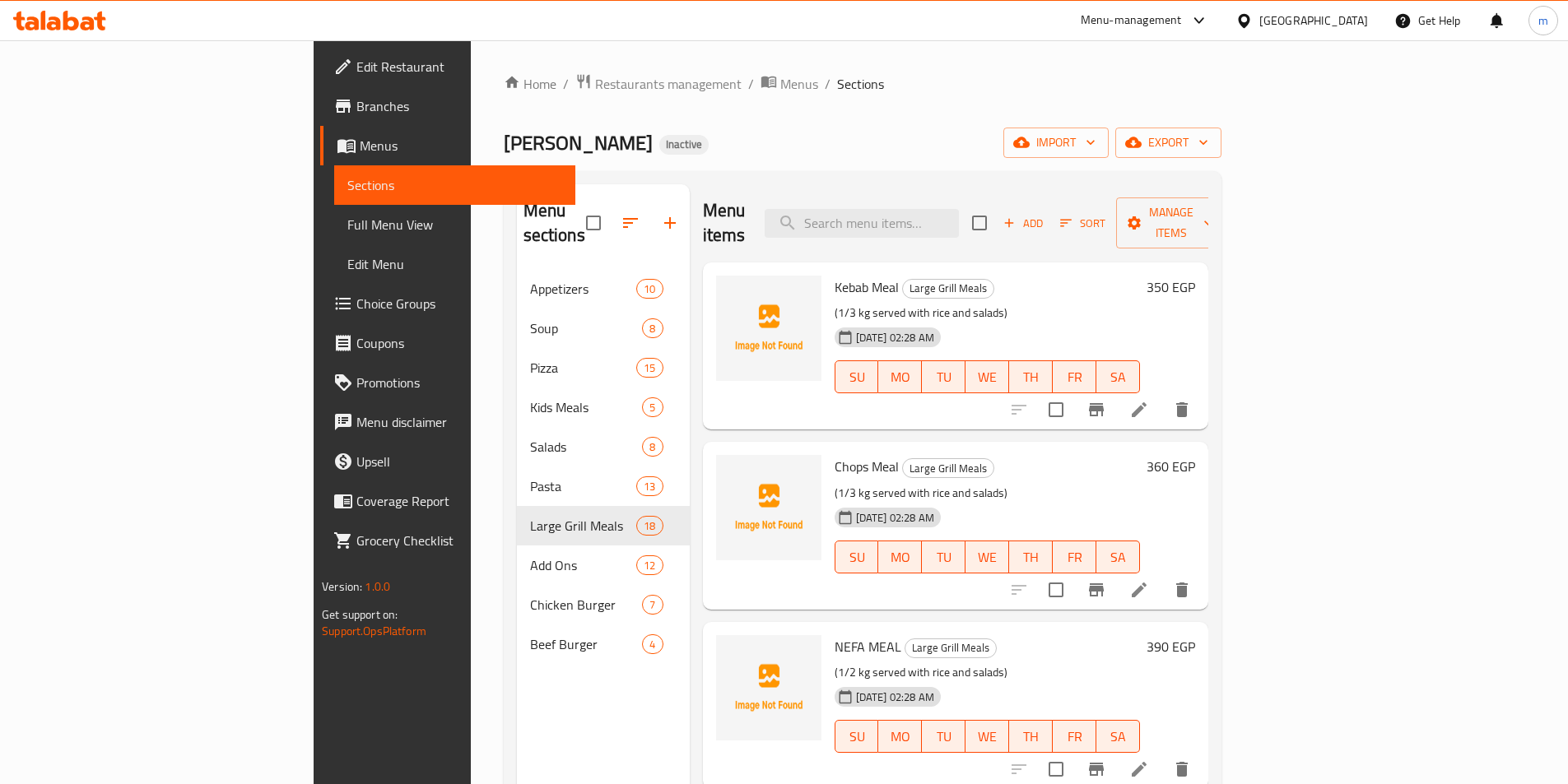
scroll to position [82, 0]
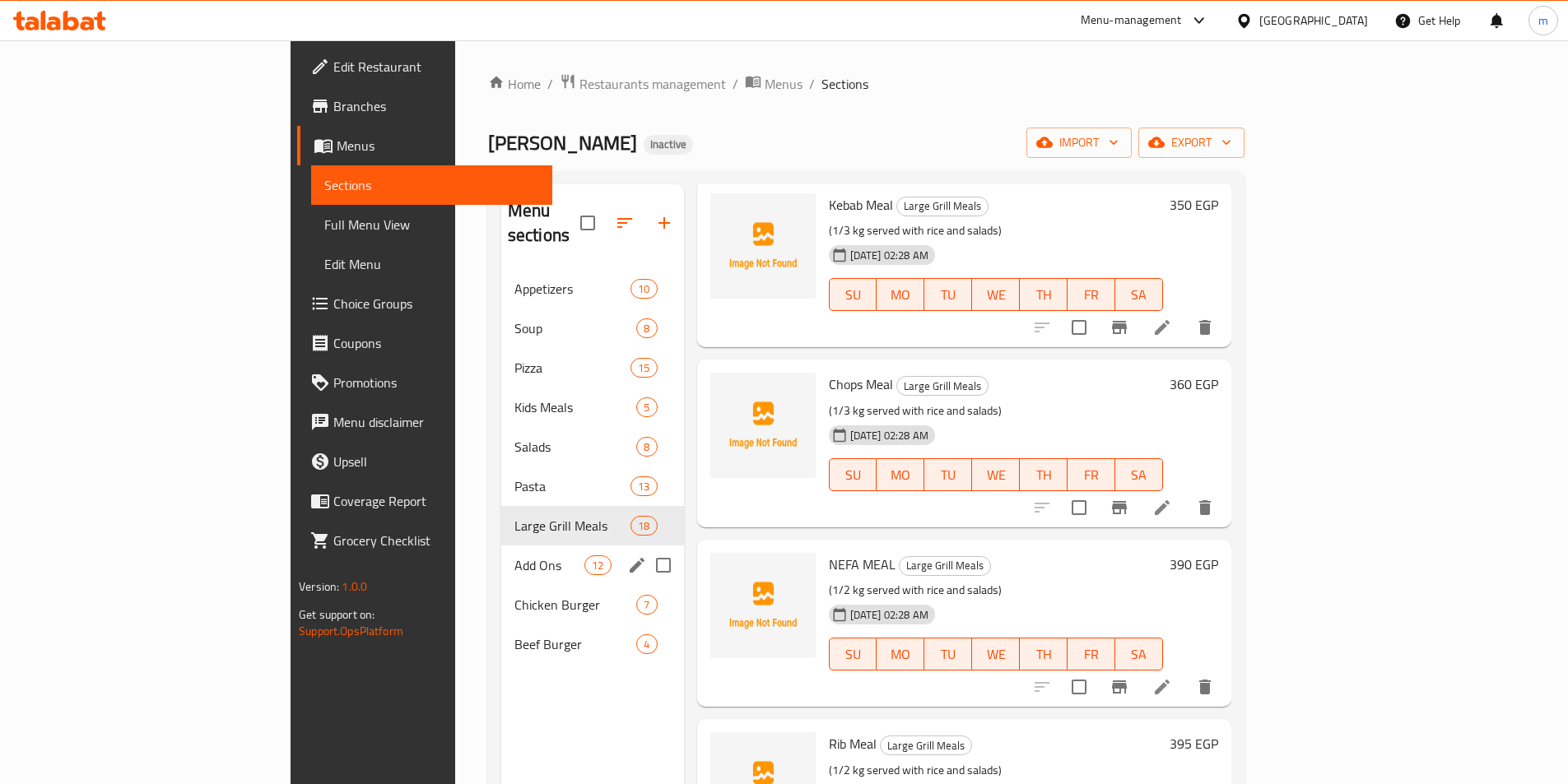
click at [501, 553] on div "Add Ons 12" at bounding box center [592, 565] width 183 height 39
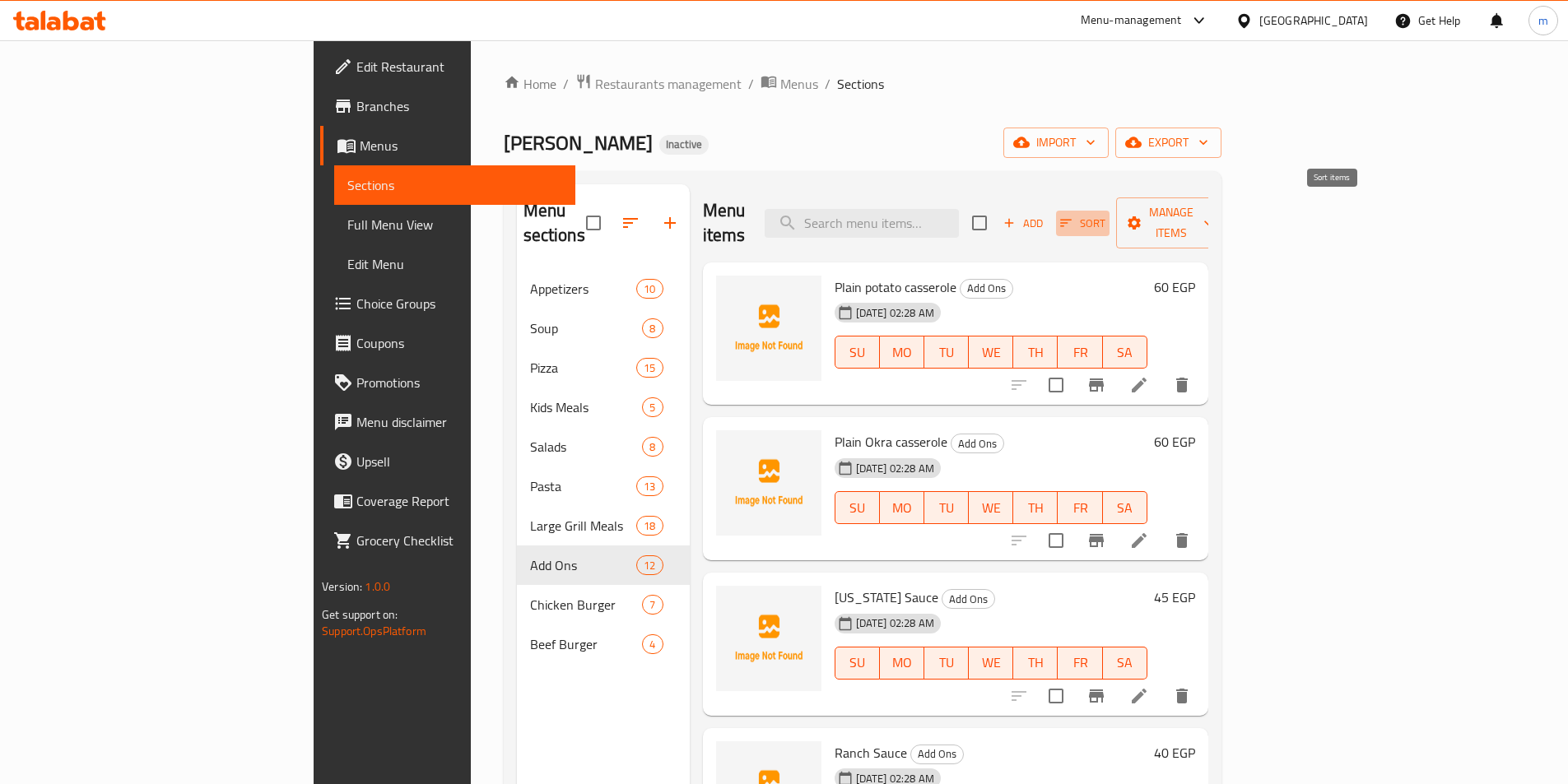
click at [1073, 216] on icon "button" at bounding box center [1065, 223] width 15 height 15
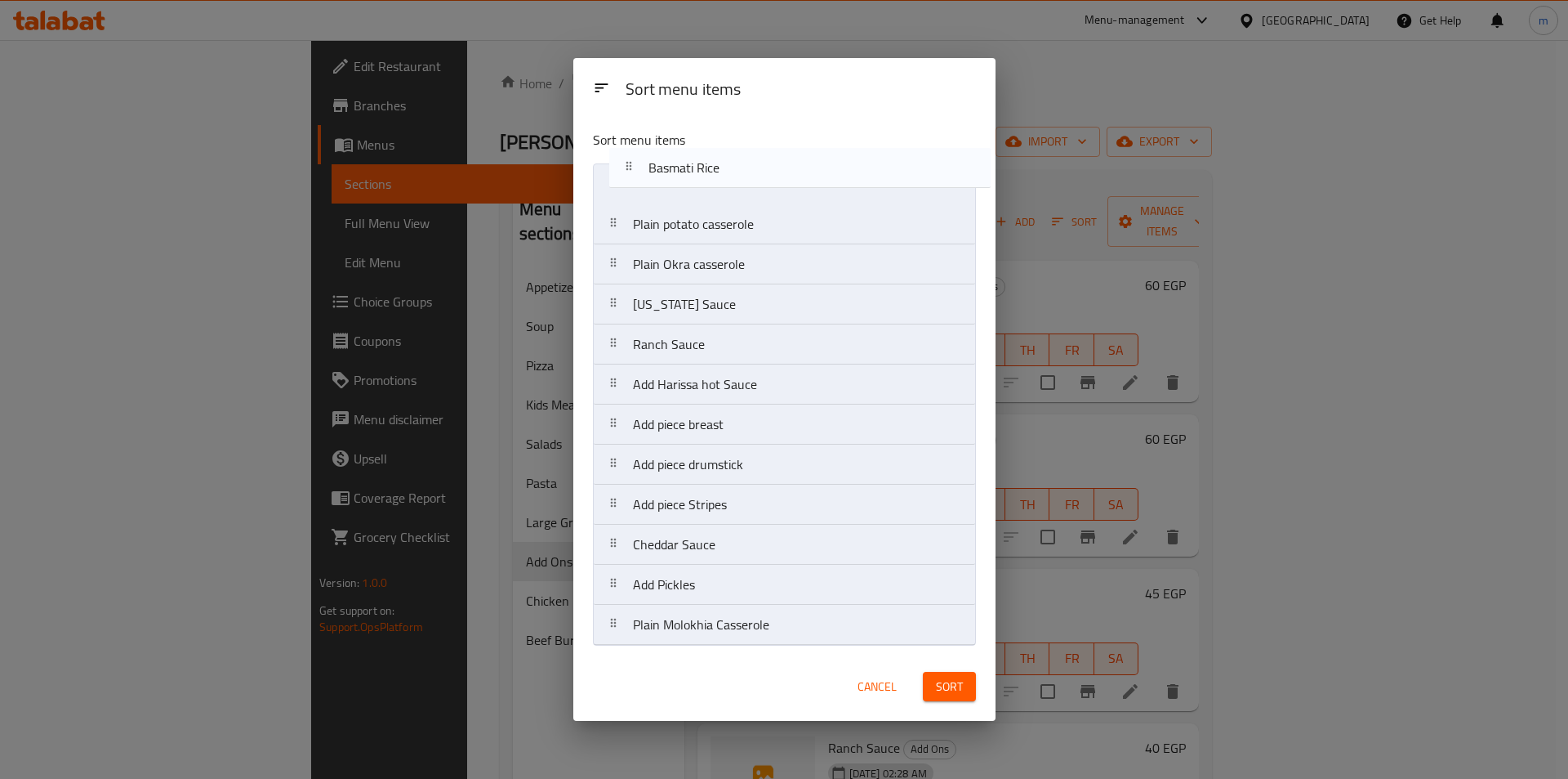
drag, startPoint x: 760, startPoint y: 590, endPoint x: 779, endPoint y: 158, distance: 432.4
click at [779, 158] on div "Sort menu items Plain potato casserole Plain Okra casserole Texas Sauce Ranch S…" at bounding box center [784, 384] width 422 height 535
drag, startPoint x: 770, startPoint y: 641, endPoint x: 765, endPoint y: 224, distance: 417.0
click at [765, 224] on nav "Basmati Rice Plain potato casserole Plain Okra casserole Texas Sauce Ranch Sauc…" at bounding box center [784, 405] width 383 height 483
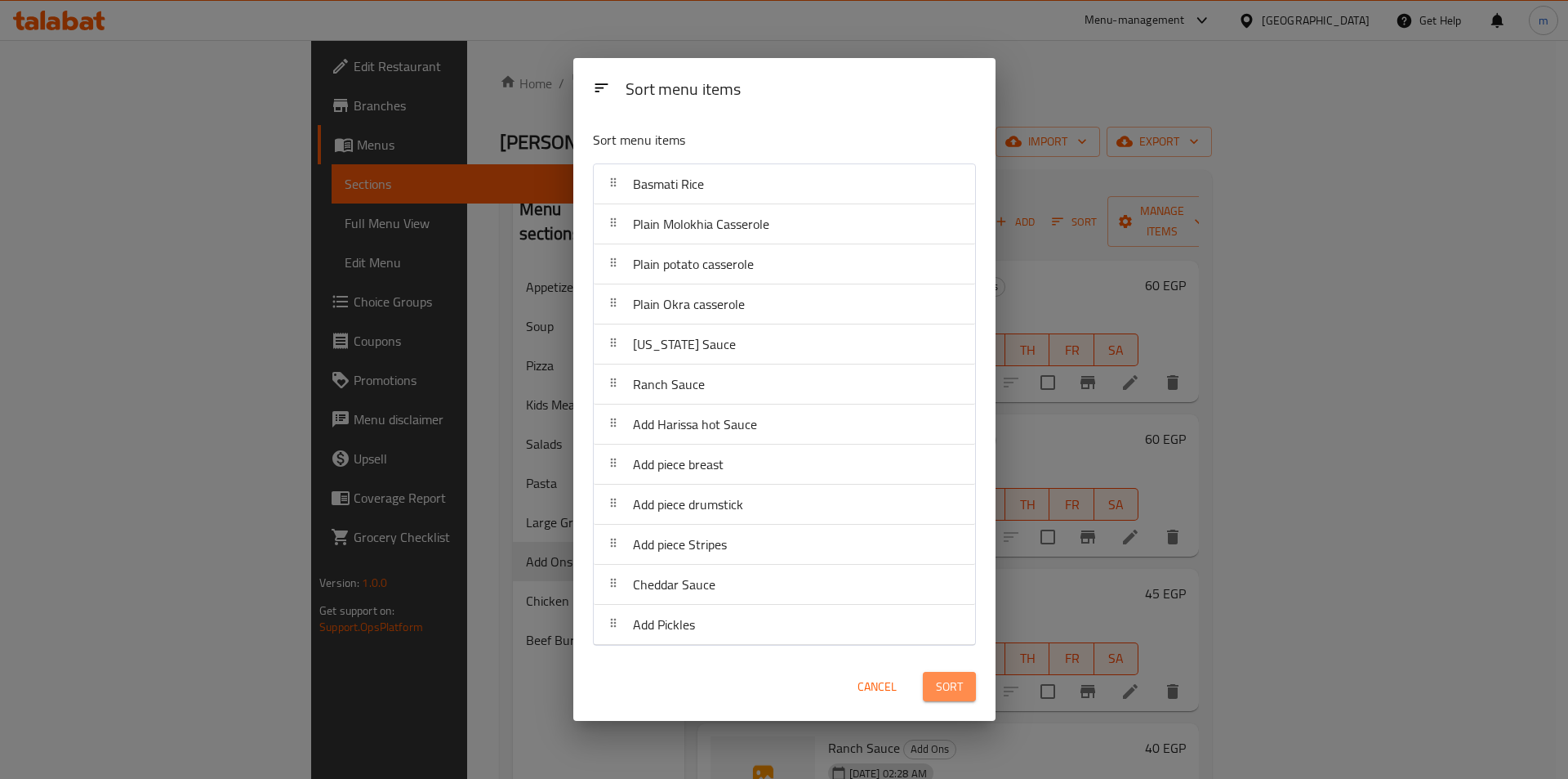
click at [951, 689] on span "Sort" at bounding box center [950, 686] width 27 height 20
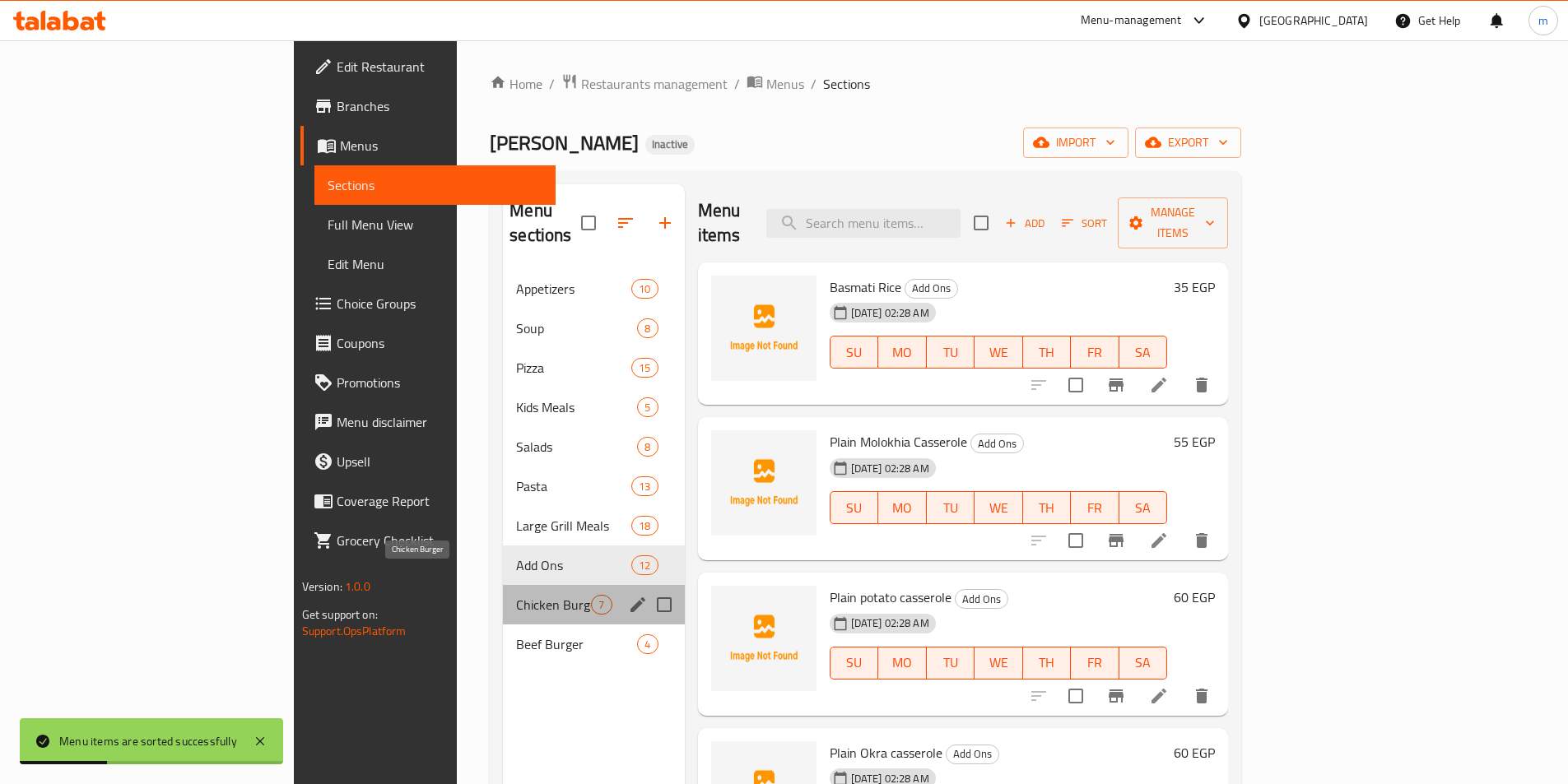
click at [516, 595] on span "Chicken Burger" at bounding box center [554, 604] width 75 height 20
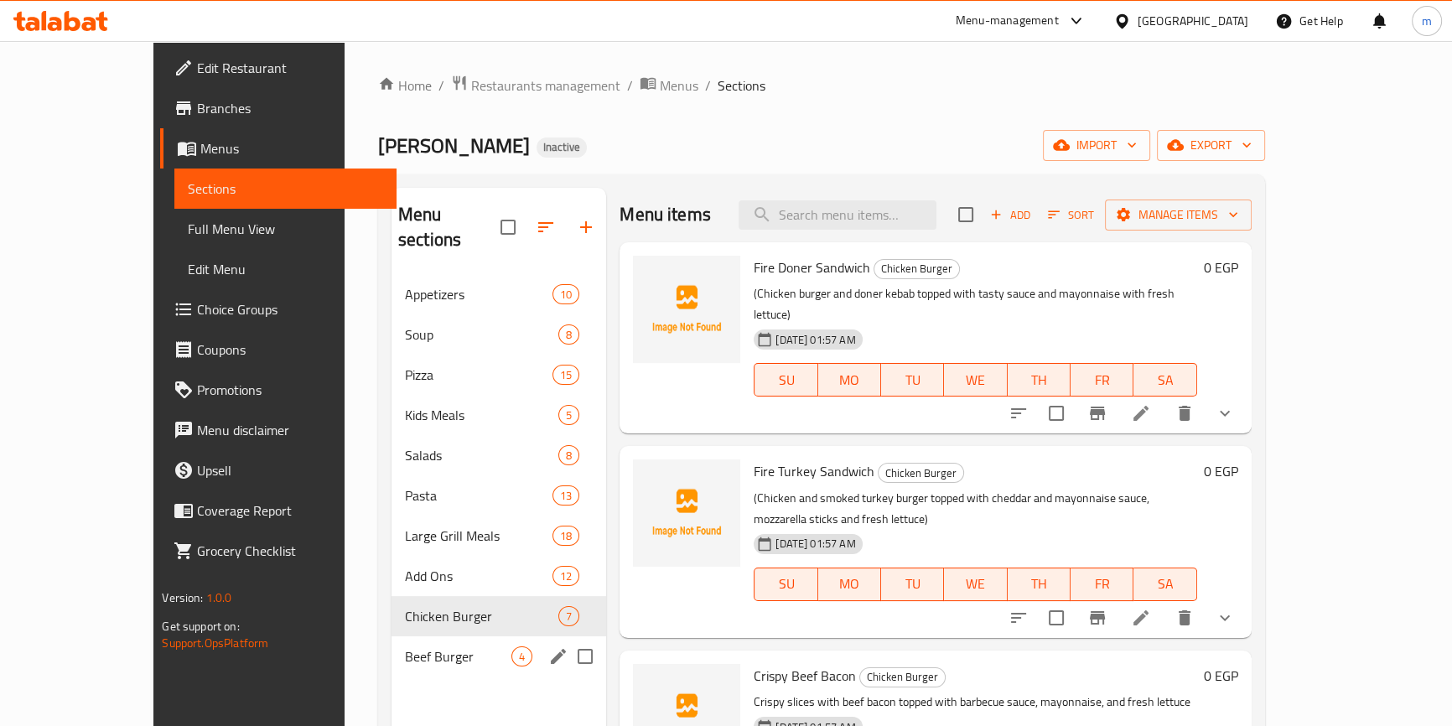
click at [421, 636] on div "Beef Burger 4" at bounding box center [498, 656] width 215 height 40
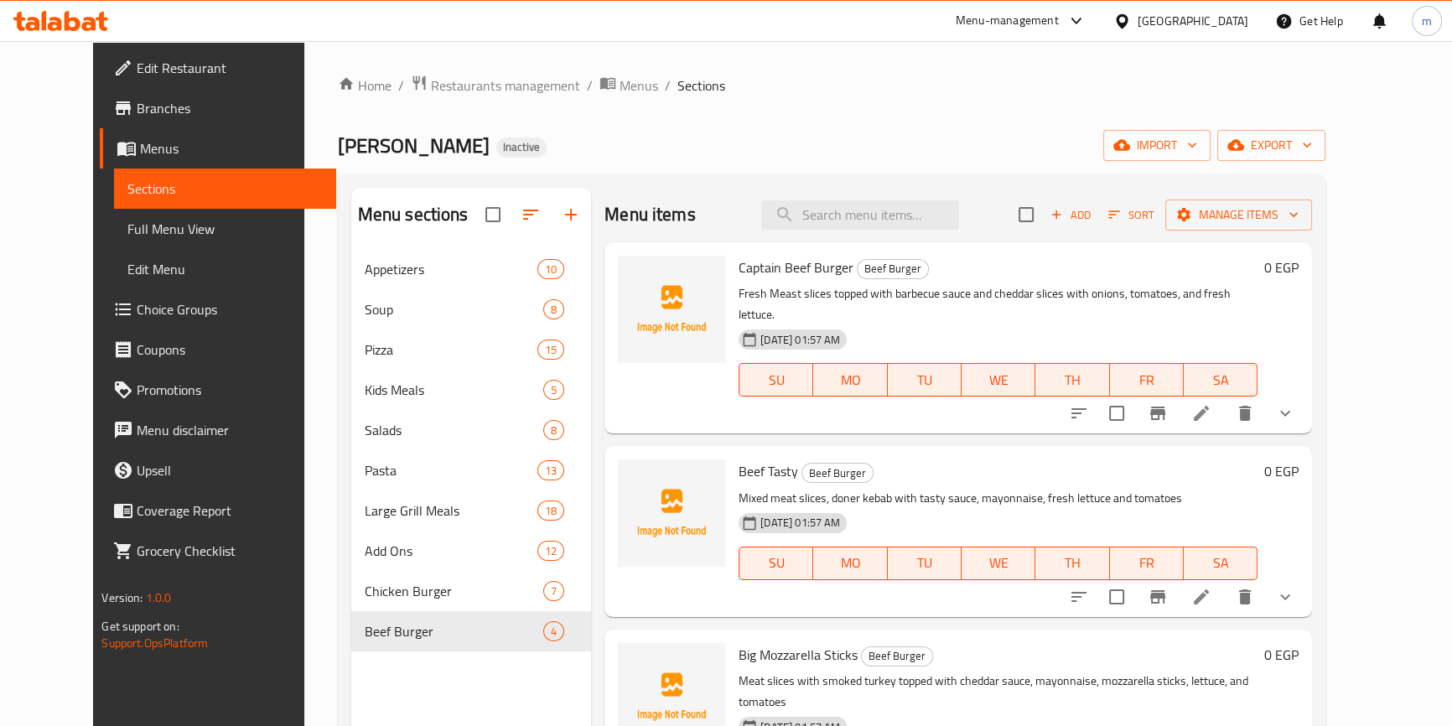
click at [824, 164] on div "Home / Restaurants management / Menus / Sections pablo Inactive import export M…" at bounding box center [832, 501] width 988 height 852
click at [1211, 403] on icon at bounding box center [1201, 413] width 20 height 20
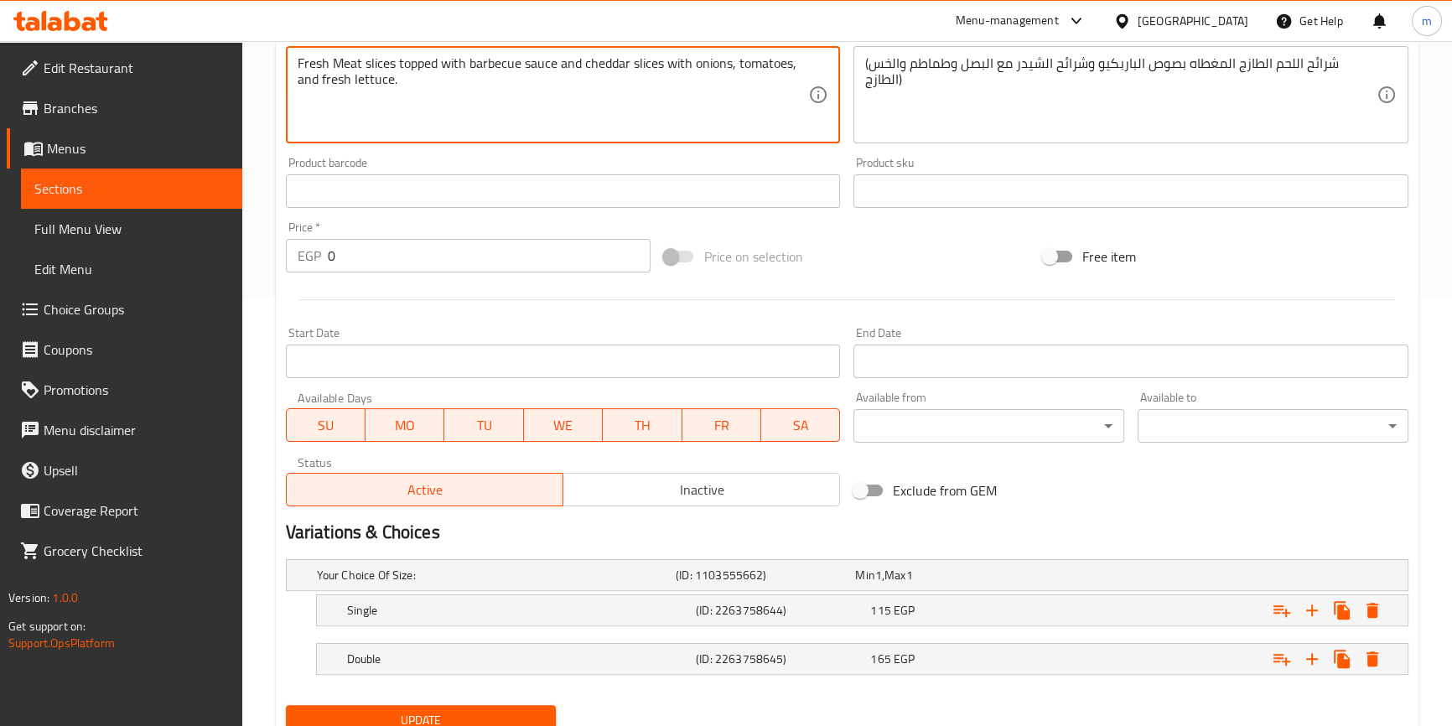
scroll to position [495, 0]
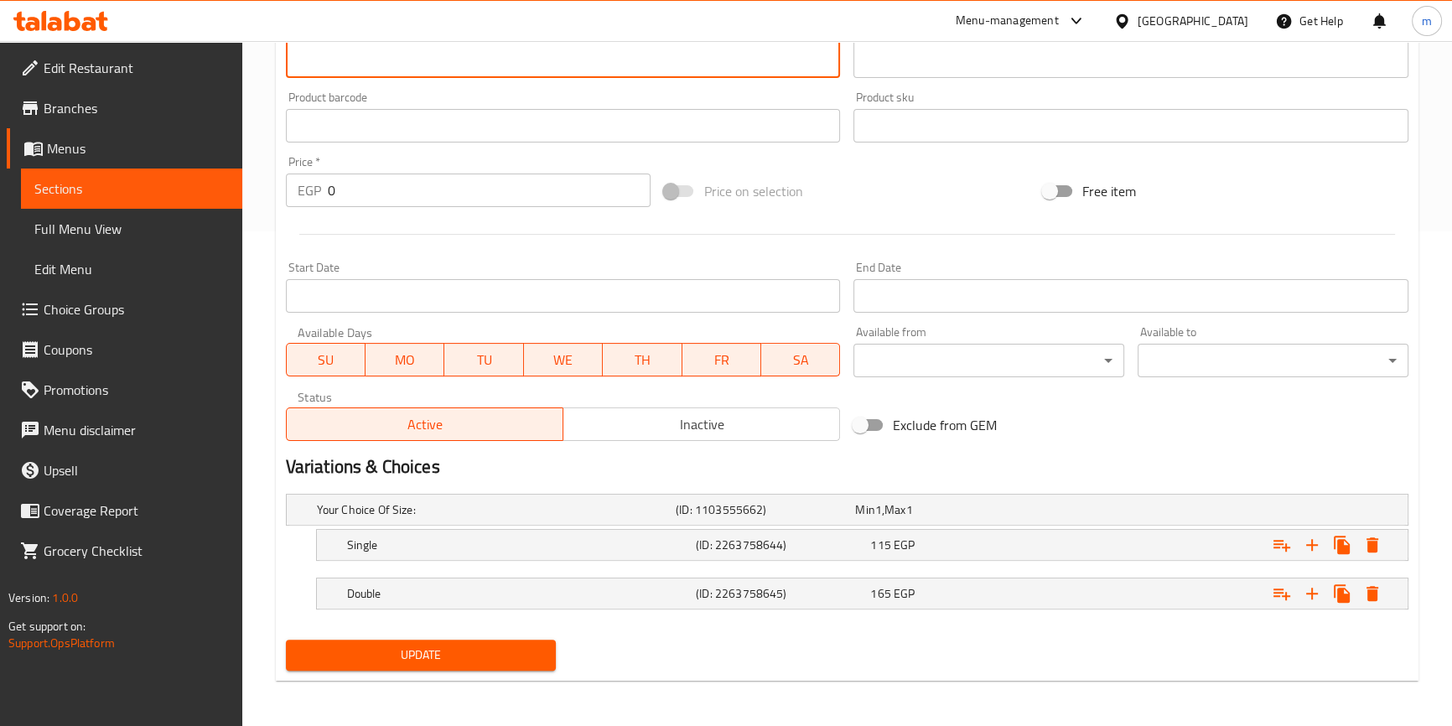
type textarea "Fresh Meat slices topped with barbecue sauce and cheddar slices with onions, to…"
click at [511, 664] on button "Update" at bounding box center [421, 655] width 271 height 31
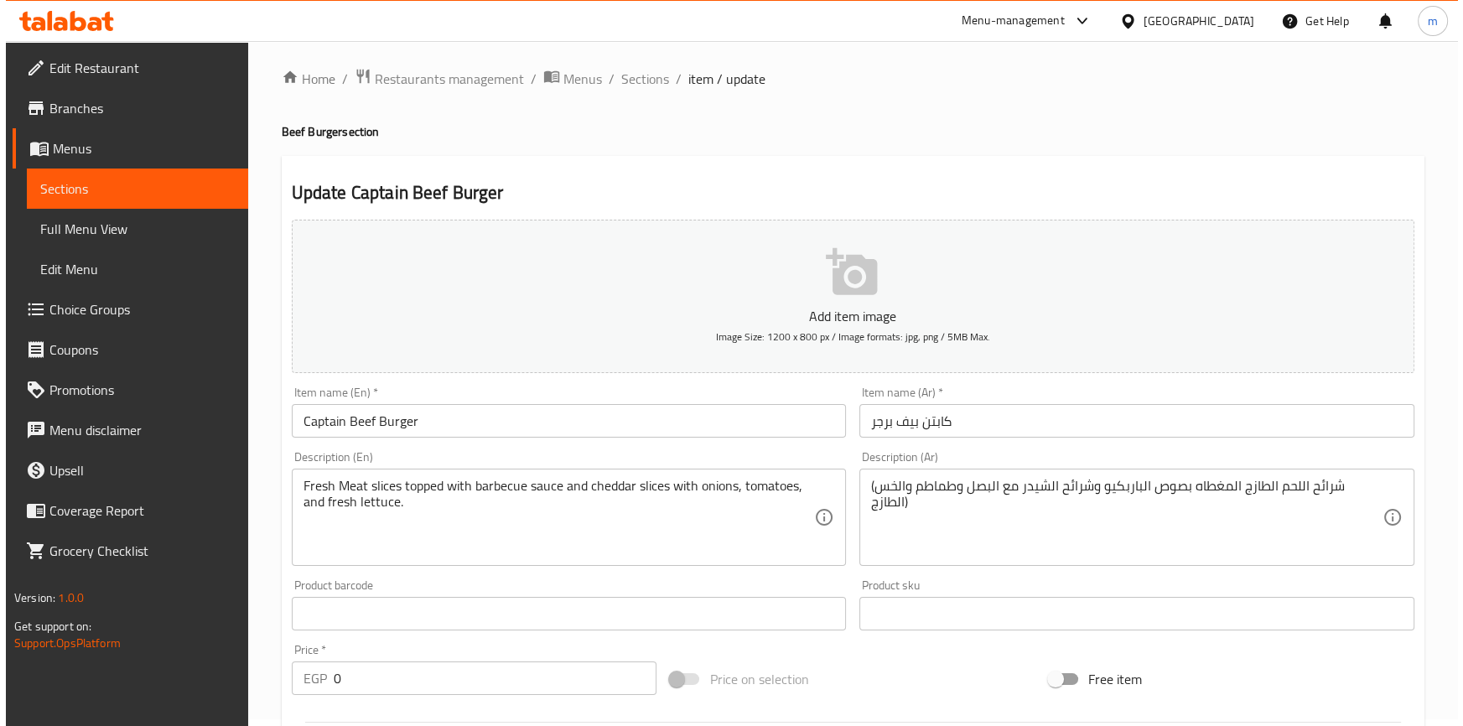
scroll to position [0, 0]
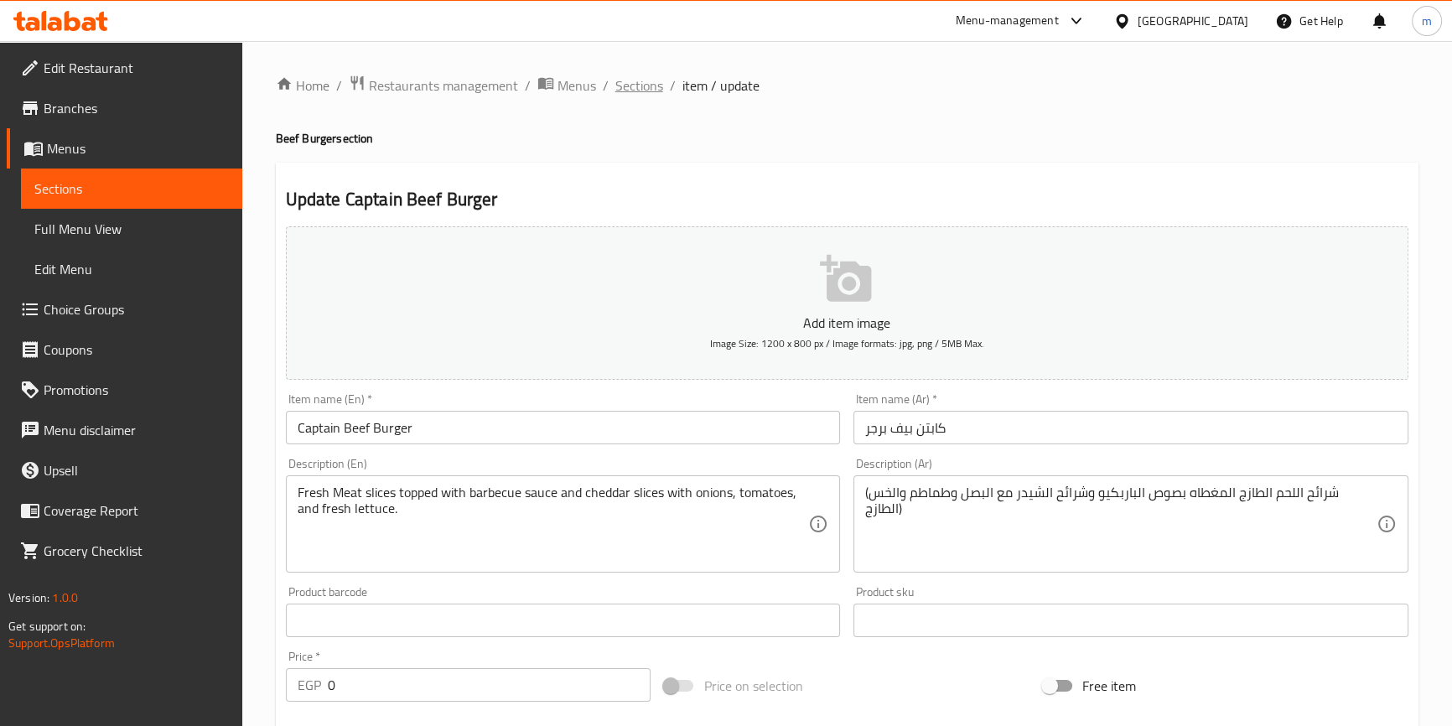
click at [629, 91] on span "Sections" at bounding box center [639, 85] width 48 height 20
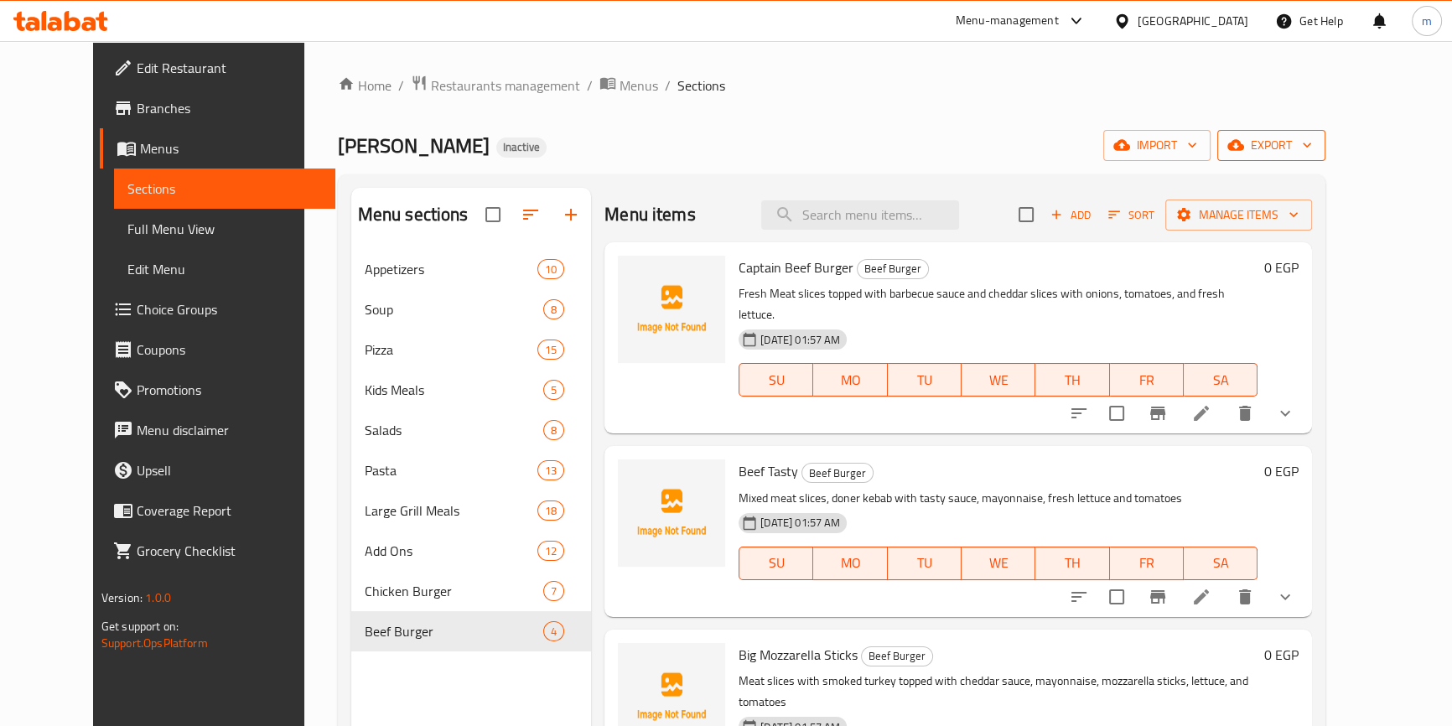
click at [1312, 146] on span "export" at bounding box center [1270, 145] width 81 height 21
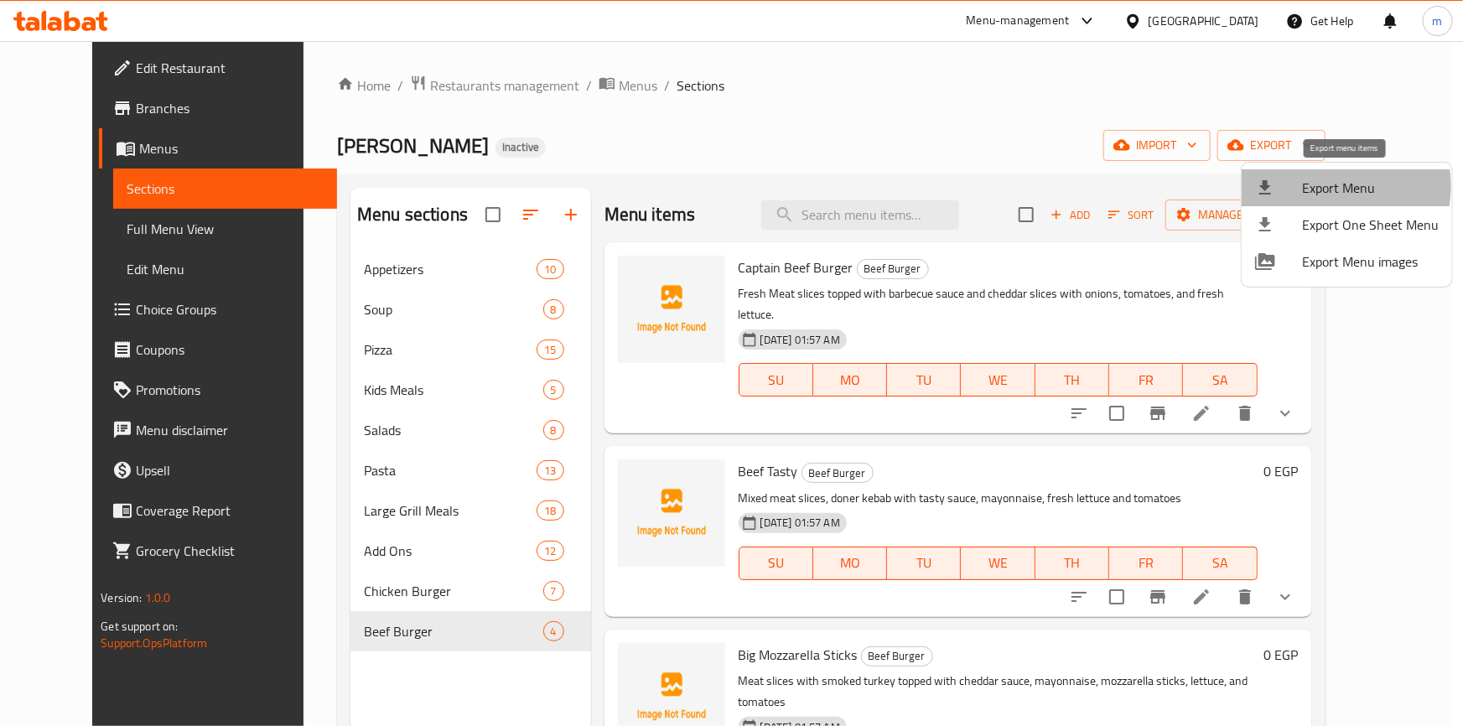
click at [1323, 186] on span "Export Menu" at bounding box center [1370, 188] width 137 height 20
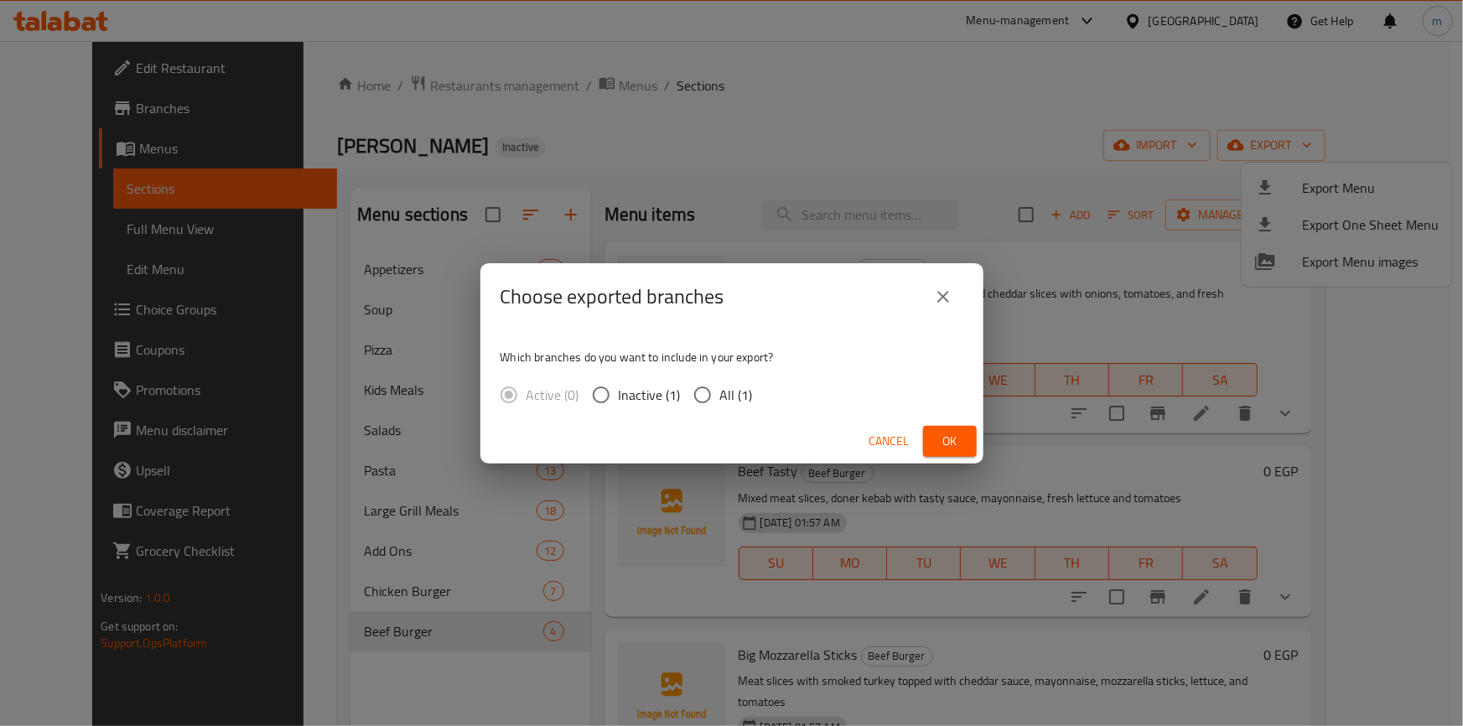
click at [723, 388] on span "All (1)" at bounding box center [736, 395] width 33 height 20
click at [720, 388] on input "All (1)" at bounding box center [702, 394] width 35 height 35
radio input "true"
click at [936, 427] on button "Ok" at bounding box center [950, 441] width 54 height 31
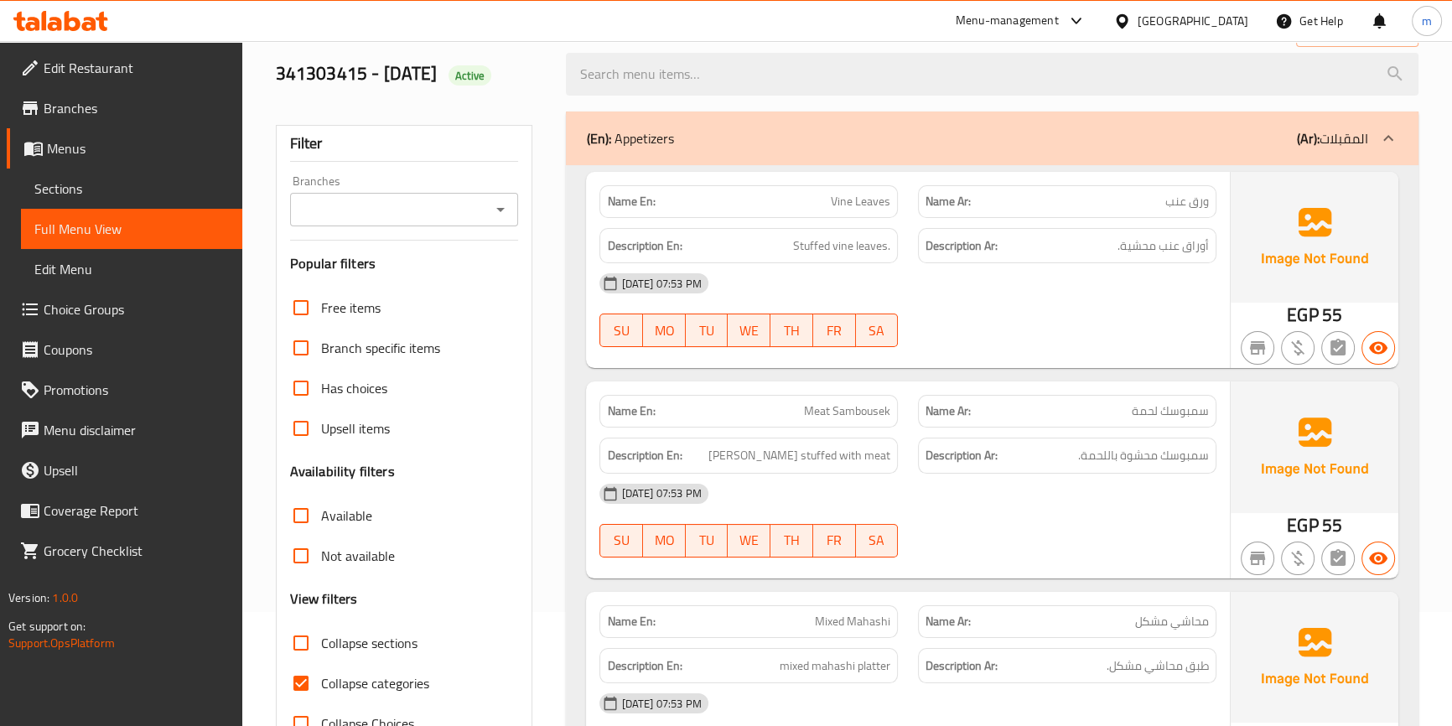
scroll to position [228, 0]
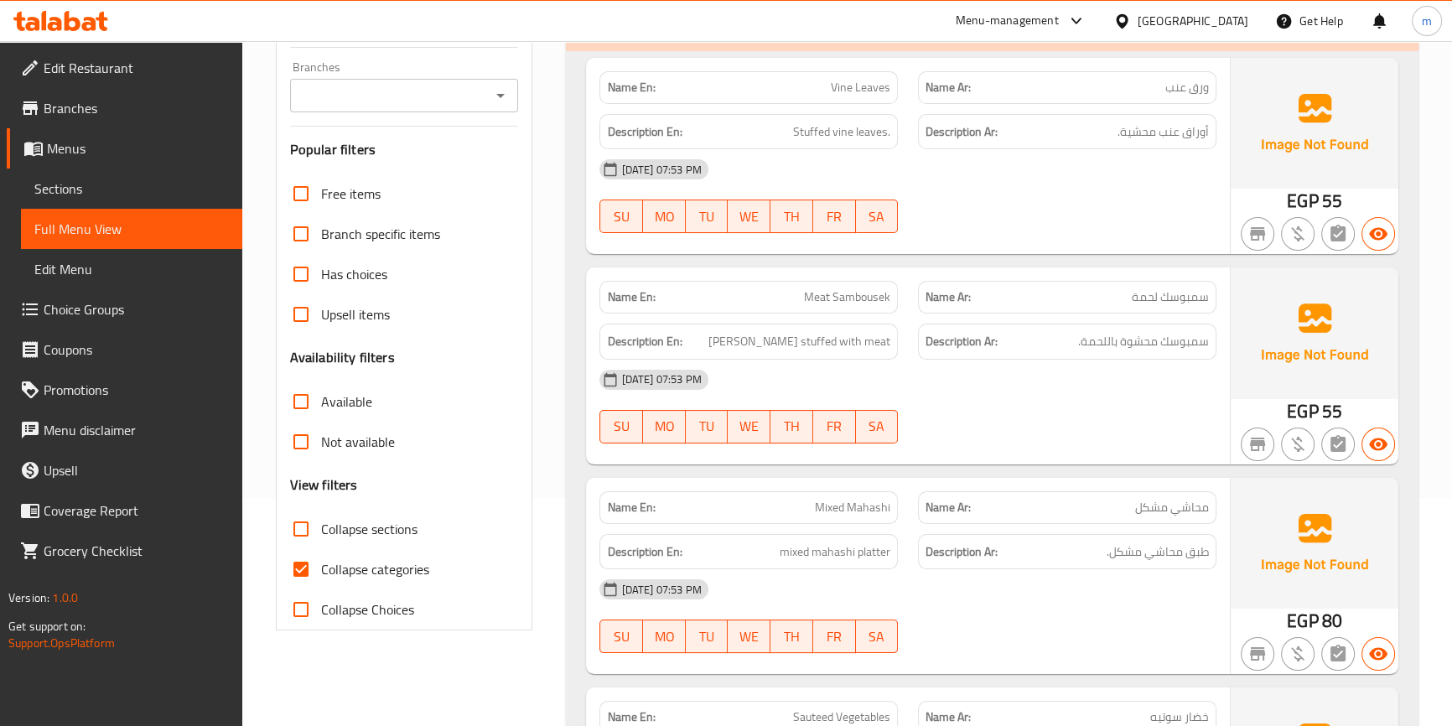
drag, startPoint x: 381, startPoint y: 546, endPoint x: 401, endPoint y: 568, distance: 30.8
click at [381, 546] on label "Collapse sections" at bounding box center [349, 529] width 137 height 40
click at [321, 546] on input "Collapse sections" at bounding box center [301, 529] width 40 height 40
click at [389, 541] on label "Collapse sections" at bounding box center [349, 529] width 137 height 40
click at [321, 541] on input "Collapse sections" at bounding box center [301, 529] width 40 height 40
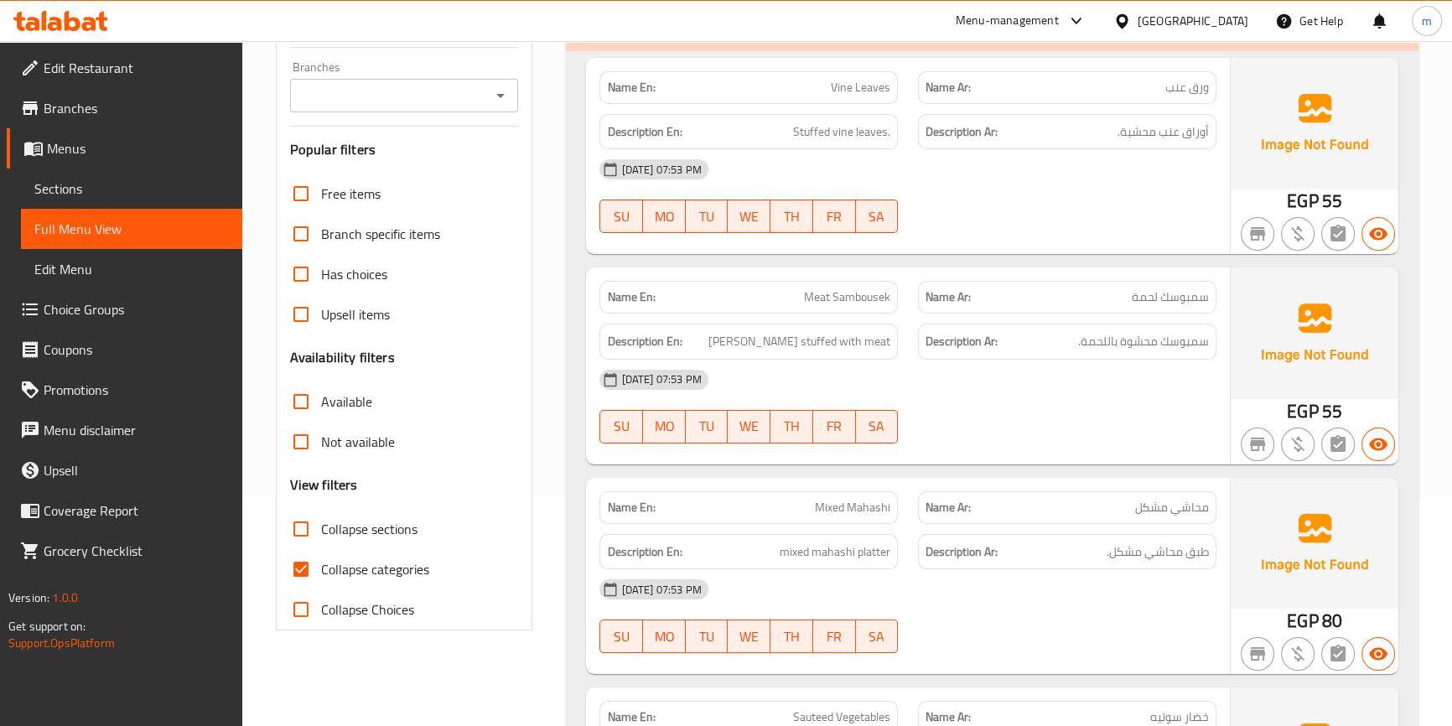
checkbox input "false"
click at [401, 568] on span "Collapse categories" at bounding box center [375, 569] width 108 height 20
click at [321, 568] on input "Collapse categories" at bounding box center [301, 569] width 40 height 40
checkbox input "false"
click at [357, 519] on span "Collapse sections" at bounding box center [369, 529] width 96 height 20
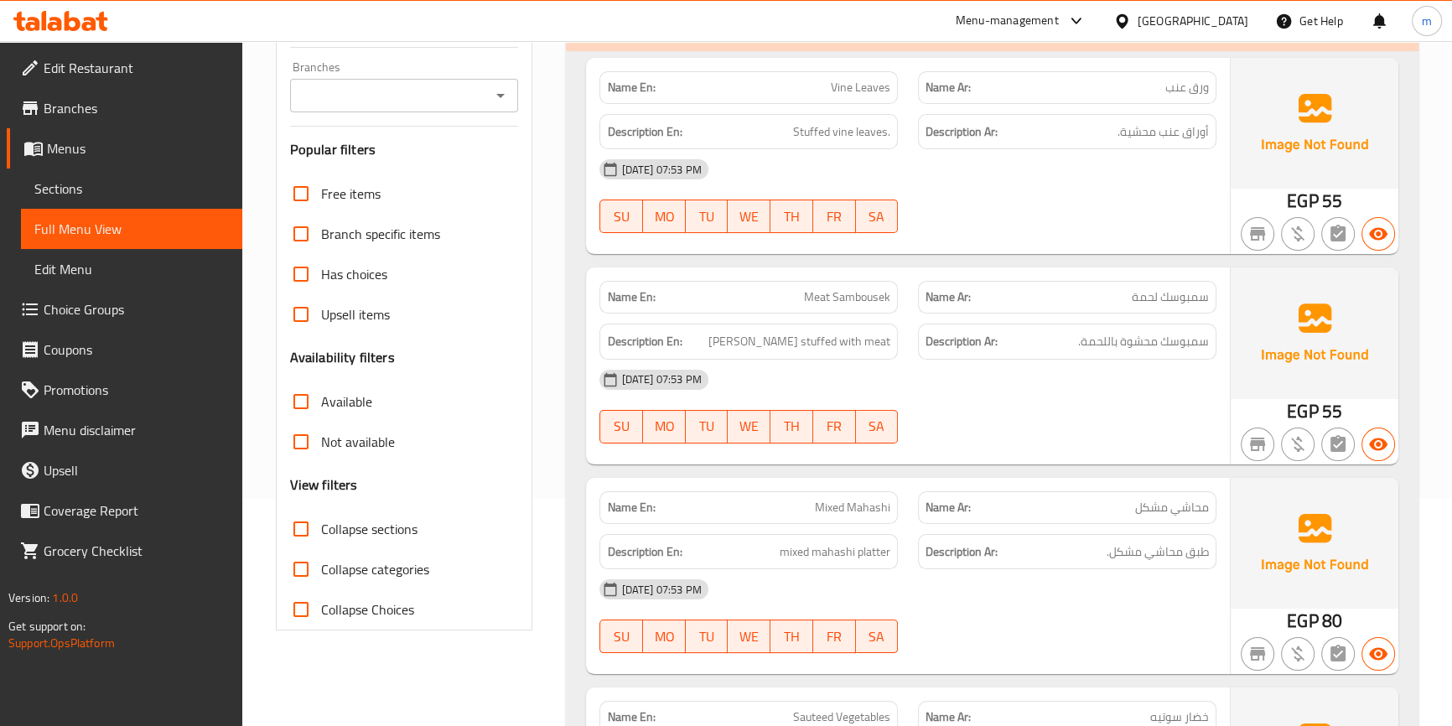
click at [321, 517] on input "Collapse sections" at bounding box center [301, 529] width 40 height 40
checkbox input "true"
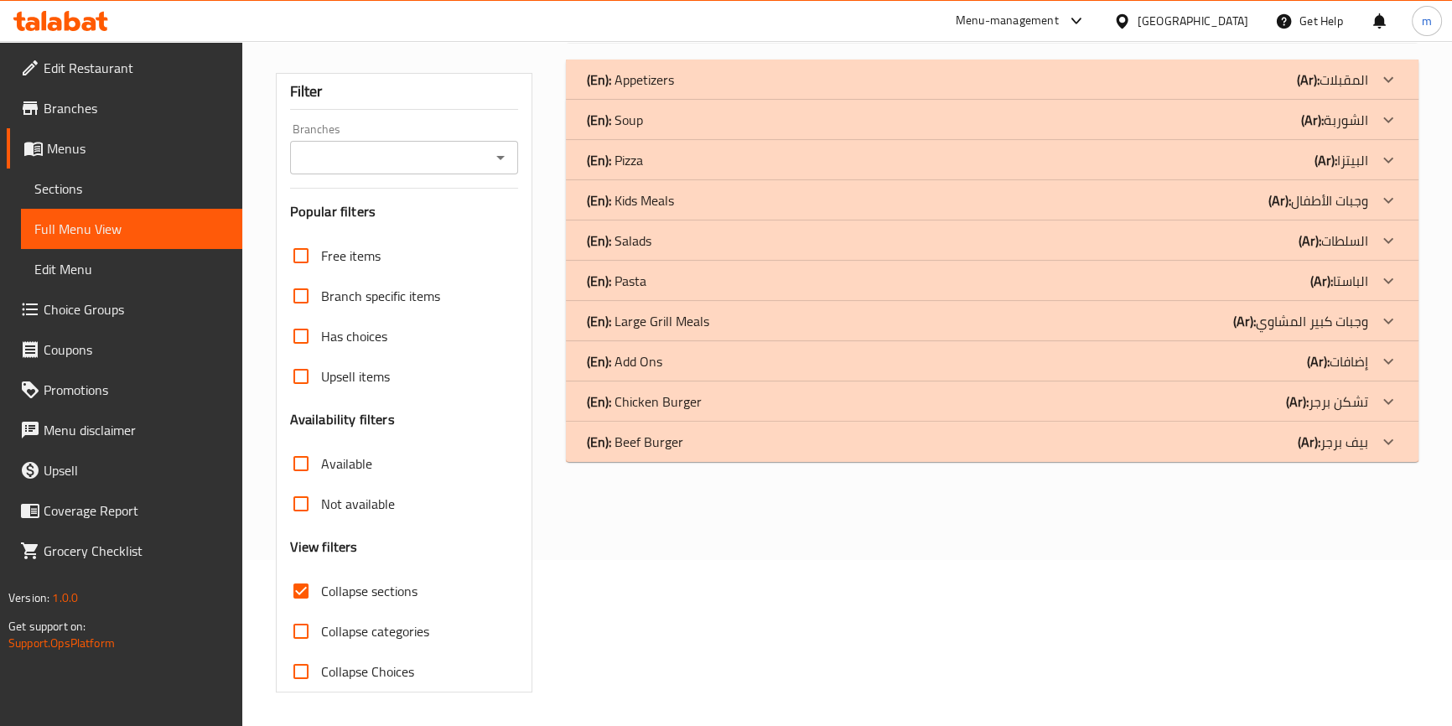
scroll to position [165, 0]
click at [1351, 272] on p "(Ar): الباستا" at bounding box center [1339, 282] width 58 height 20
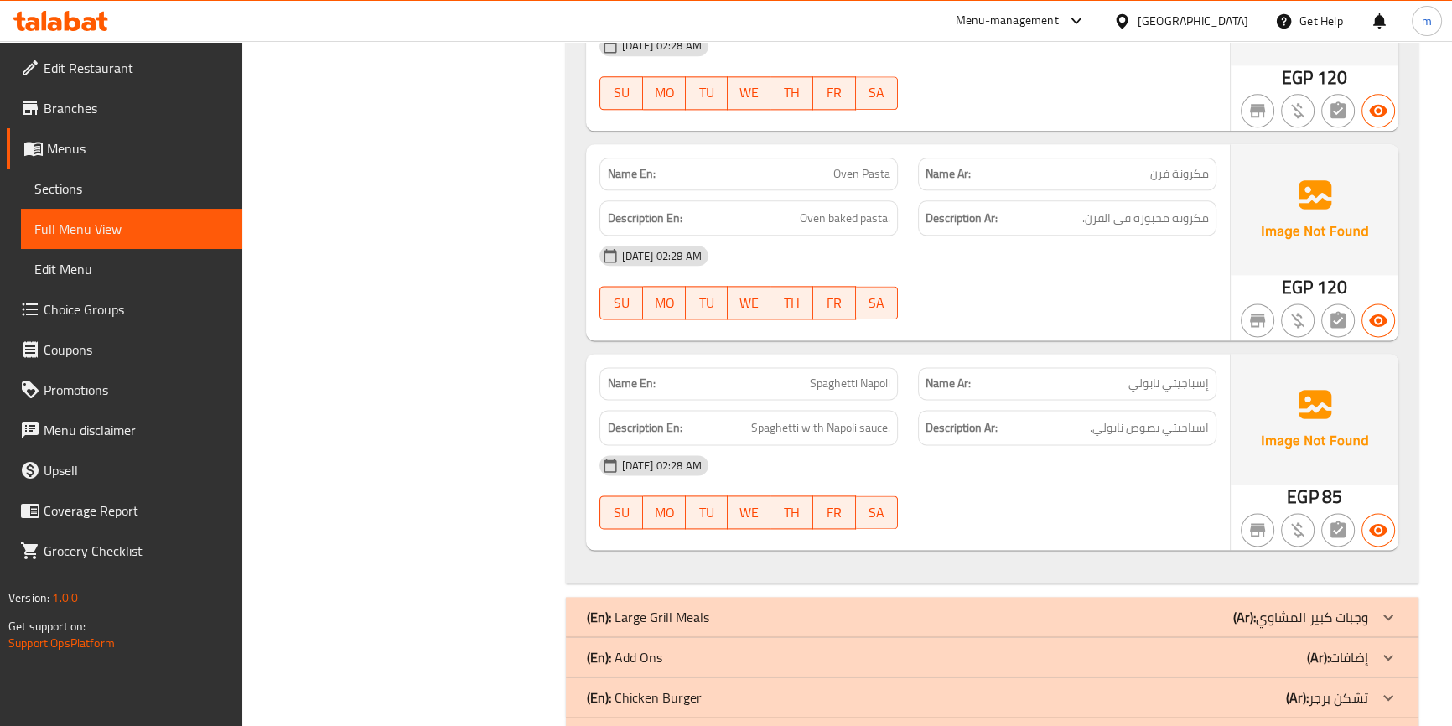
scroll to position [2789, 0]
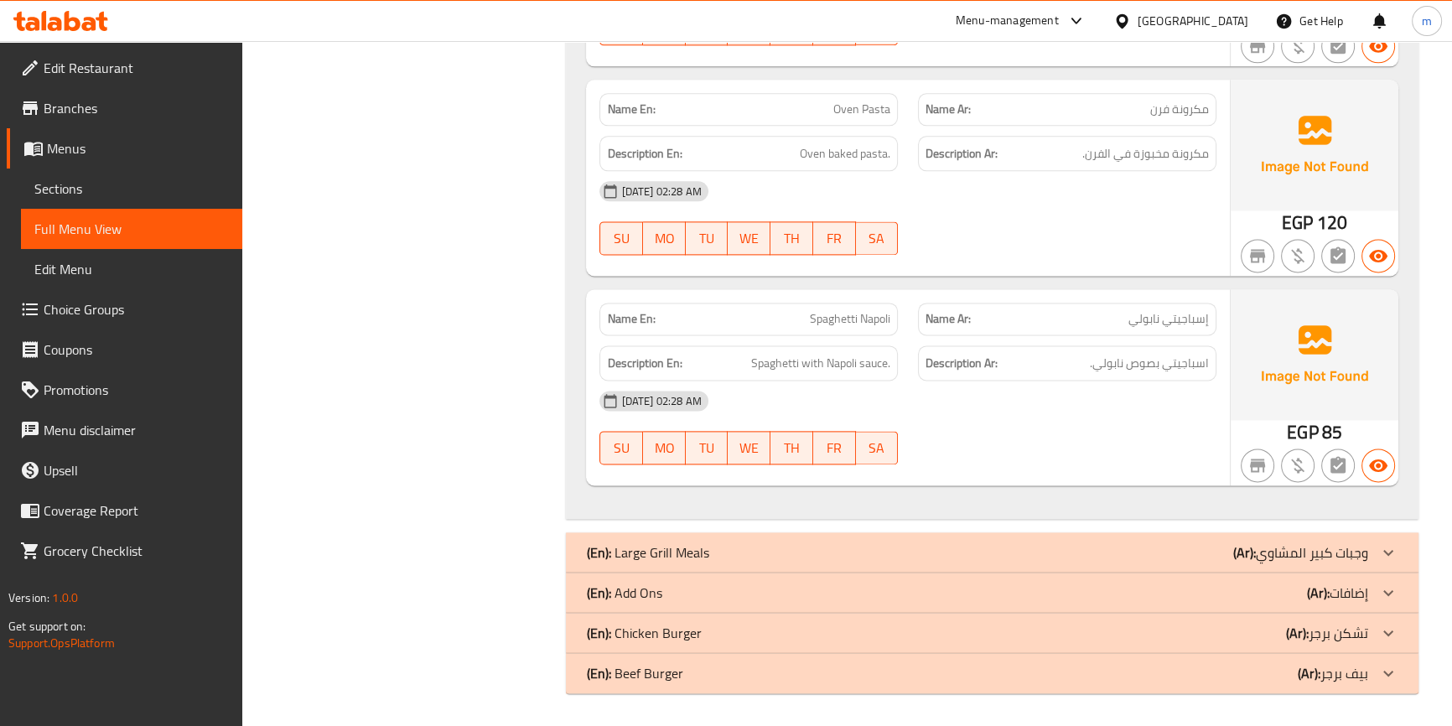
click at [1350, 553] on p "(Ar): وجبات كبير المشاوي" at bounding box center [1300, 552] width 135 height 20
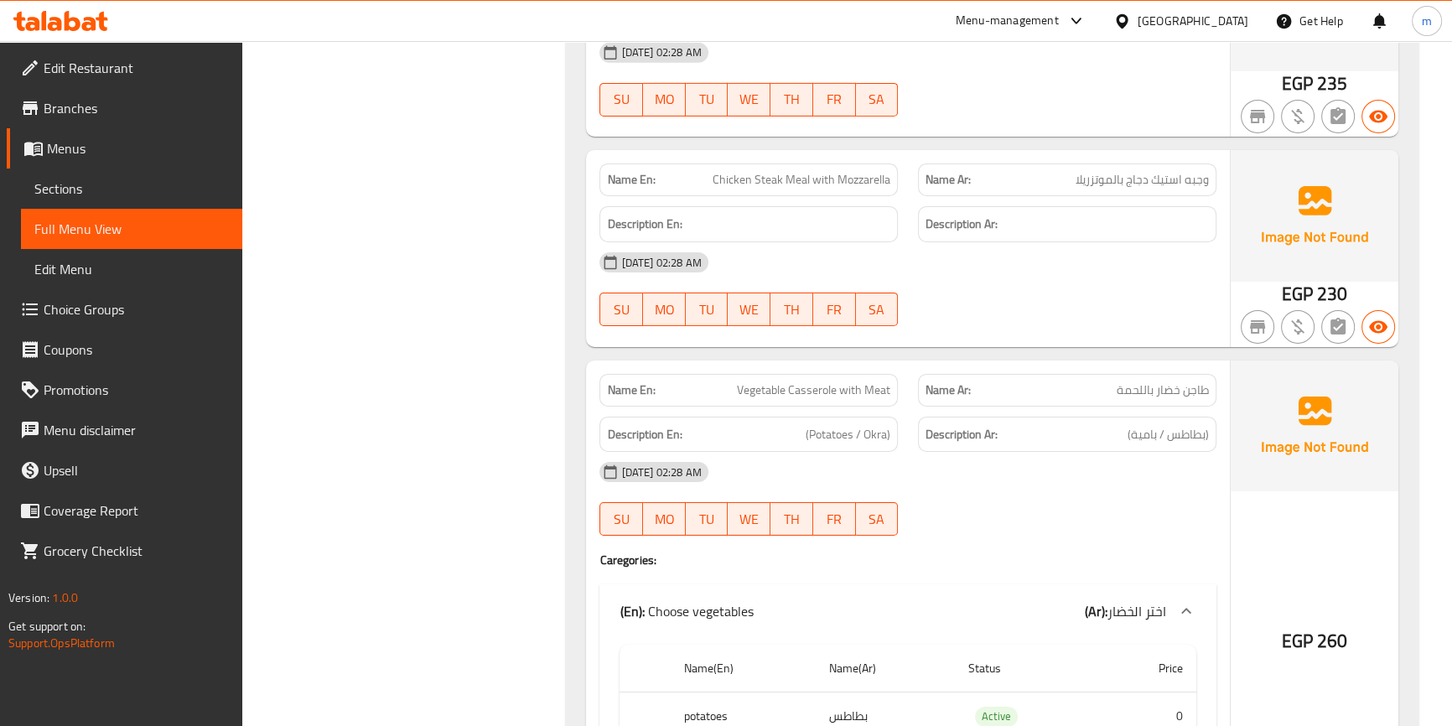
scroll to position [7207, 0]
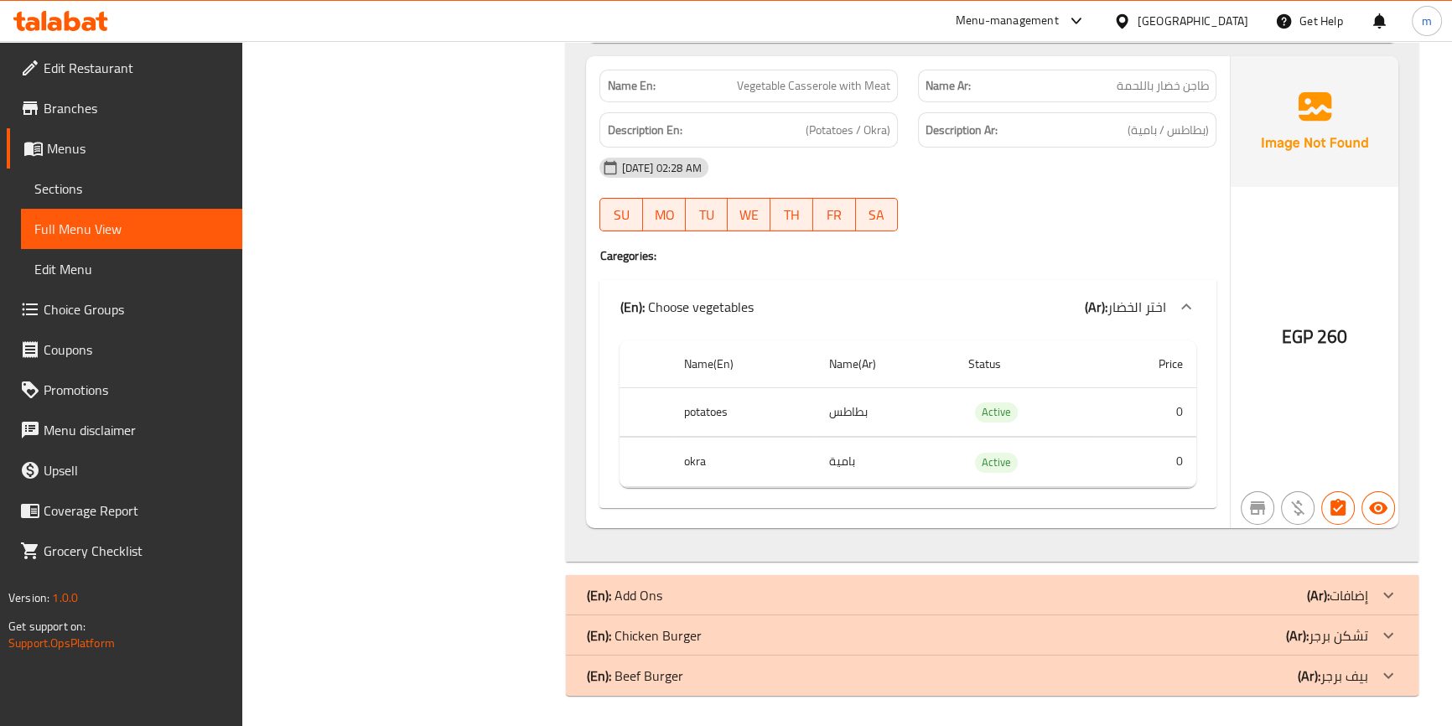
click at [1350, 593] on p "(Ar): إضافات" at bounding box center [1337, 595] width 61 height 20
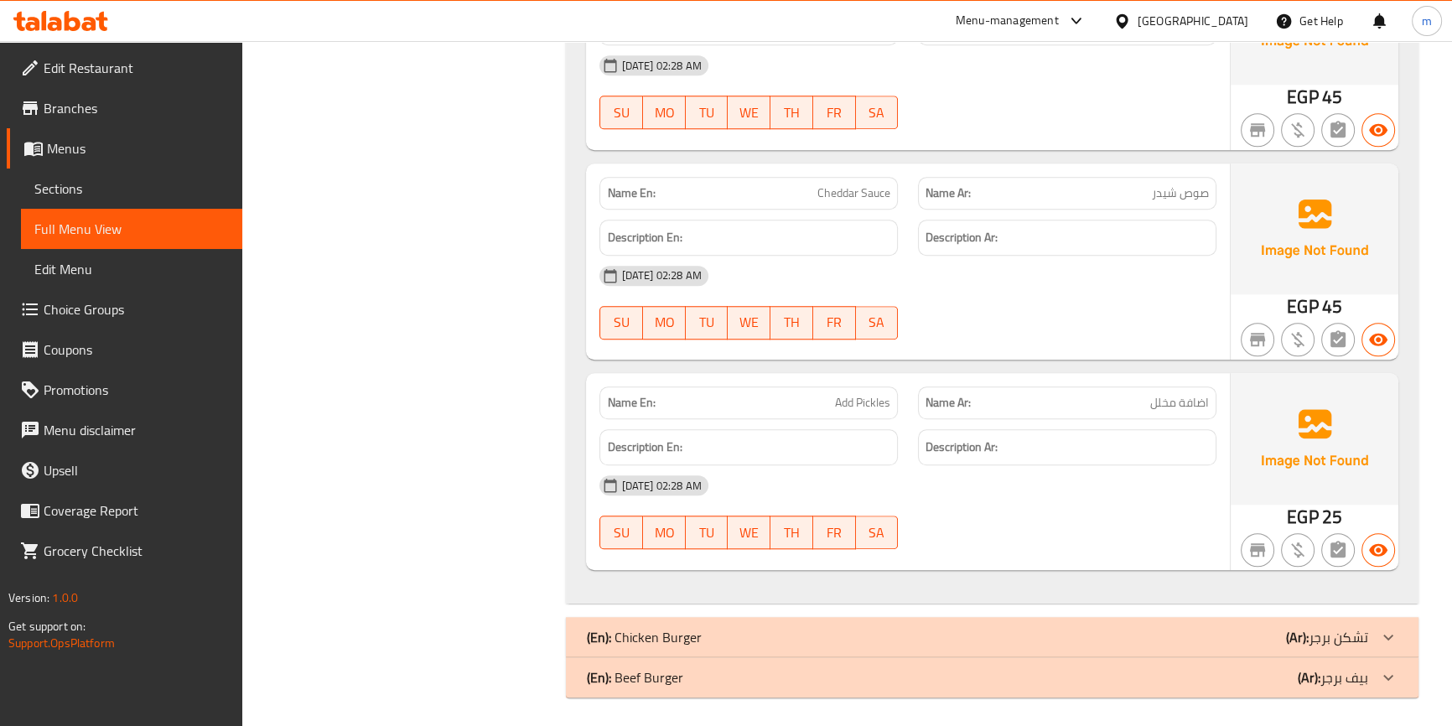
scroll to position [9779, 0]
click at [1318, 686] on div "(En): Beef Burger (Ar): بيف برجر" at bounding box center [992, 675] width 852 height 40
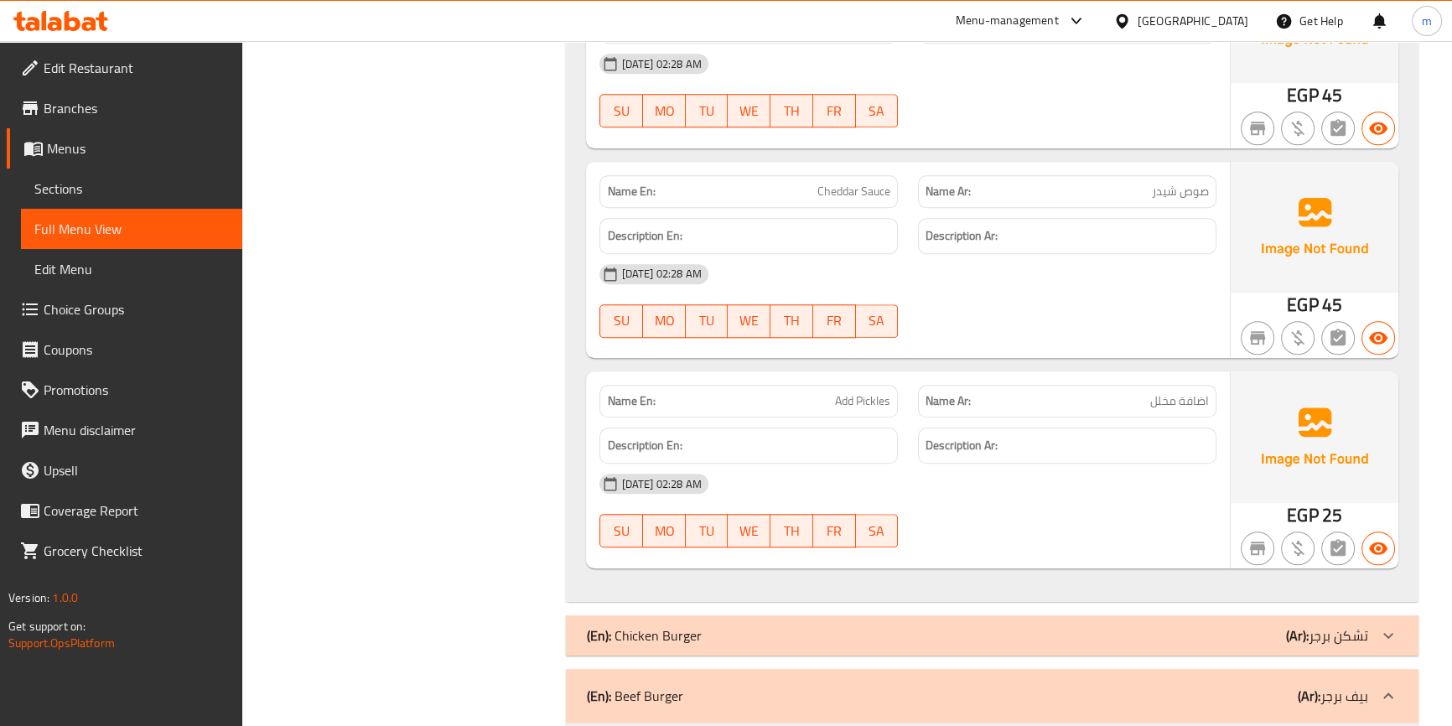
click at [1291, 633] on b "(Ar):" at bounding box center [1297, 635] width 23 height 25
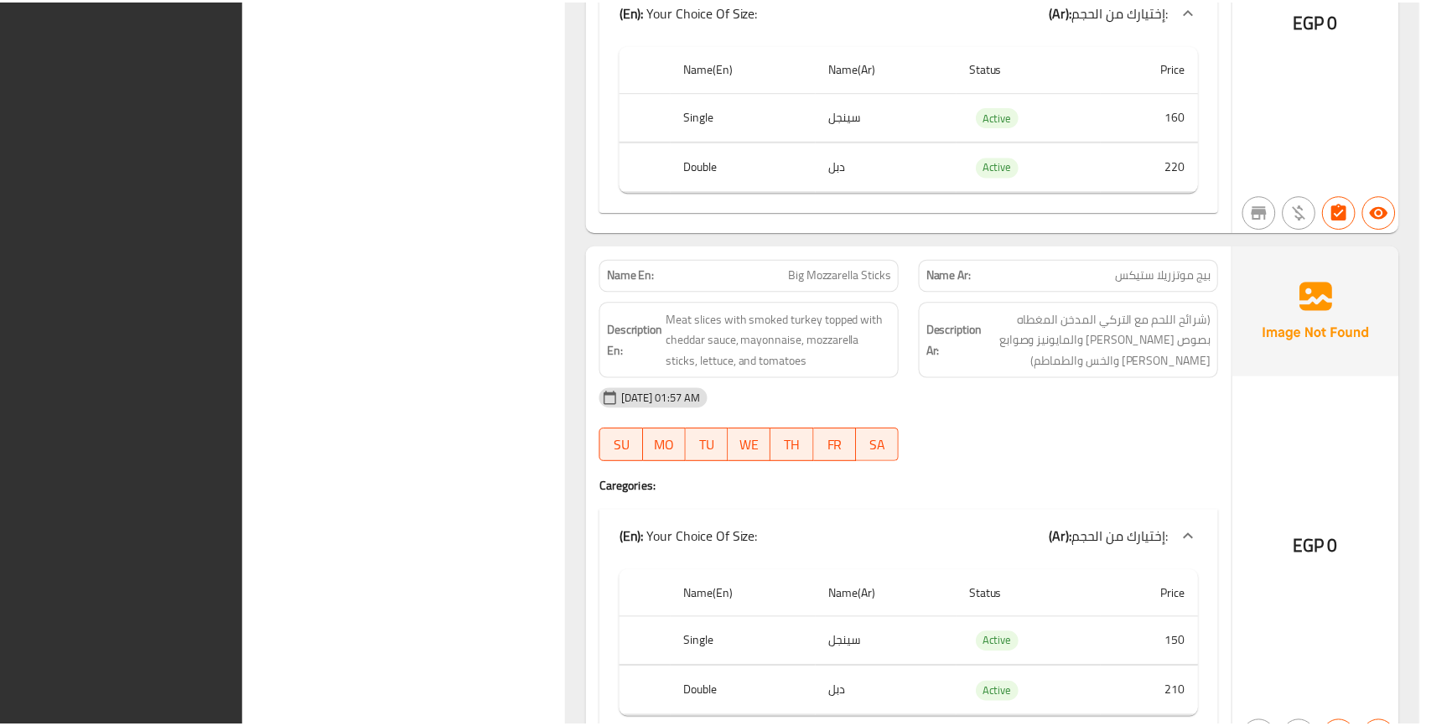
scroll to position [14256, 0]
